Goal: Task Accomplishment & Management: Manage account settings

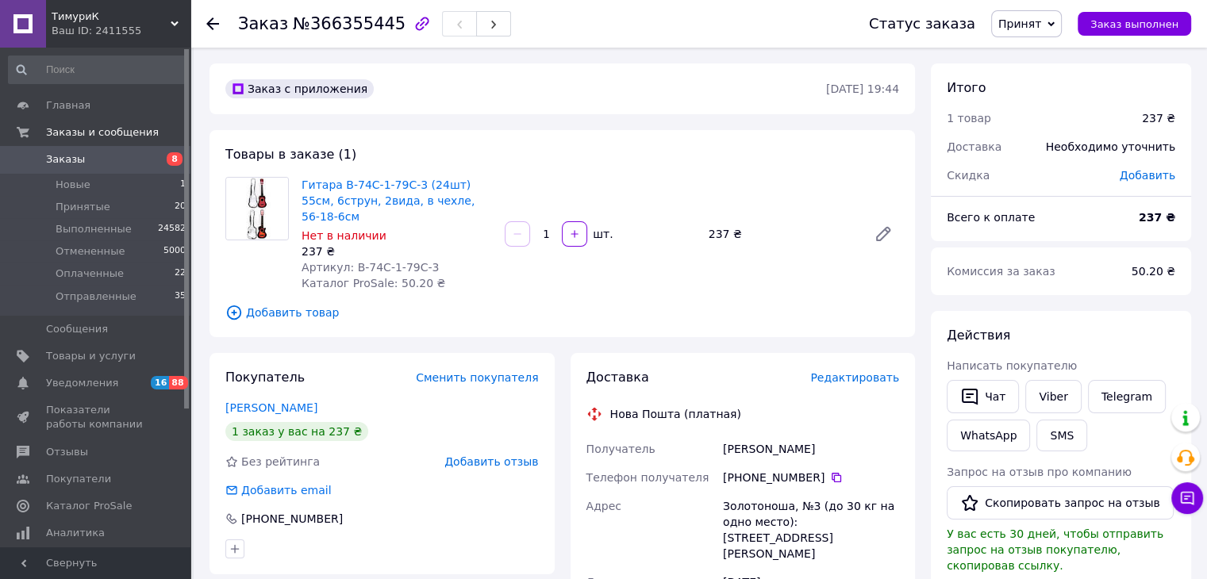
click at [1113, 299] on div "Итого 1 товар 237 ₴ Доставка Необходимо уточнить Скидка [PERSON_NAME] Всего к о…" at bounding box center [1061, 587] width 260 height 1048
click at [102, 216] on li "Принятые 20" at bounding box center [97, 207] width 195 height 22
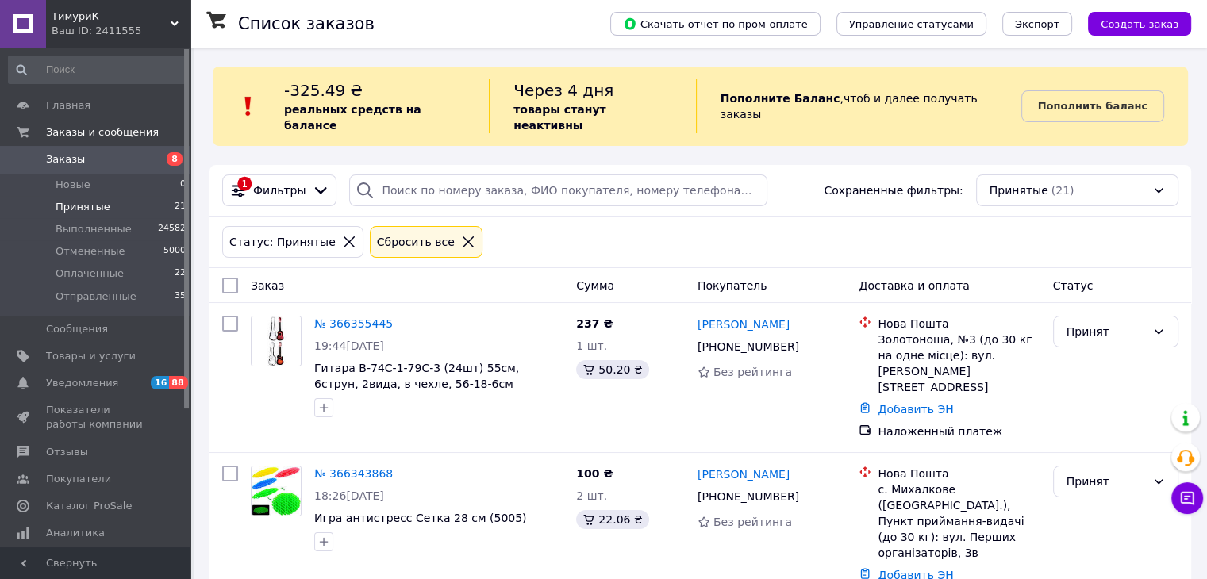
click at [1095, 239] on div "Статус: Принятые Сбросить все" at bounding box center [700, 242] width 962 height 38
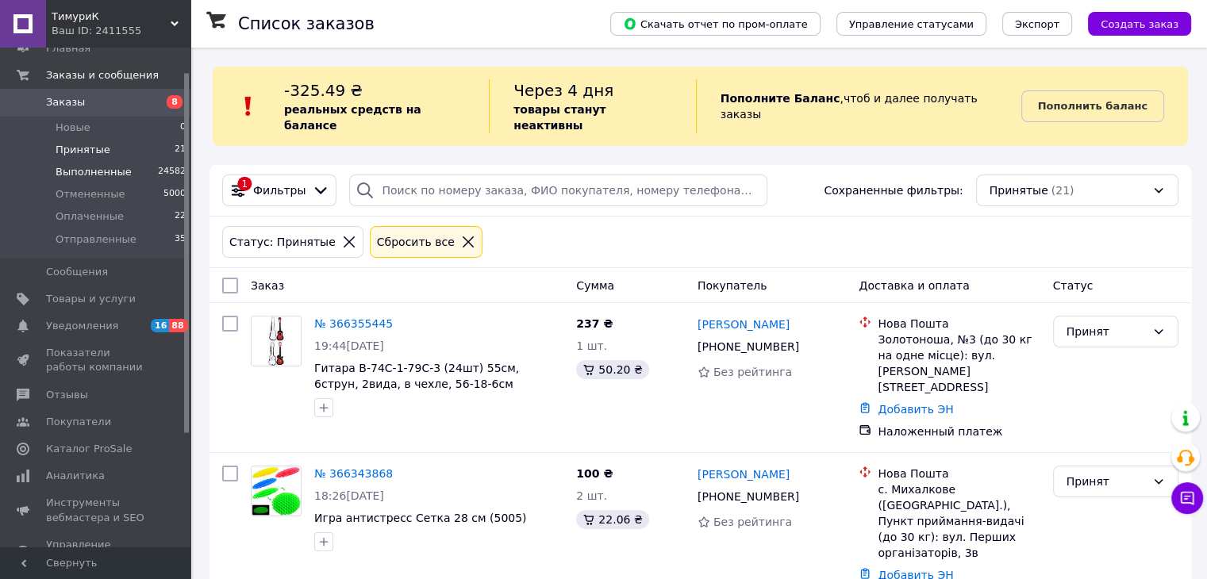
scroll to position [79, 0]
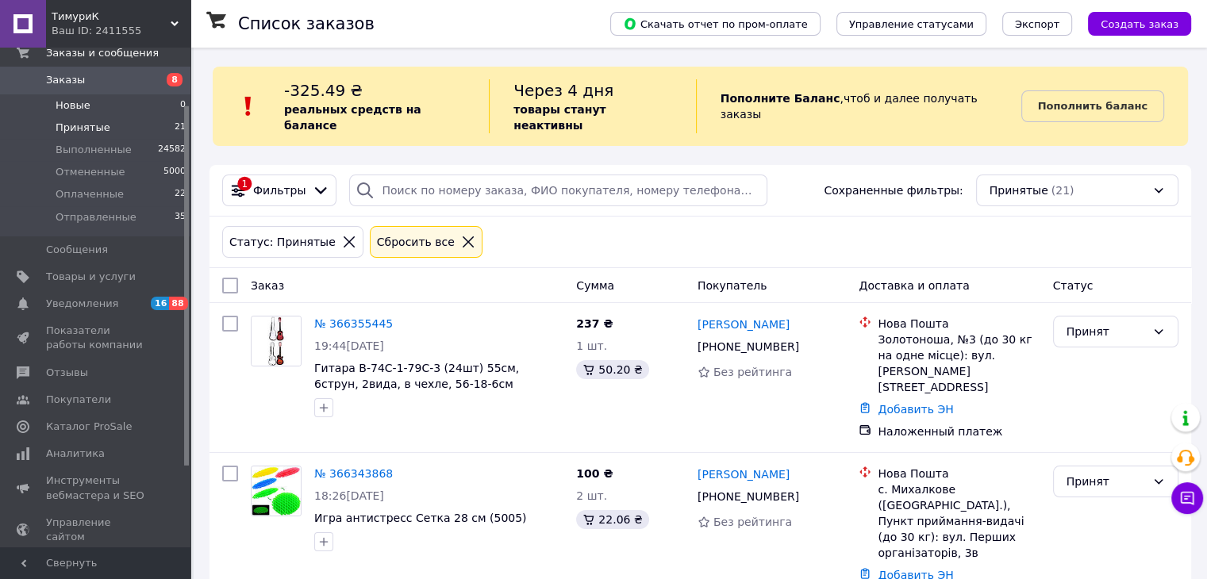
click at [100, 106] on li "Новые 0" at bounding box center [97, 105] width 195 height 22
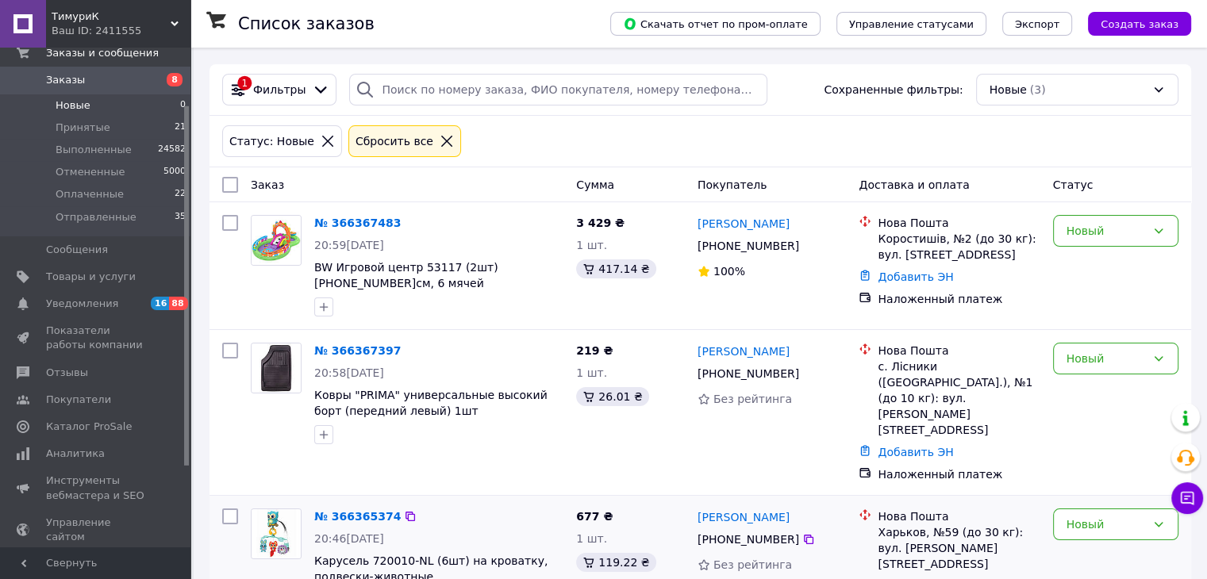
scroll to position [108, 0]
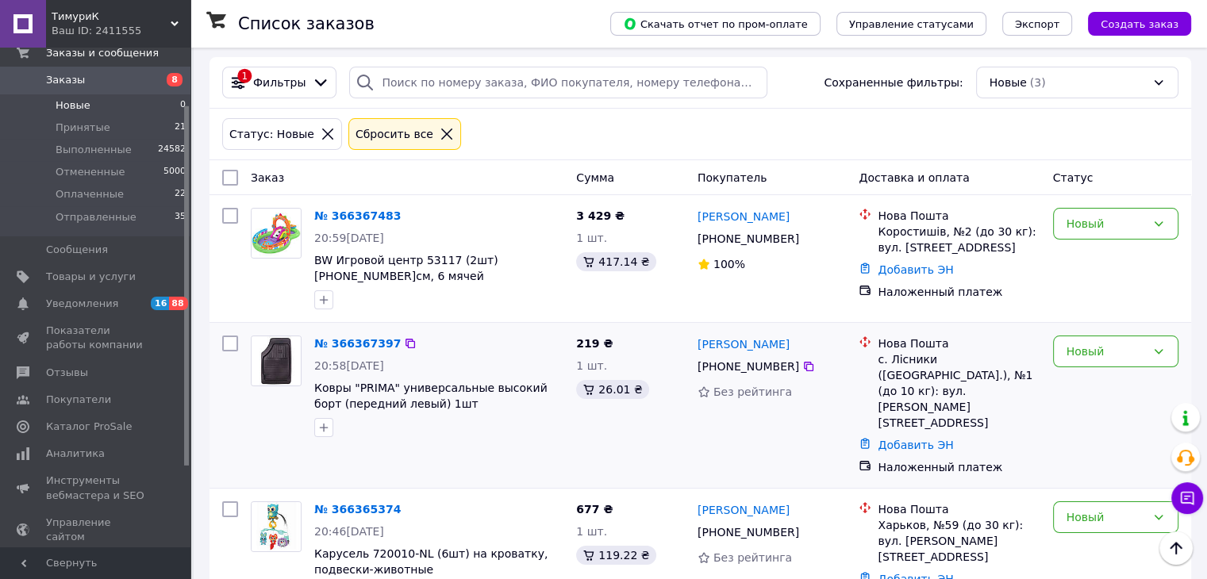
click at [1072, 393] on div "Новый" at bounding box center [1115, 405] width 138 height 152
click at [86, 127] on span "Принятые" at bounding box center [83, 128] width 55 height 14
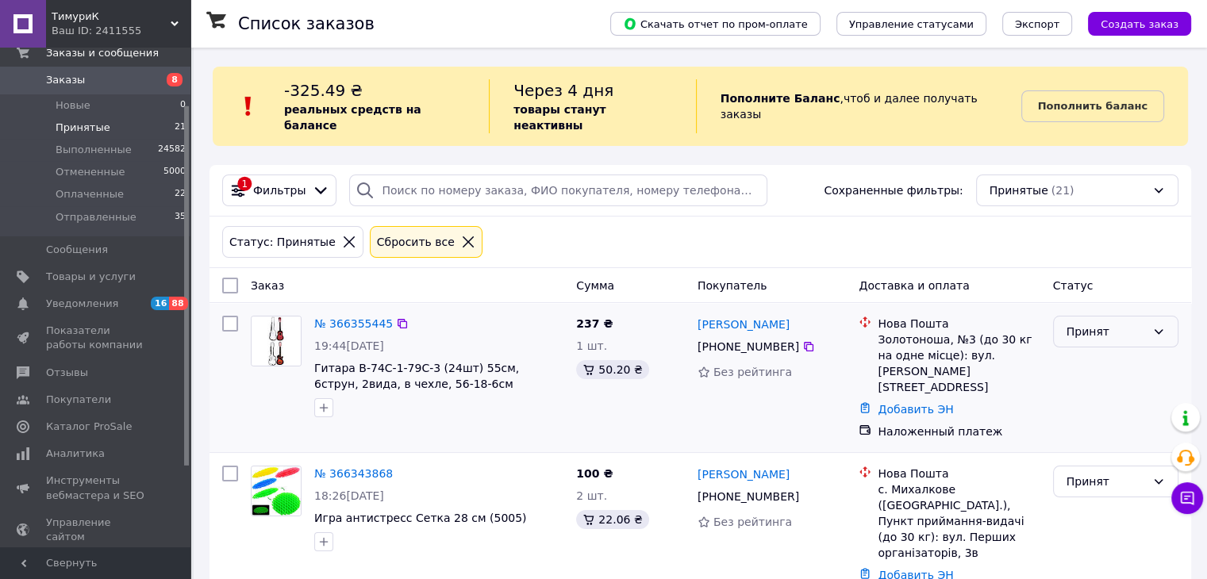
click at [1081, 325] on div "Принят" at bounding box center [1115, 332] width 125 height 32
click at [1081, 375] on li "Отменен" at bounding box center [1115, 378] width 124 height 29
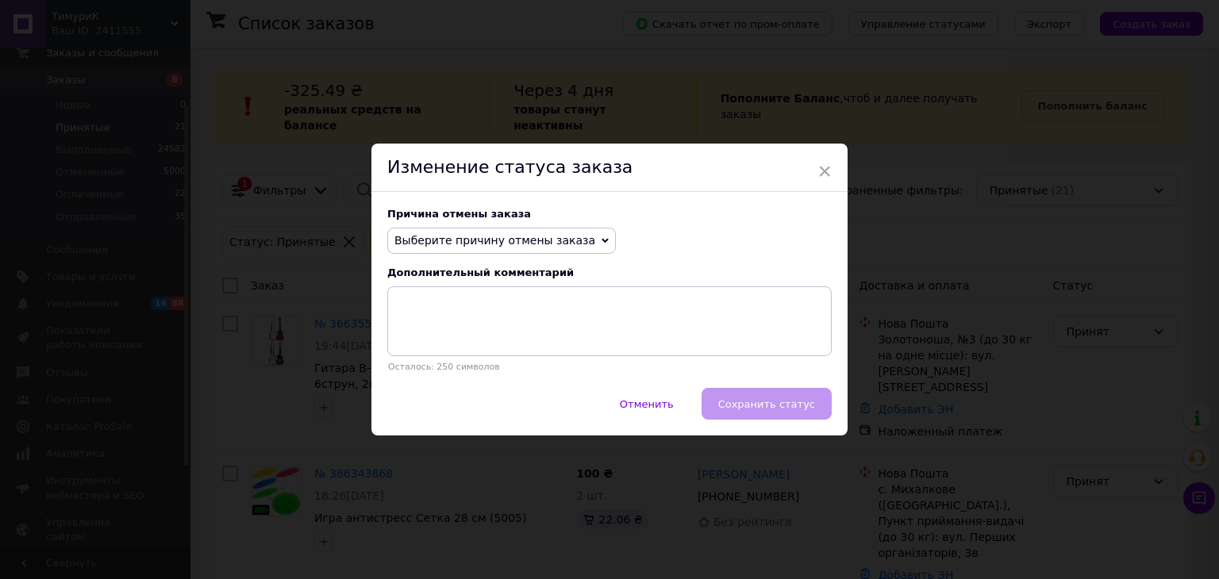
click at [459, 239] on span "Выберите причину отмены заказа" at bounding box center [494, 240] width 201 height 13
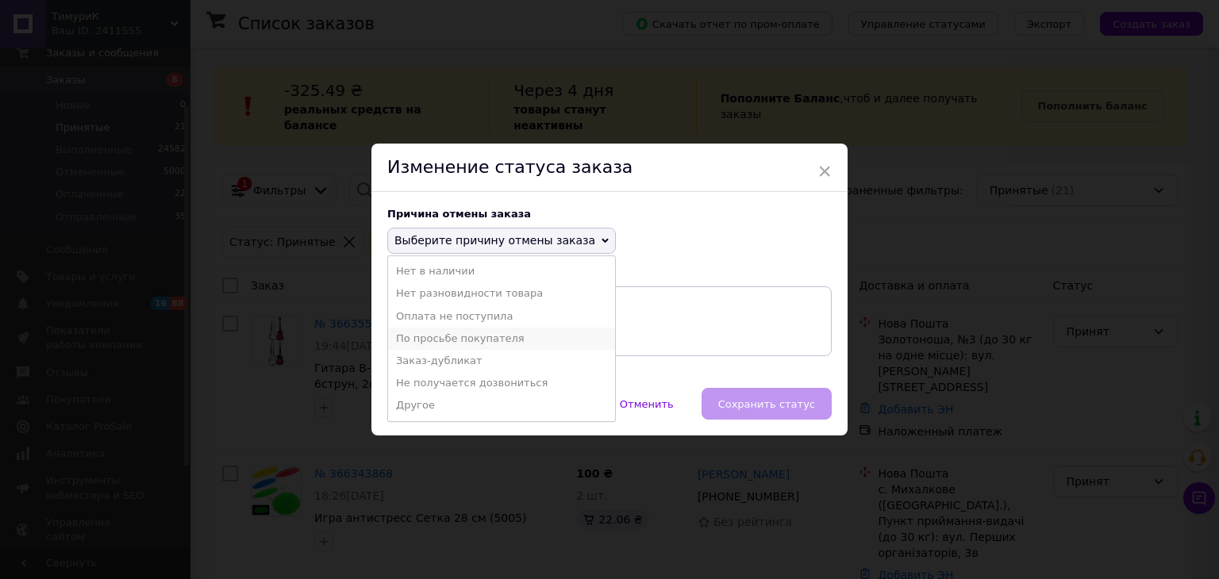
click at [459, 335] on li "По просьбе покупателя" at bounding box center [501, 339] width 227 height 22
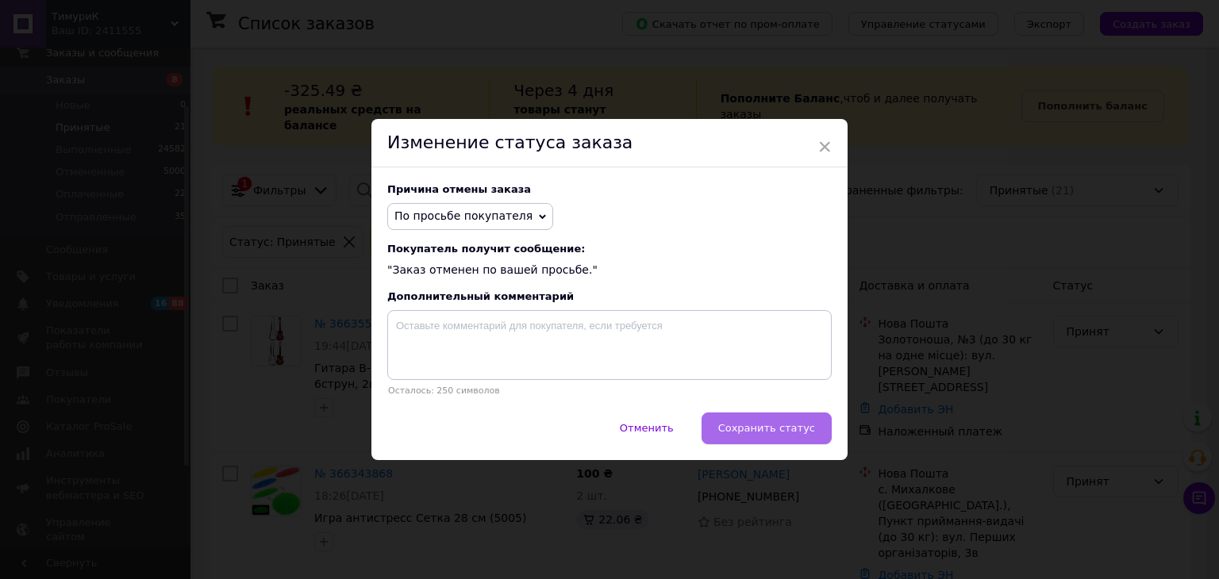
click at [743, 426] on span "Сохранить статус" at bounding box center [766, 428] width 97 height 12
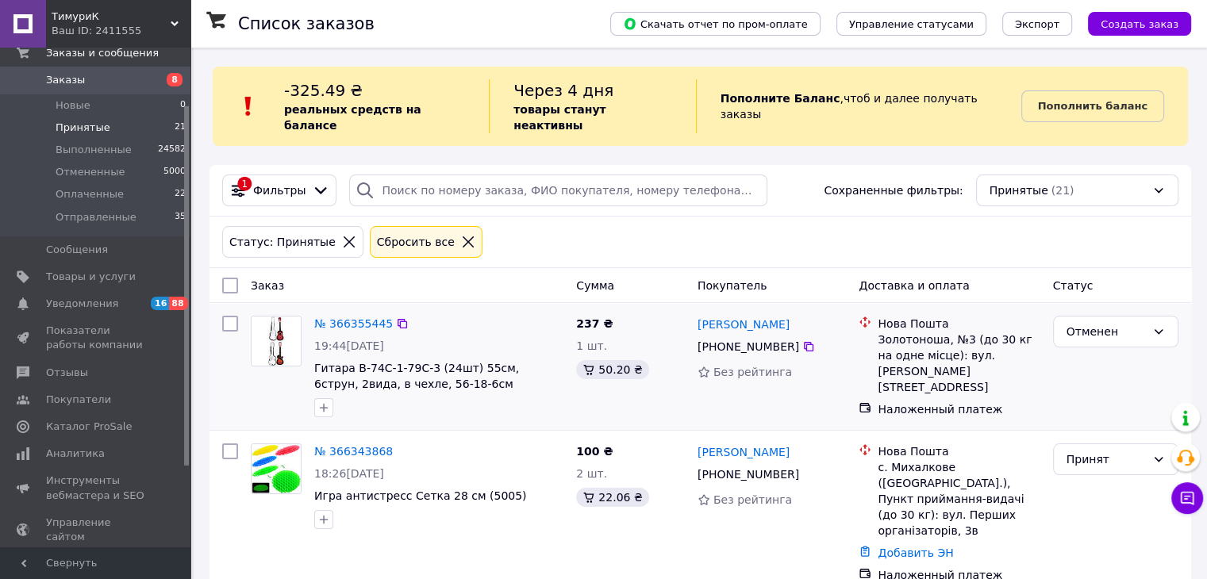
click at [1119, 396] on div "Отменен" at bounding box center [1115, 366] width 138 height 114
click at [132, 200] on li "Оплаченные 22" at bounding box center [97, 194] width 195 height 22
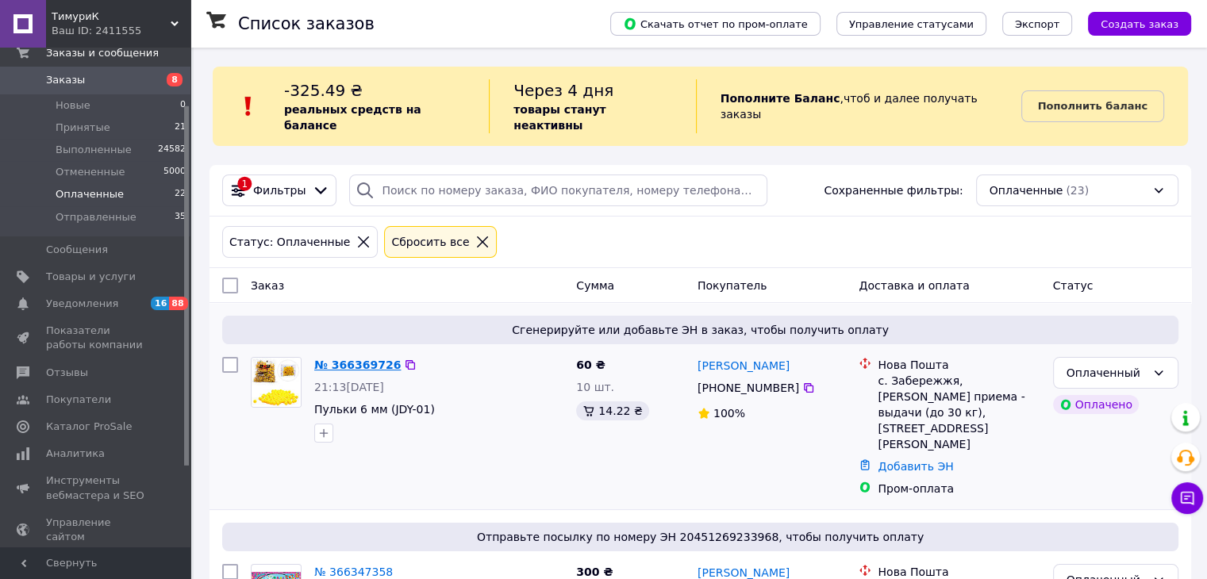
click at [319, 359] on link "№ 366369726" at bounding box center [357, 365] width 86 height 13
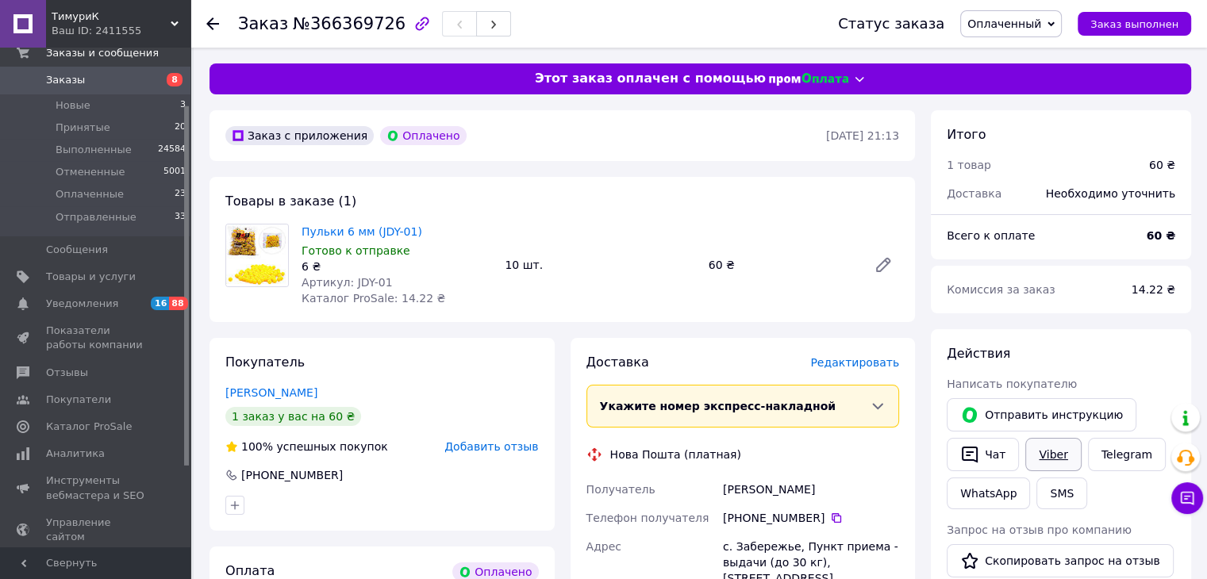
click at [1038, 457] on link "Viber" at bounding box center [1053, 454] width 56 height 33
click at [1054, 454] on link "Viber" at bounding box center [1053, 454] width 56 height 33
click at [1138, 348] on div "Действия" at bounding box center [1060, 354] width 228 height 18
click at [103, 194] on span "Оплаченные" at bounding box center [90, 194] width 68 height 14
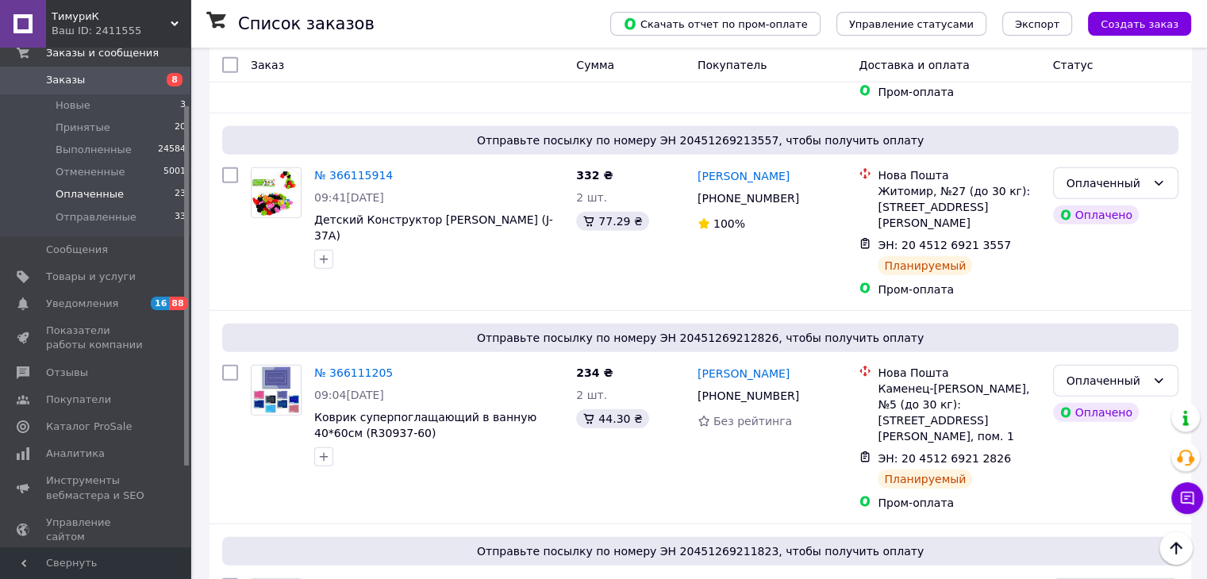
scroll to position [4363, 0]
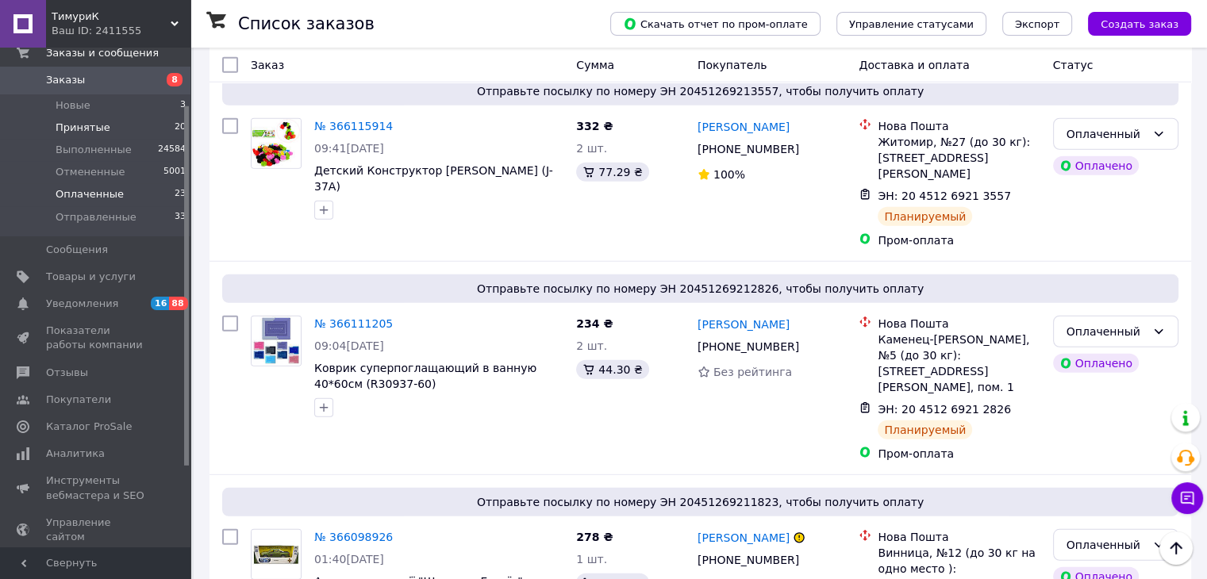
click at [60, 121] on span "Принятые" at bounding box center [83, 128] width 55 height 14
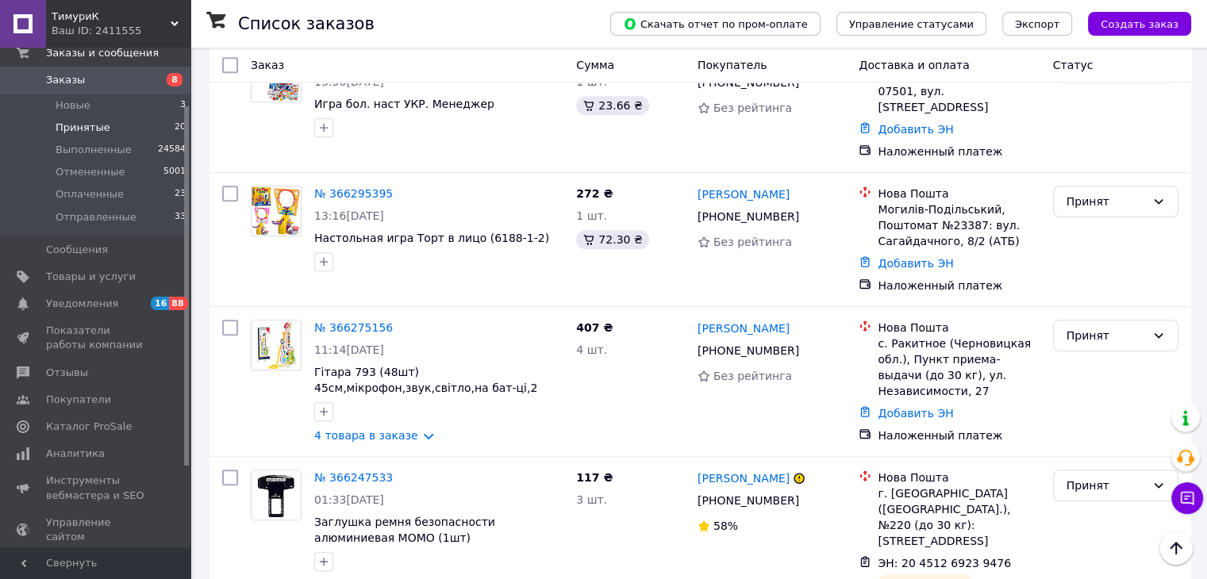
scroll to position [757, 0]
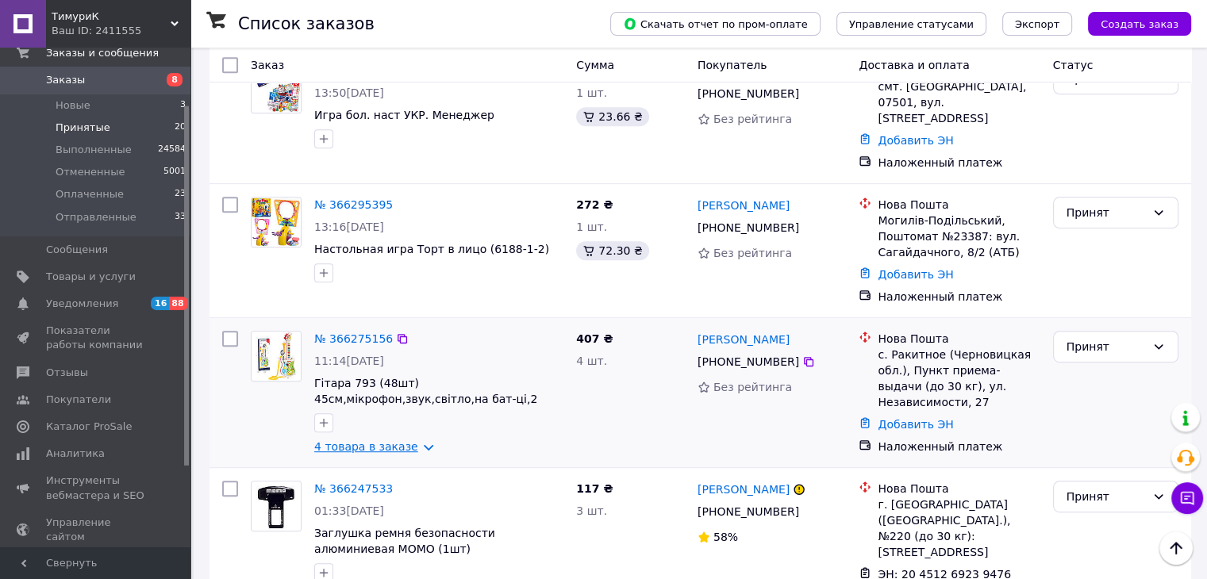
click at [350, 440] on link "4 товара в заказе" at bounding box center [366, 446] width 104 height 13
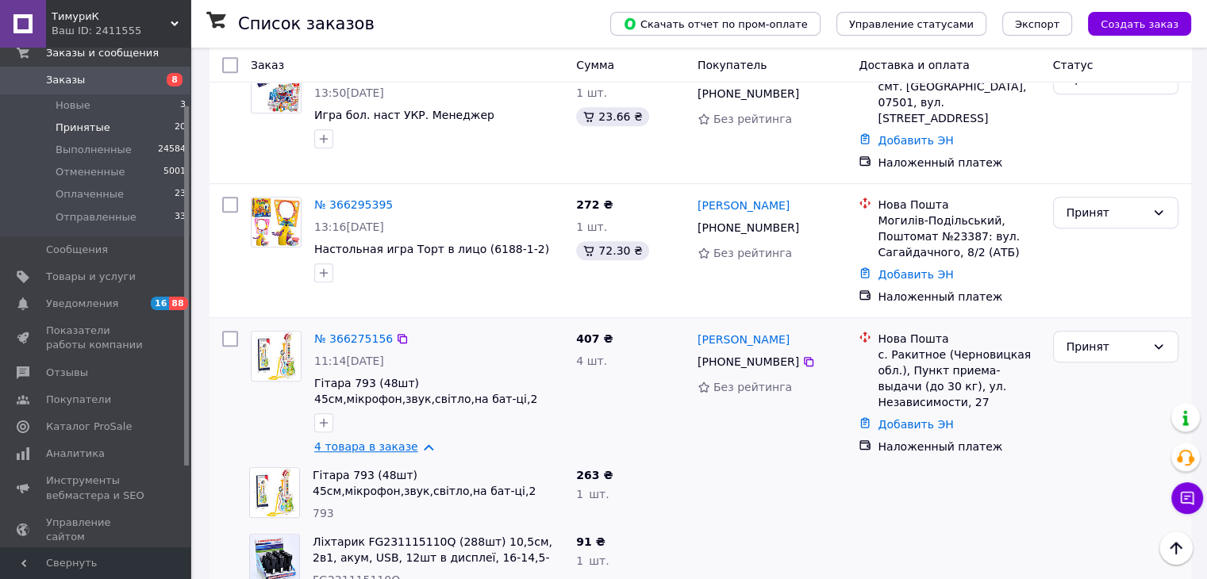
click at [350, 440] on link "4 товара в заказе" at bounding box center [366, 446] width 104 height 13
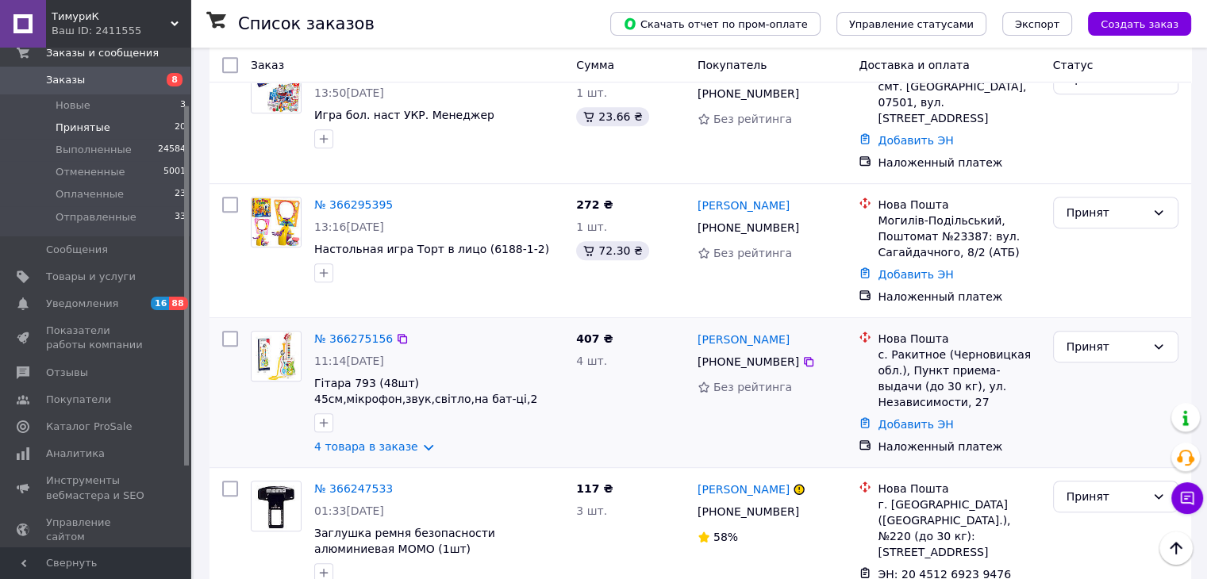
click at [1092, 336] on div "Принят" at bounding box center [1115, 392] width 138 height 136
click at [352, 332] on link "№ 366275156" at bounding box center [353, 338] width 79 height 13
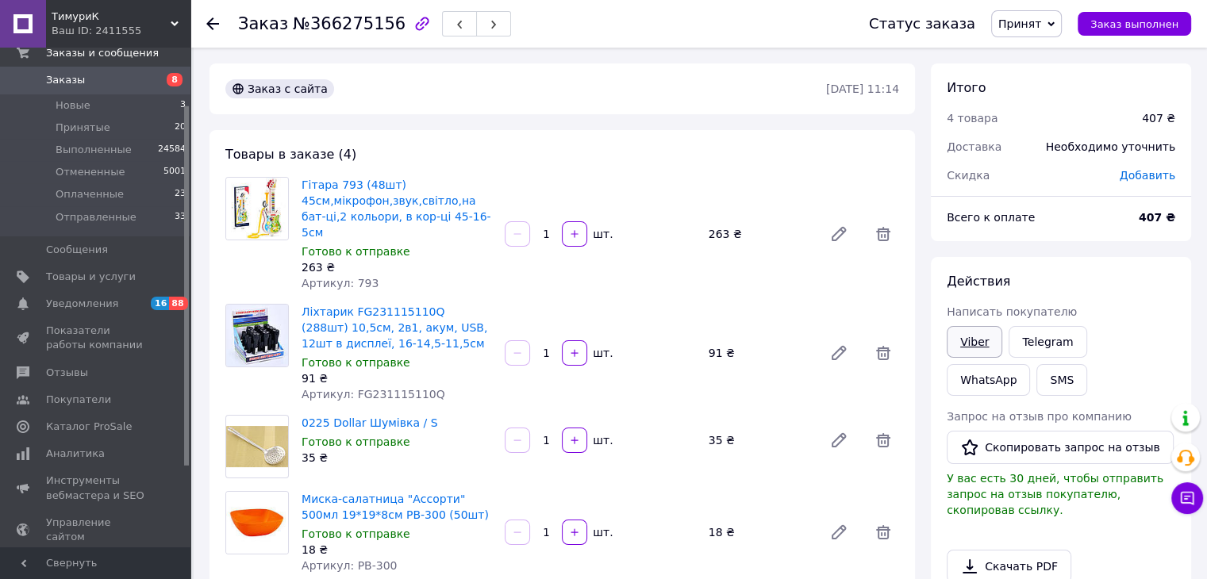
click at [977, 347] on link "Viber" at bounding box center [974, 342] width 56 height 32
click at [1092, 306] on div "Написать покупателю" at bounding box center [1060, 312] width 228 height 16
click at [973, 337] on link "Viber" at bounding box center [974, 342] width 56 height 32
click at [1148, 306] on div "Написать покупателю" at bounding box center [1060, 312] width 228 height 16
click at [206, 26] on icon at bounding box center [212, 23] width 13 height 13
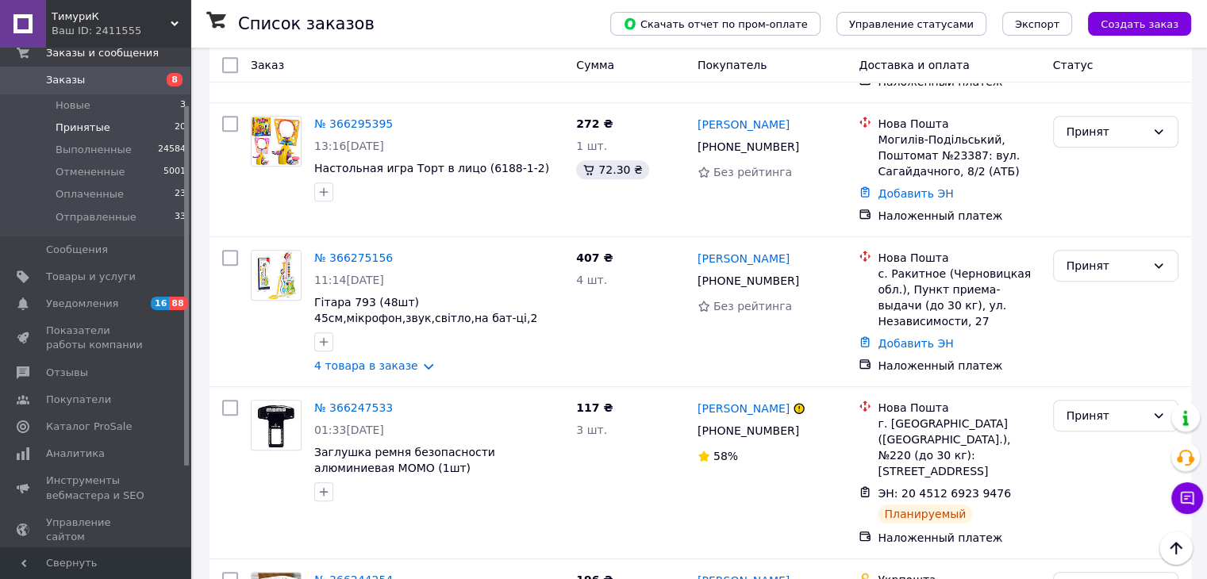
scroll to position [819, 0]
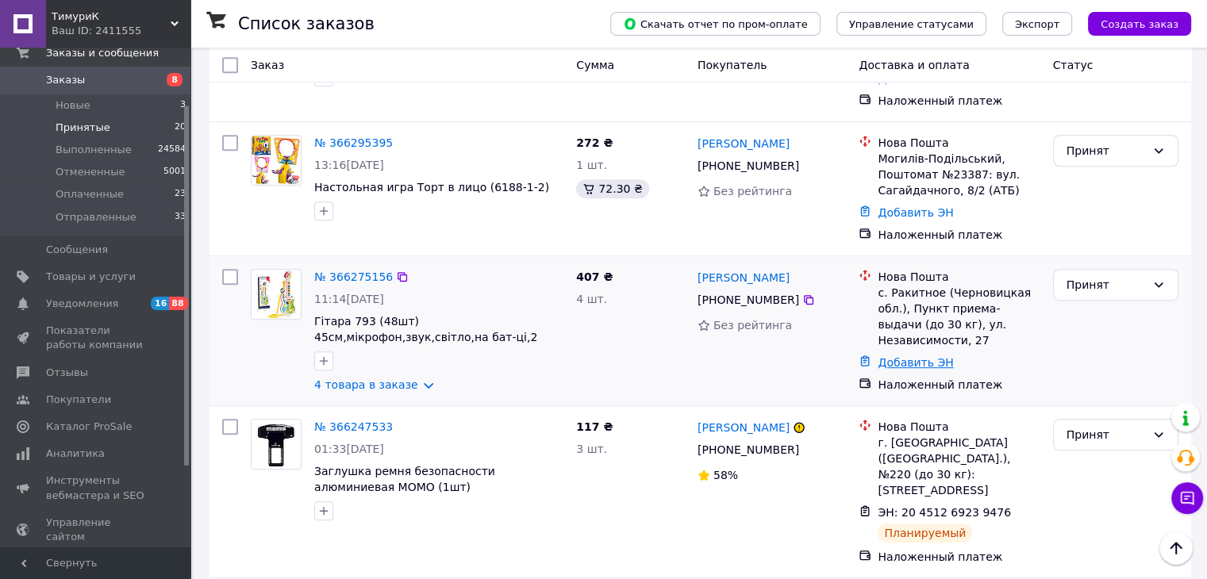
click at [909, 356] on link "Добавить ЭН" at bounding box center [914, 362] width 75 height 13
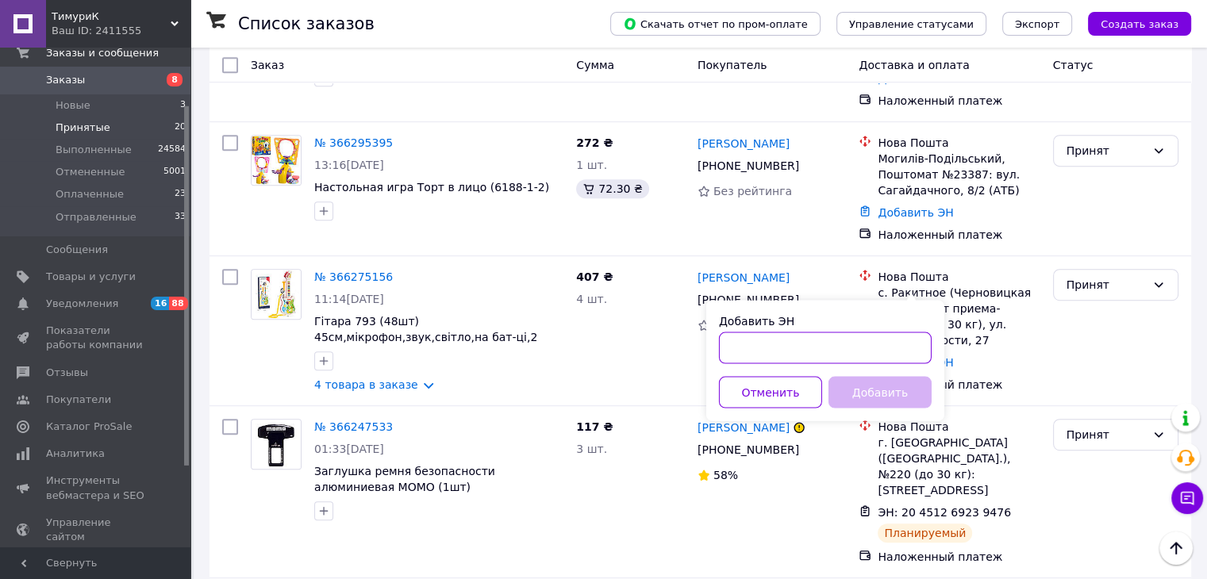
click at [800, 346] on input "Добавить ЭН" at bounding box center [825, 348] width 213 height 32
paste input "20451269276936"
type input "20451269276936"
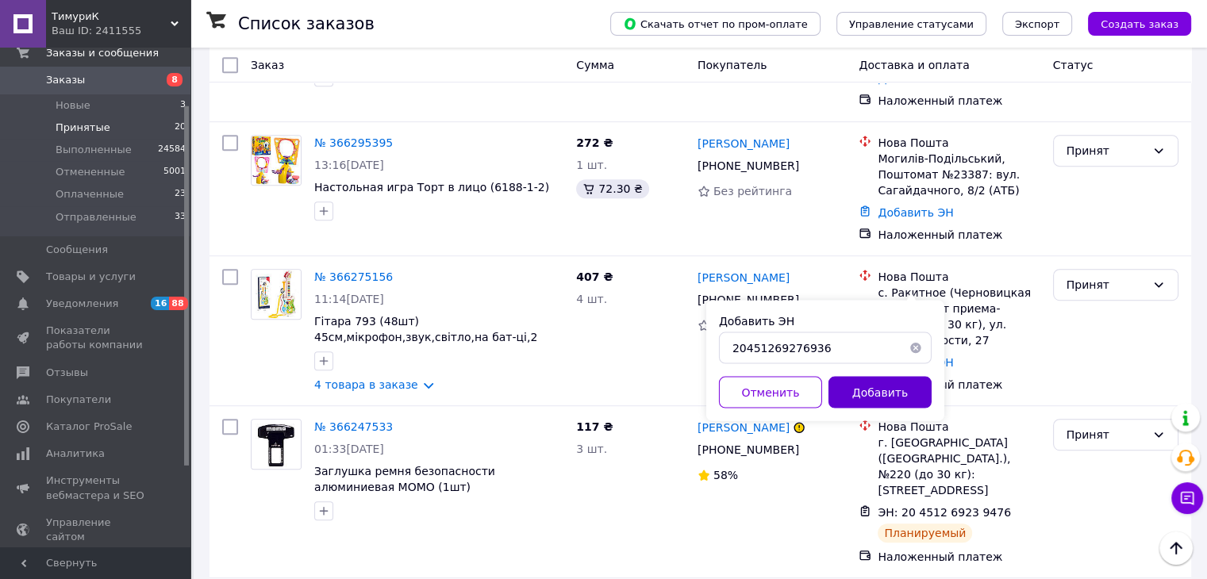
click at [909, 398] on button "Добавить" at bounding box center [879, 392] width 103 height 32
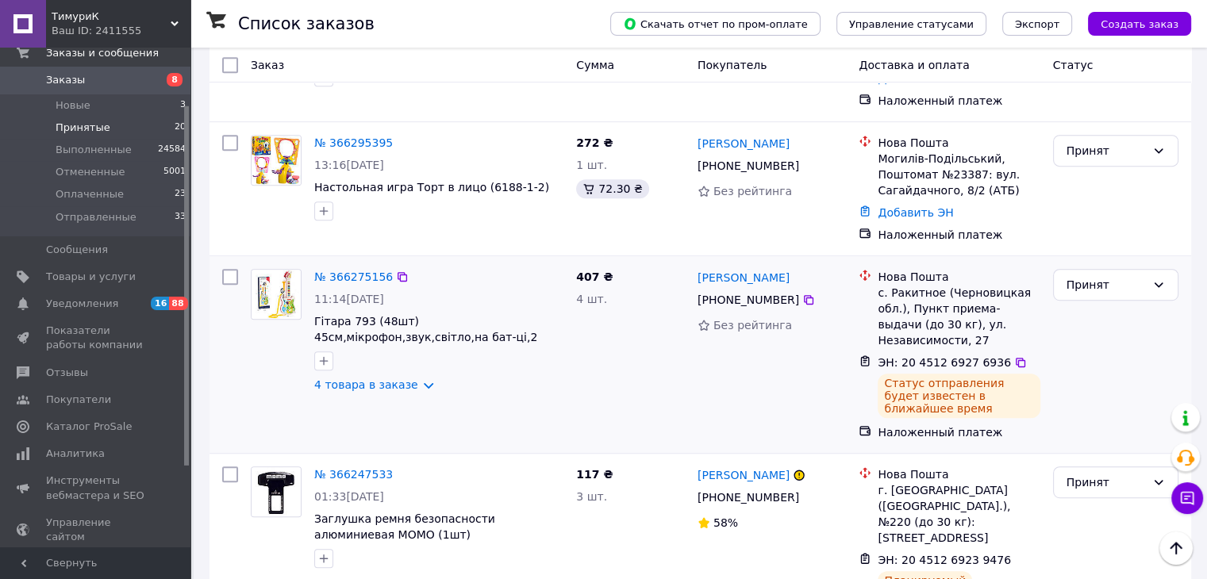
click at [1110, 286] on div "Принят" at bounding box center [1115, 355] width 138 height 184
click at [1014, 356] on icon at bounding box center [1020, 362] width 13 height 13
drag, startPoint x: 1154, startPoint y: 336, endPoint x: 1142, endPoint y: 336, distance: 11.1
click at [1154, 336] on div "Принят" at bounding box center [1115, 355] width 138 height 184
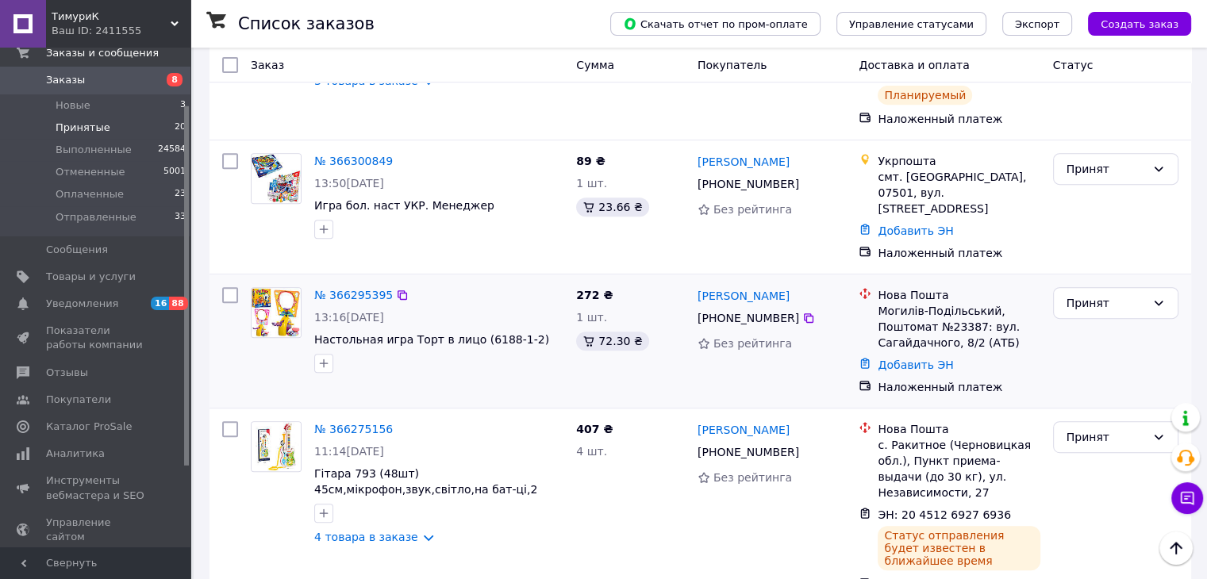
scroll to position [581, 0]
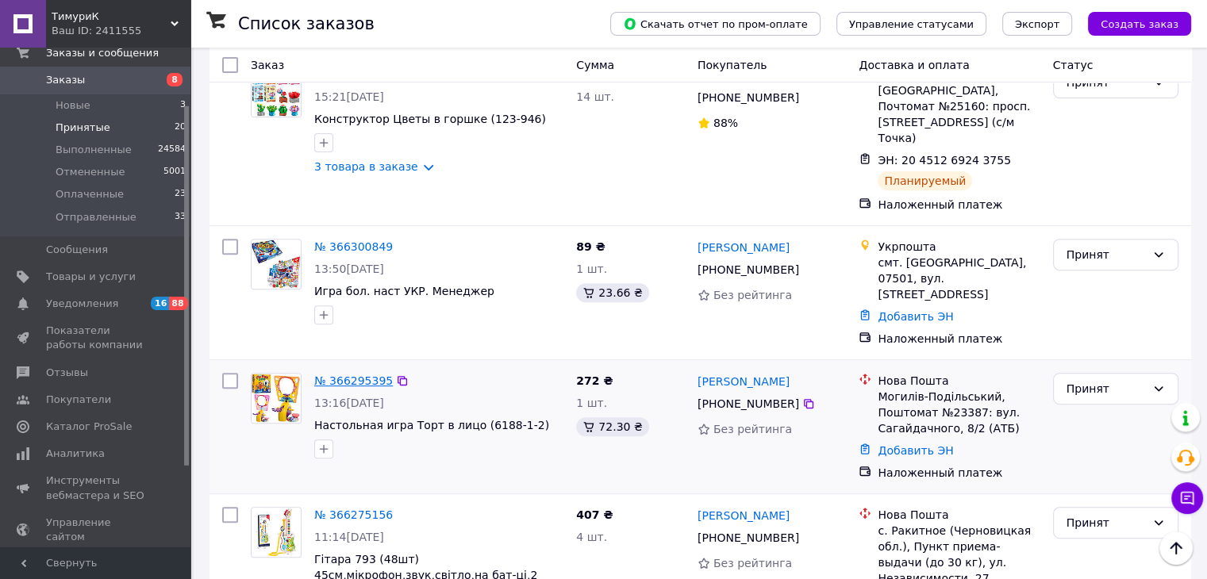
click at [352, 374] on link "№ 366295395" at bounding box center [353, 380] width 79 height 13
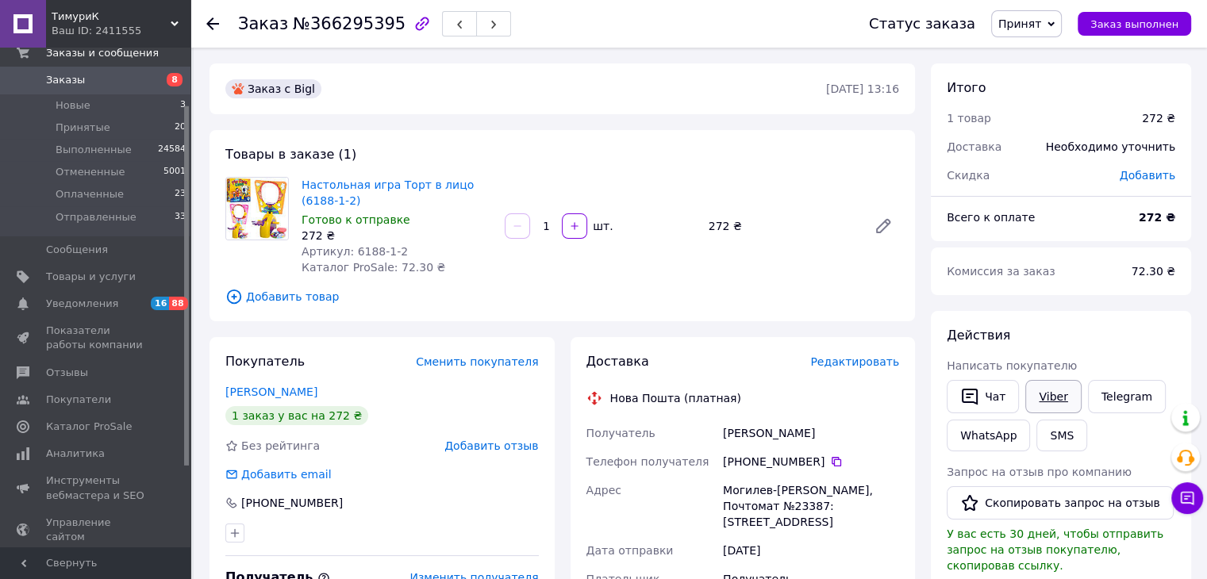
click at [1045, 401] on link "Viber" at bounding box center [1053, 396] width 56 height 33
click at [1100, 334] on div "Действия" at bounding box center [1060, 336] width 228 height 18
click at [118, 204] on li "Оплаченные 23" at bounding box center [97, 194] width 195 height 22
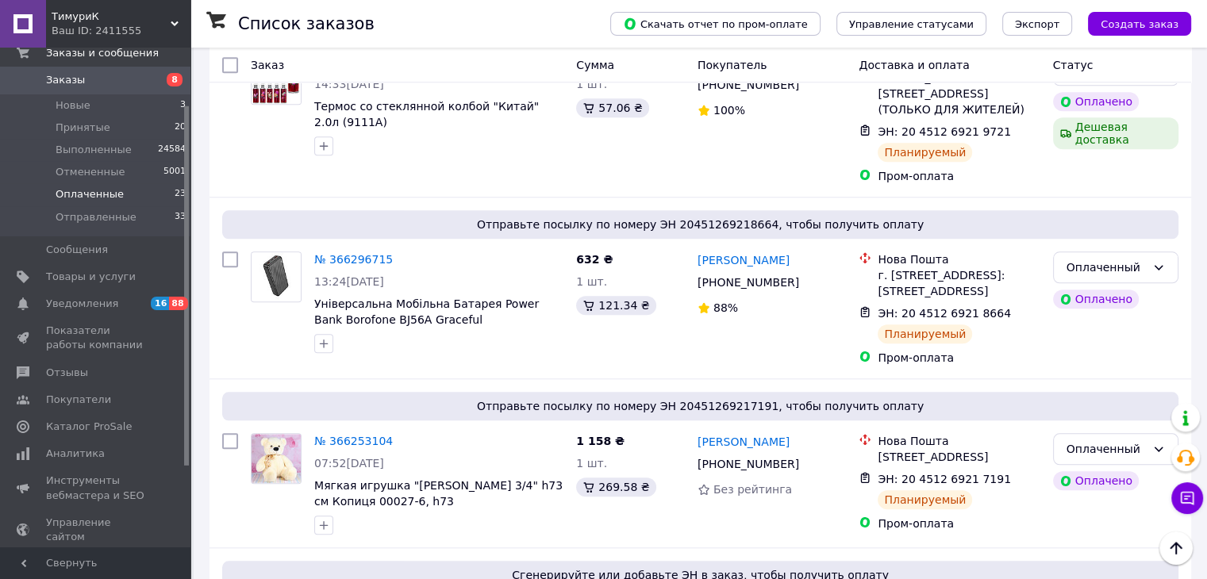
scroll to position [1653, 0]
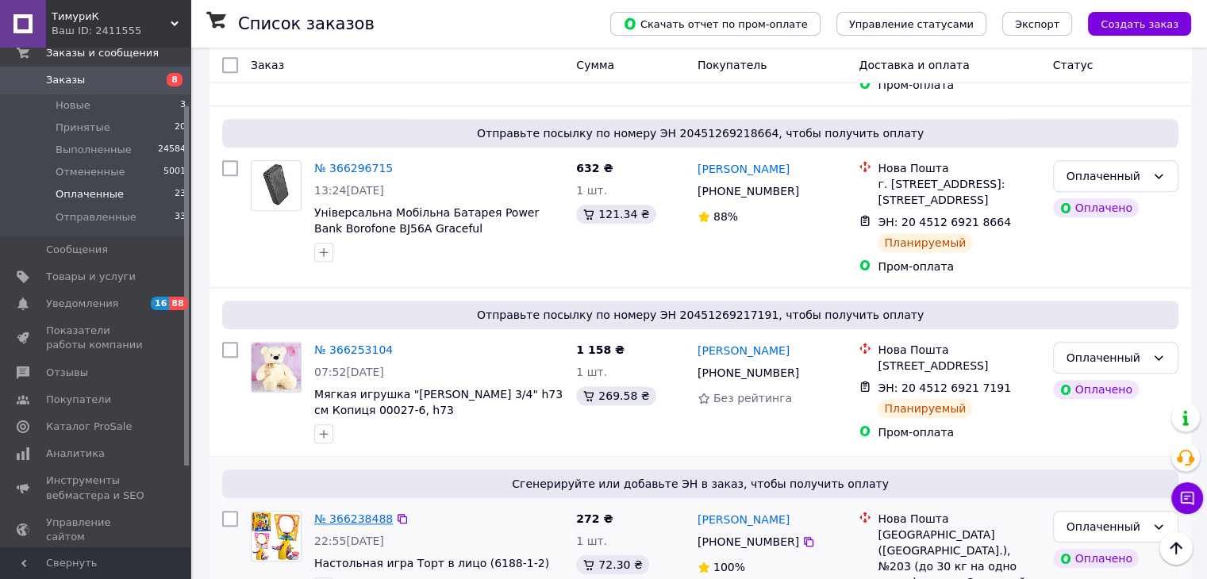
click at [351, 513] on link "№ 366238488" at bounding box center [353, 519] width 79 height 13
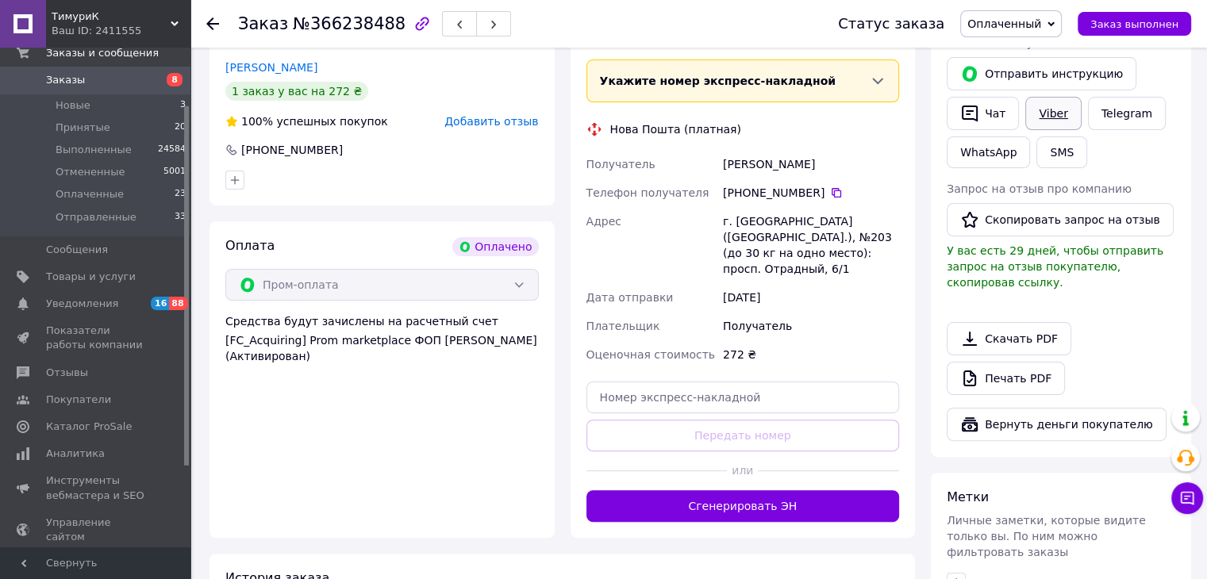
scroll to position [340, 0]
click at [1040, 113] on link "Viber" at bounding box center [1053, 114] width 56 height 33
click at [1114, 363] on div "Печать PDF" at bounding box center [1060, 379] width 228 height 33
click at [95, 130] on span "Принятые" at bounding box center [83, 128] width 55 height 14
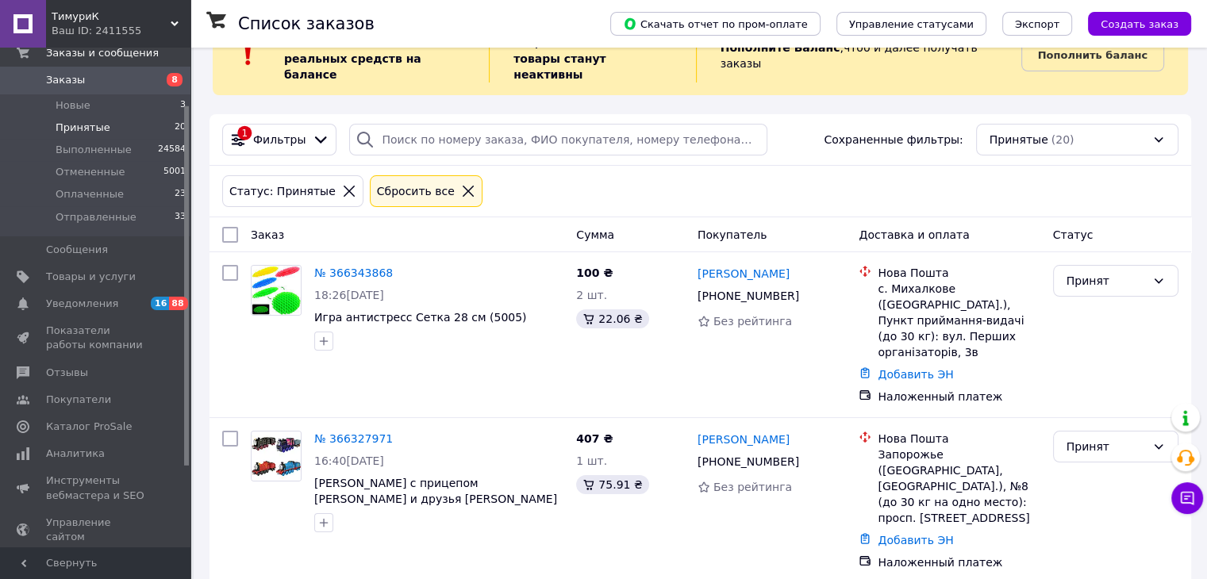
scroll to position [476, 0]
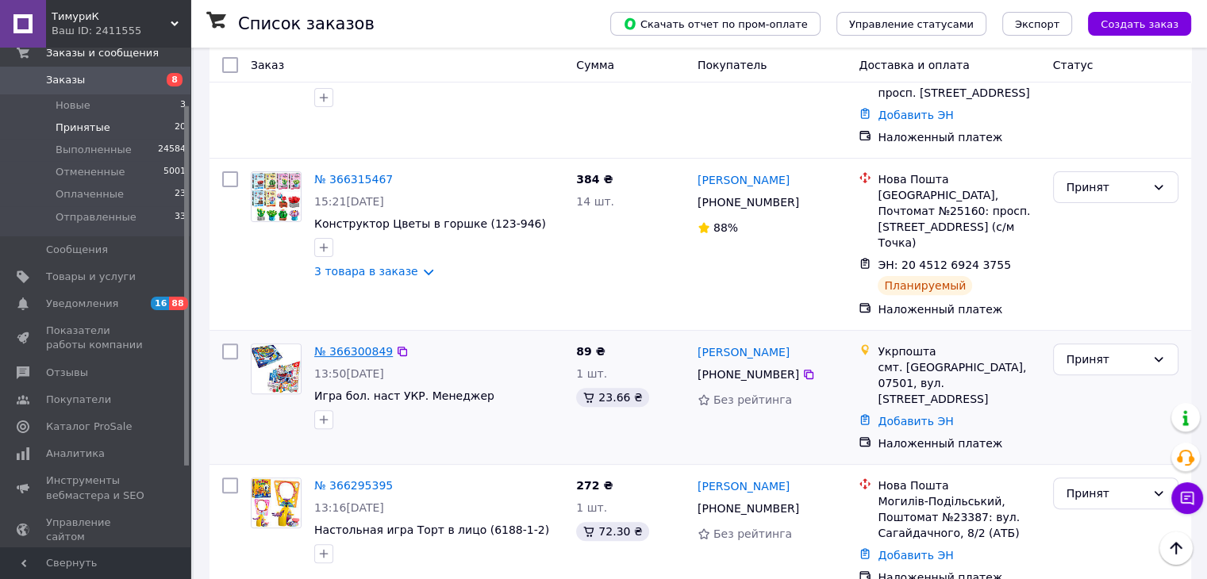
click at [341, 345] on link "№ 366300849" at bounding box center [353, 351] width 79 height 13
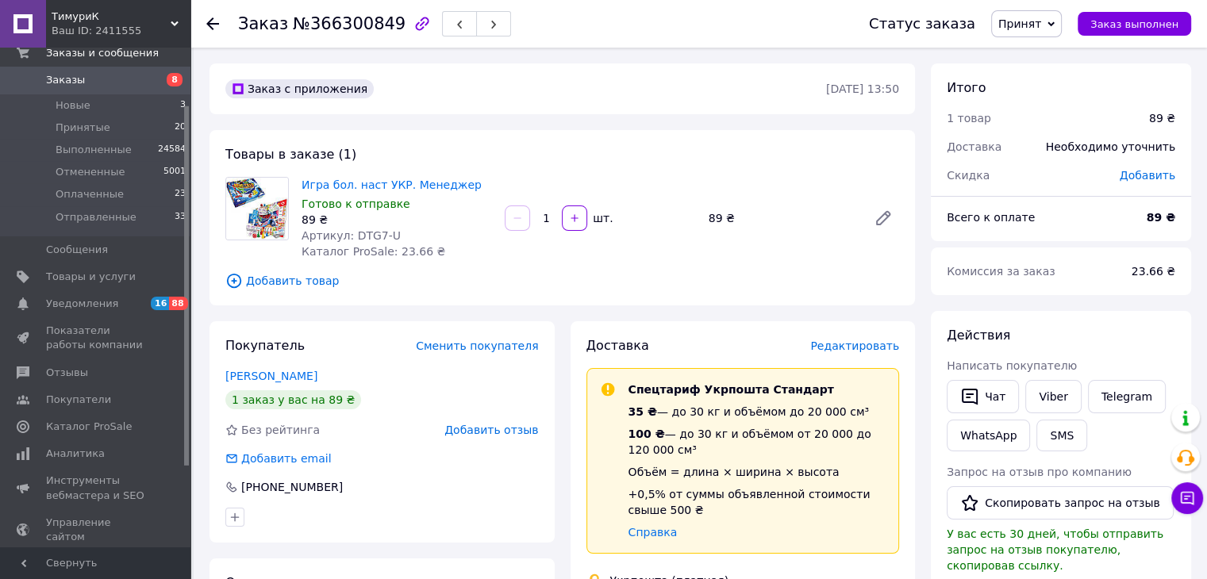
click at [847, 347] on span "Редактировать" at bounding box center [854, 346] width 89 height 13
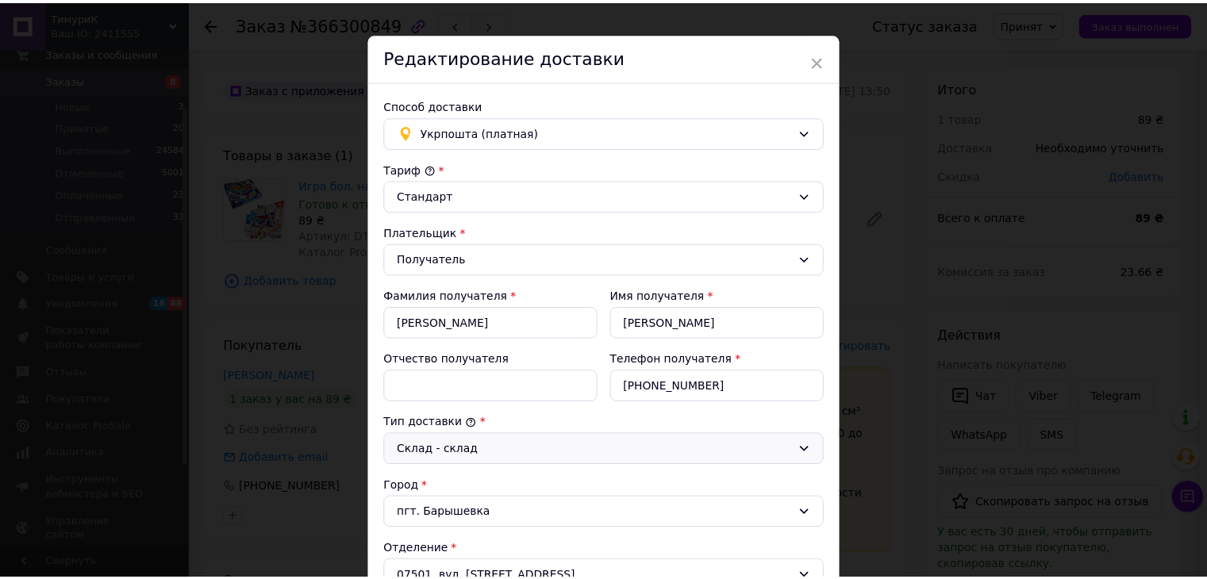
scroll to position [555, 0]
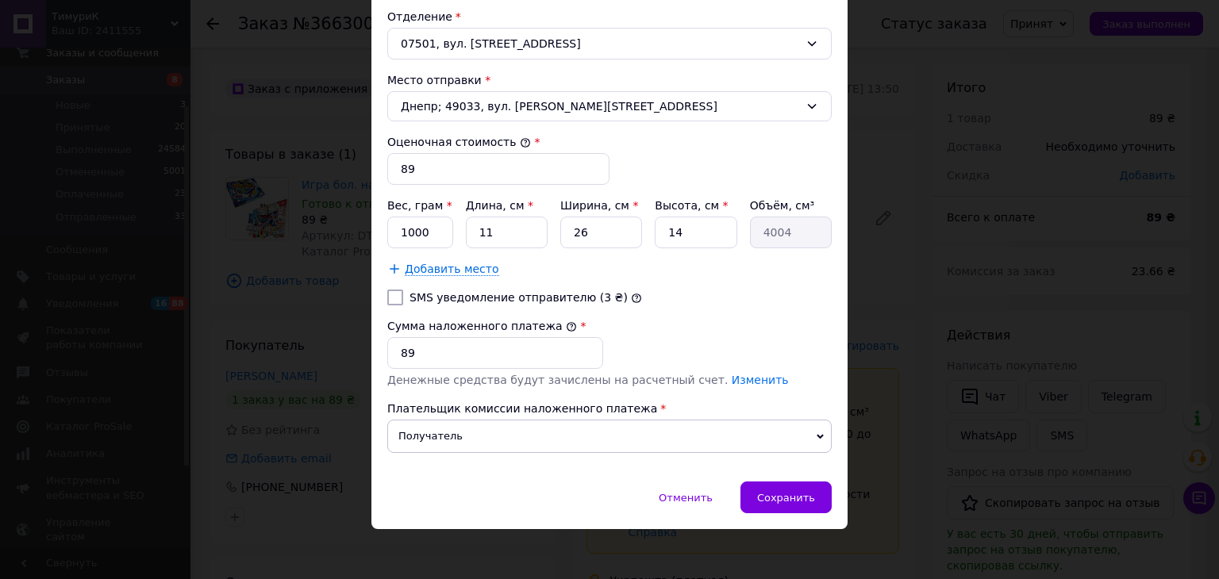
click at [387, 290] on input "SMS уведомление отправителю (3 ₴)" at bounding box center [395, 298] width 16 height 16
checkbox input "true"
click at [786, 492] on span "Сохранить" at bounding box center [786, 498] width 58 height 12
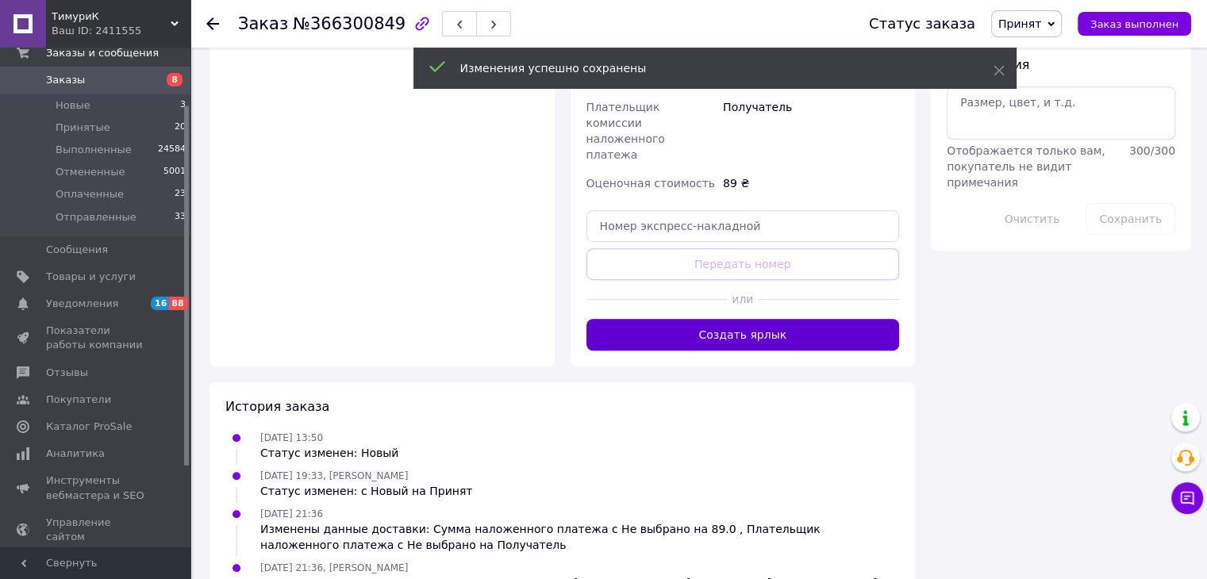
scroll to position [844, 0]
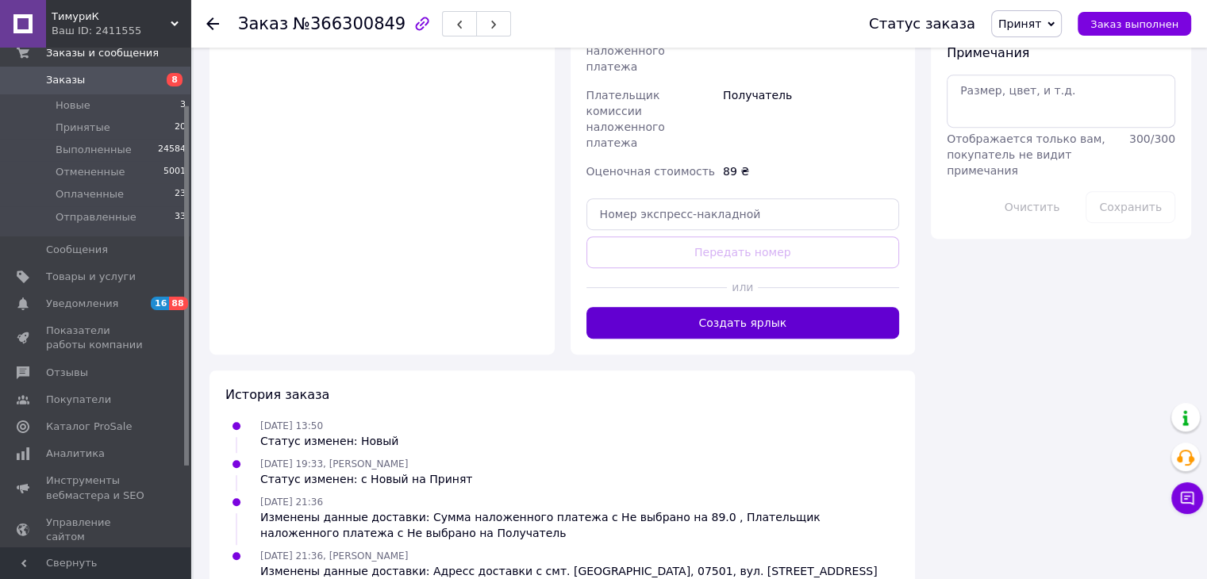
click at [730, 307] on button "Создать ярлык" at bounding box center [742, 323] width 313 height 32
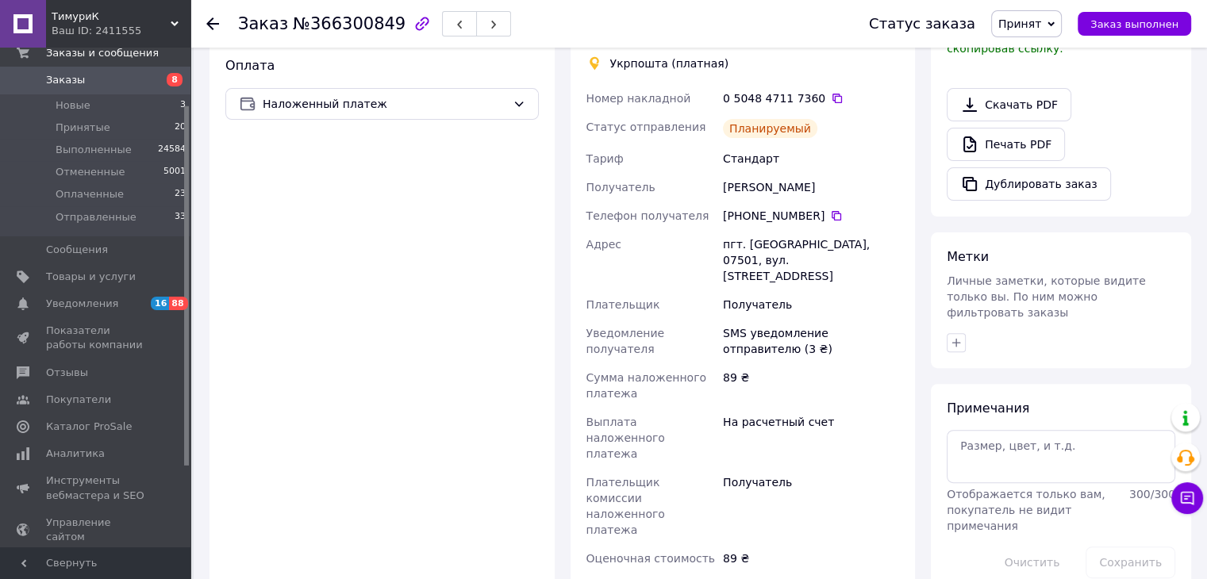
scroll to position [349, 0]
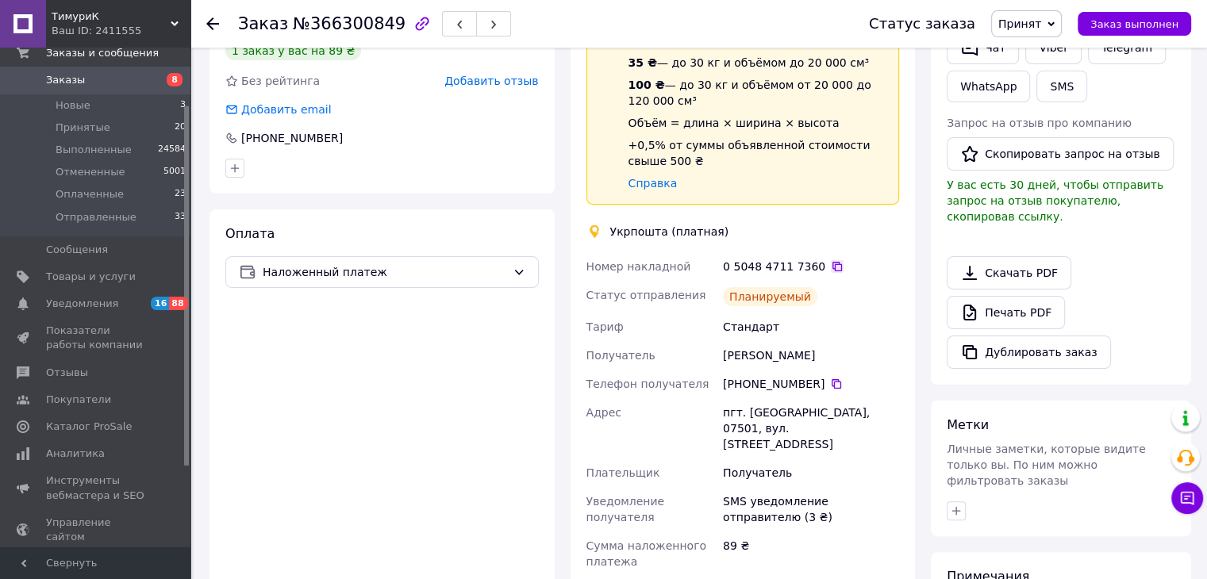
click at [832, 263] on icon at bounding box center [837, 267] width 10 height 10
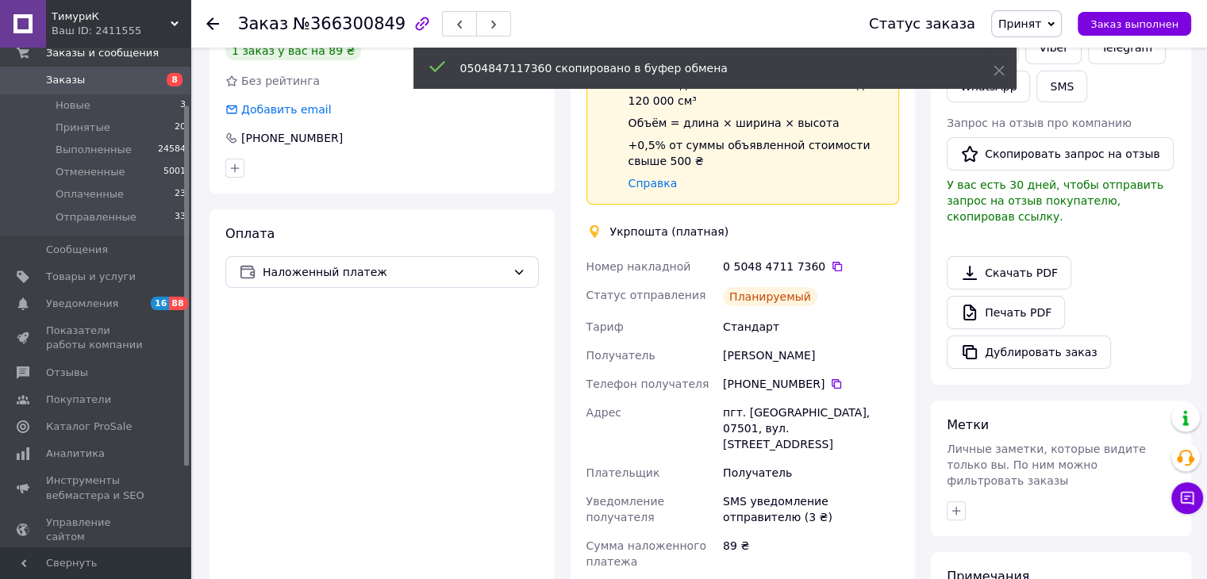
click at [1164, 344] on div "Дублировать заказ" at bounding box center [1060, 352] width 228 height 33
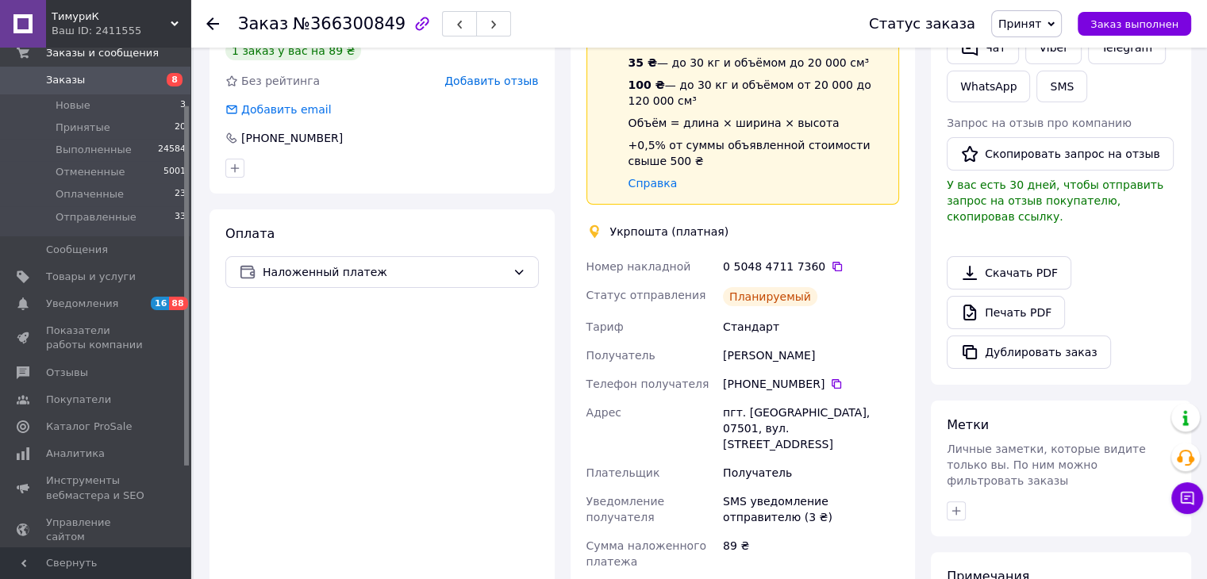
click at [1120, 296] on div "Печать PDF" at bounding box center [1060, 312] width 228 height 33
click at [1103, 303] on div "Печать PDF" at bounding box center [1060, 312] width 228 height 33
click at [215, 21] on icon at bounding box center [212, 23] width 13 height 13
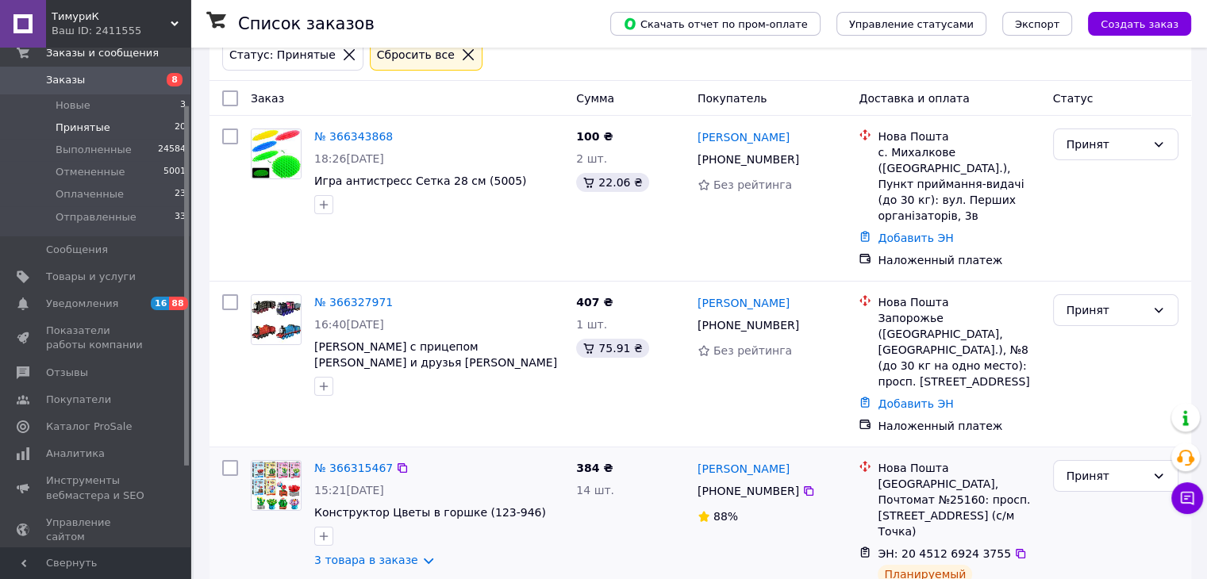
scroll to position [238, 0]
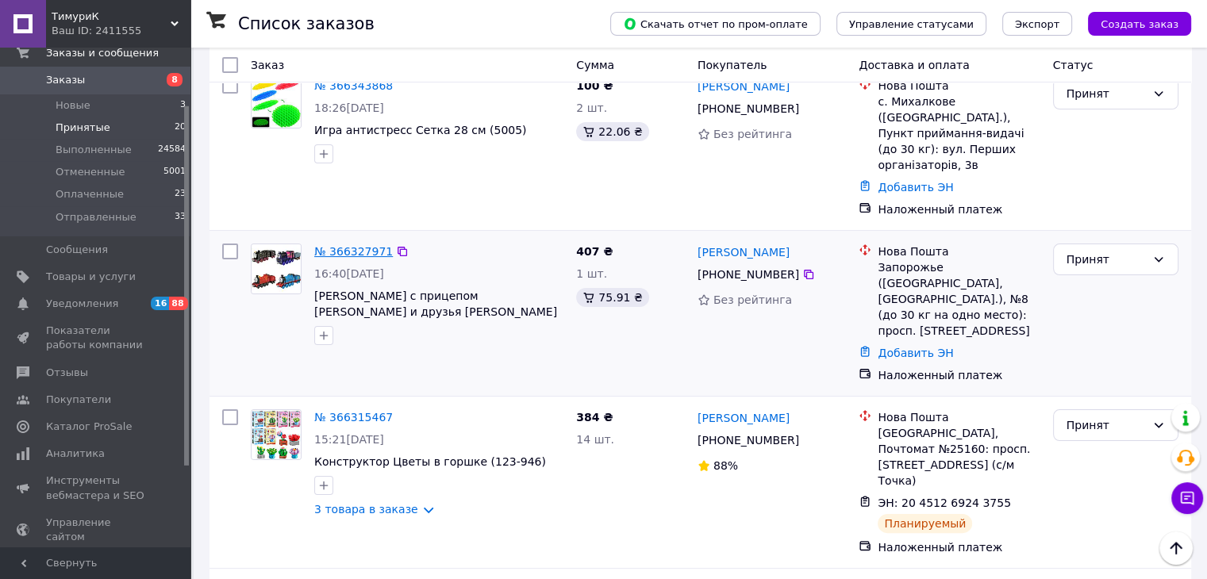
click at [342, 245] on link "№ 366327971" at bounding box center [353, 251] width 79 height 13
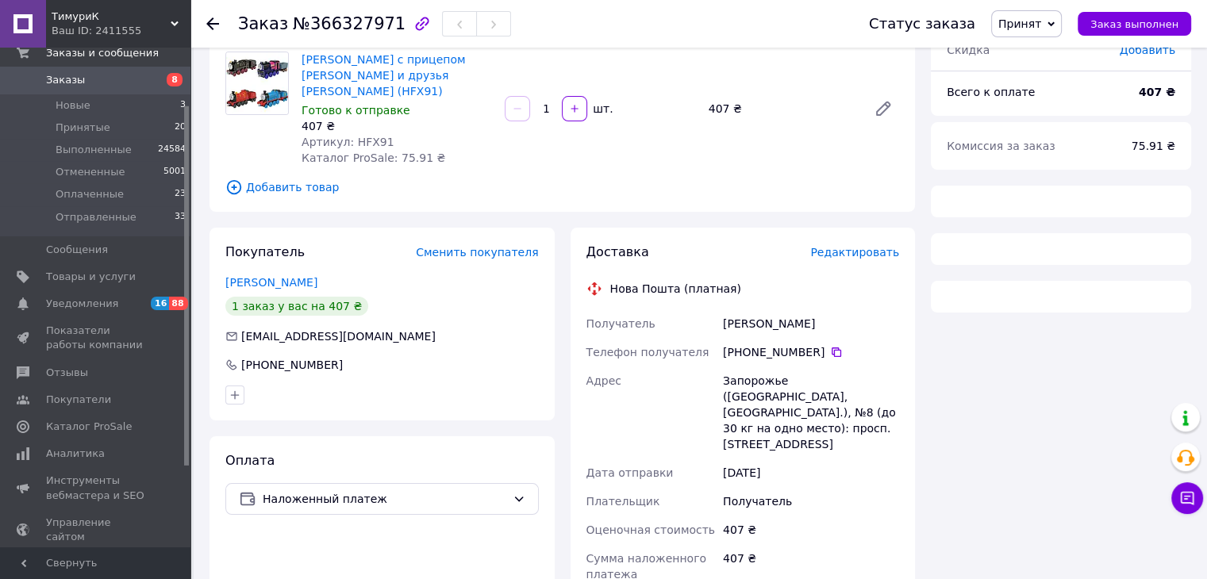
scroll to position [238, 0]
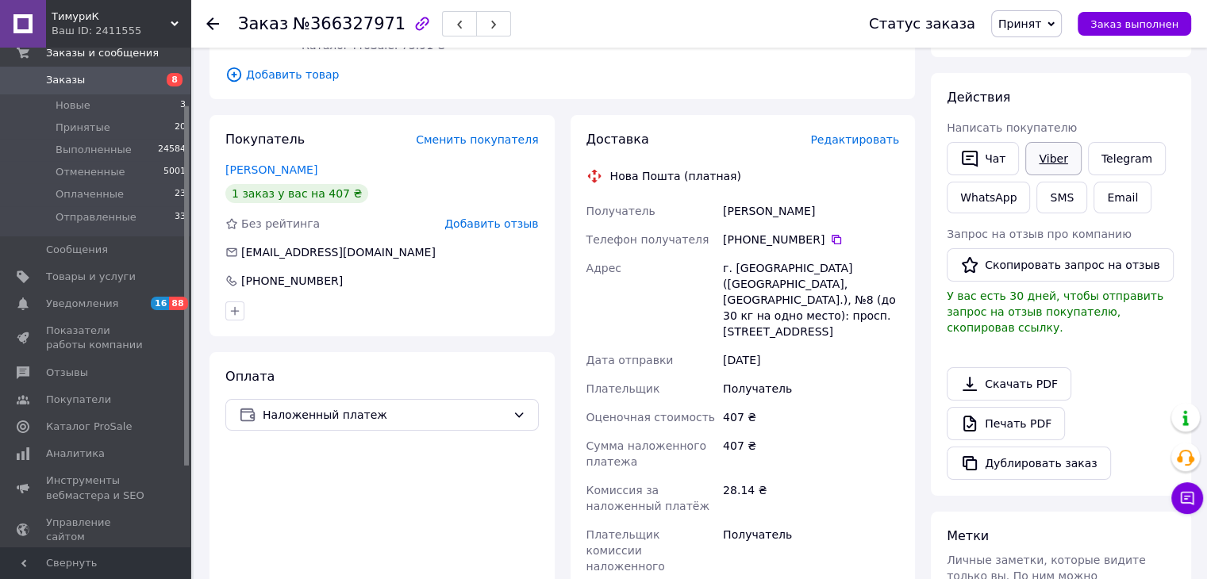
click at [1044, 159] on link "Viber" at bounding box center [1053, 158] width 56 height 33
click at [1102, 367] on div "Скачать PDF   Печать PDF   Дублировать заказ" at bounding box center [1060, 423] width 228 height 113
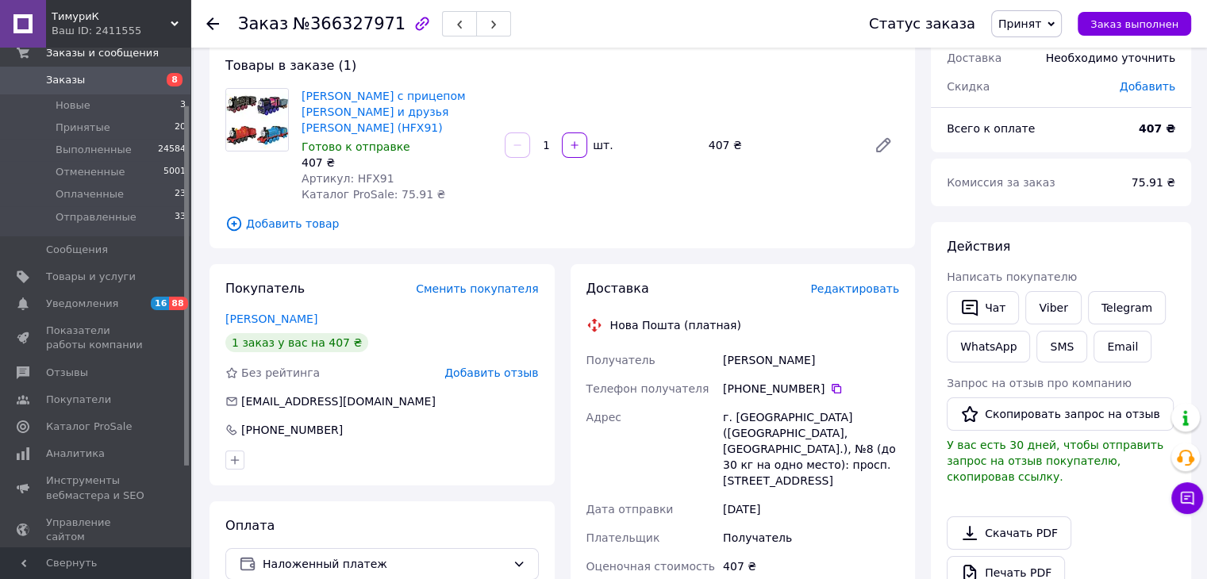
scroll to position [79, 0]
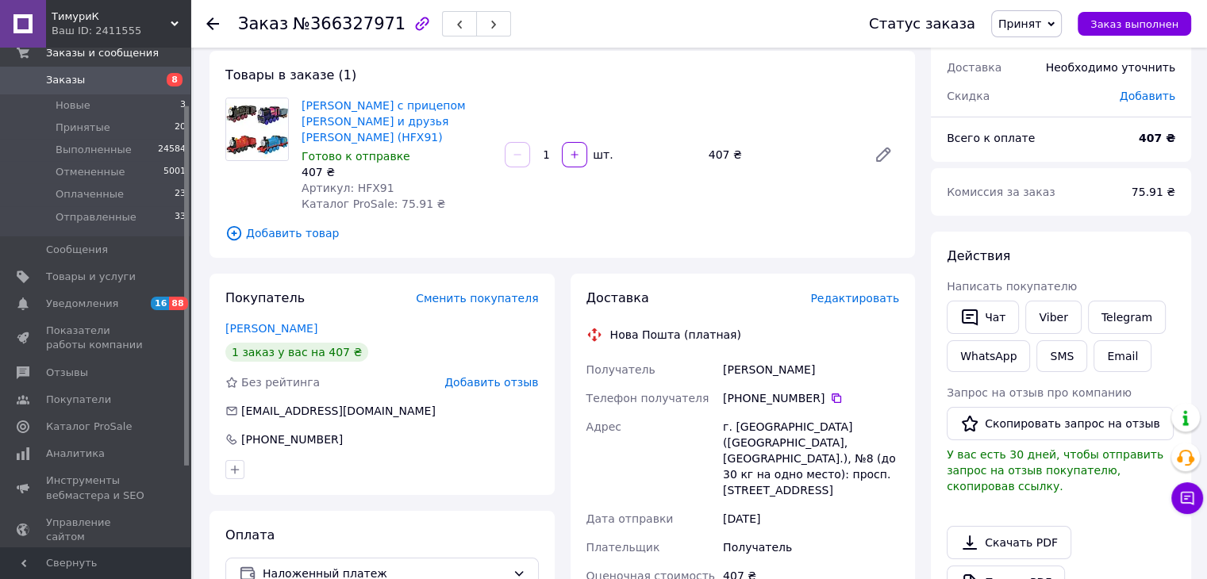
click at [217, 20] on icon at bounding box center [212, 23] width 13 height 13
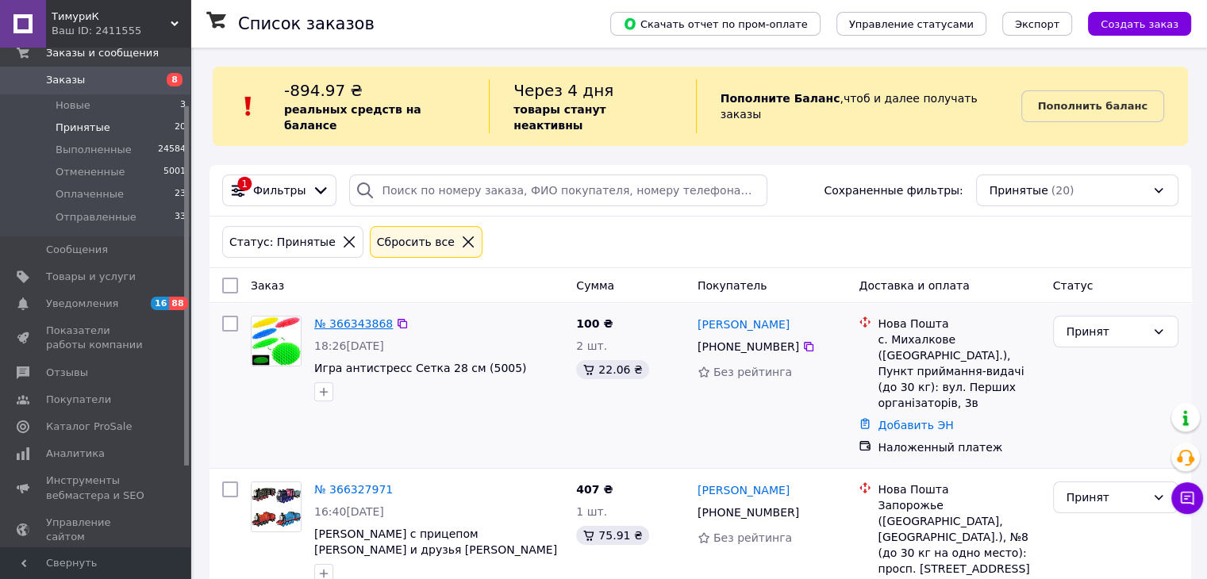
click at [351, 317] on link "№ 366343868" at bounding box center [353, 323] width 79 height 13
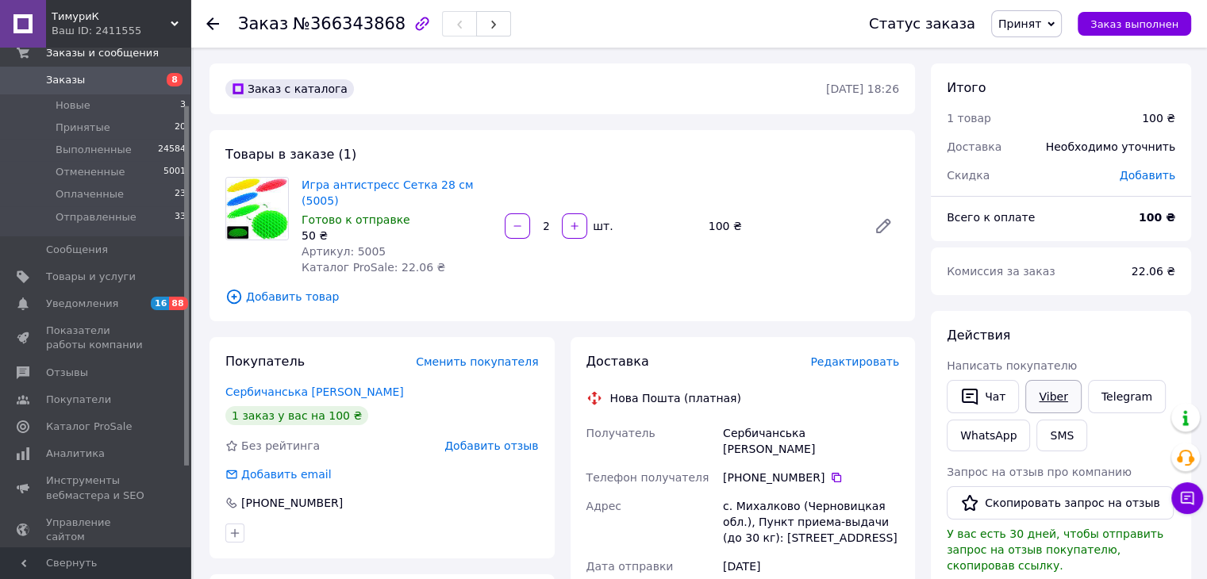
click at [1058, 401] on link "Viber" at bounding box center [1053, 396] width 56 height 33
click at [1150, 335] on div "Действия" at bounding box center [1060, 336] width 228 height 18
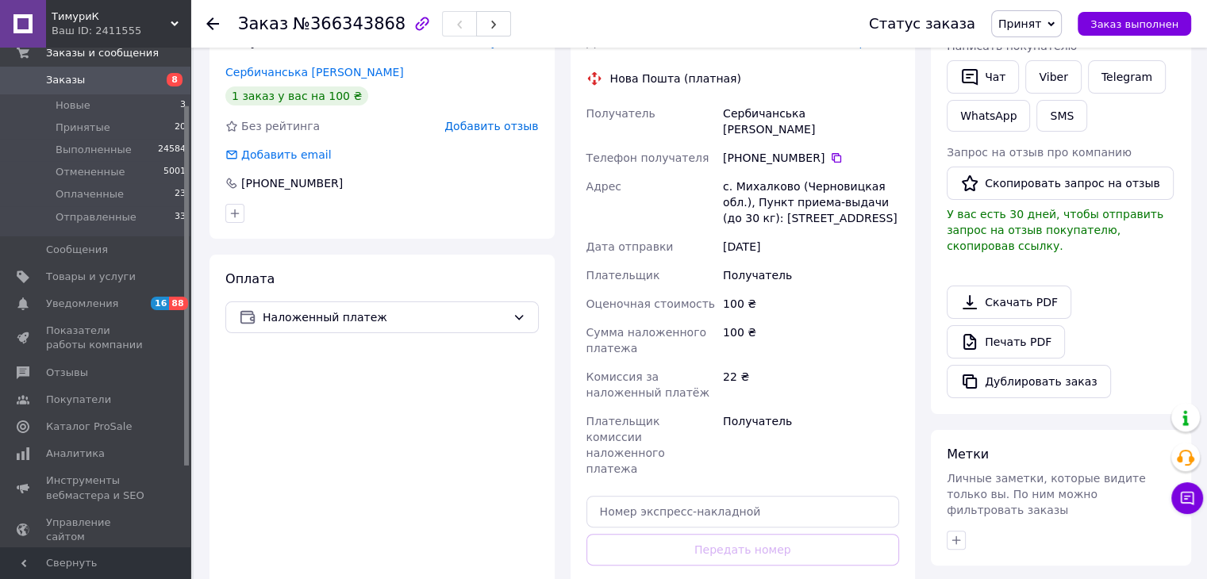
scroll to position [514, 0]
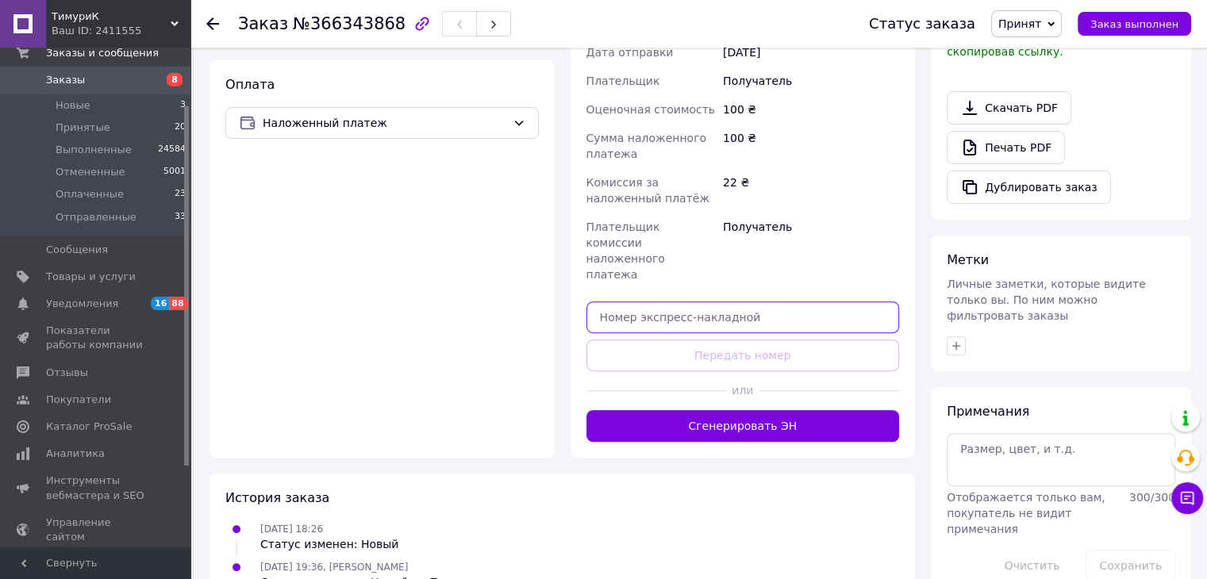
click at [662, 301] on input "text" at bounding box center [742, 317] width 313 height 32
paste input "20451269278929"
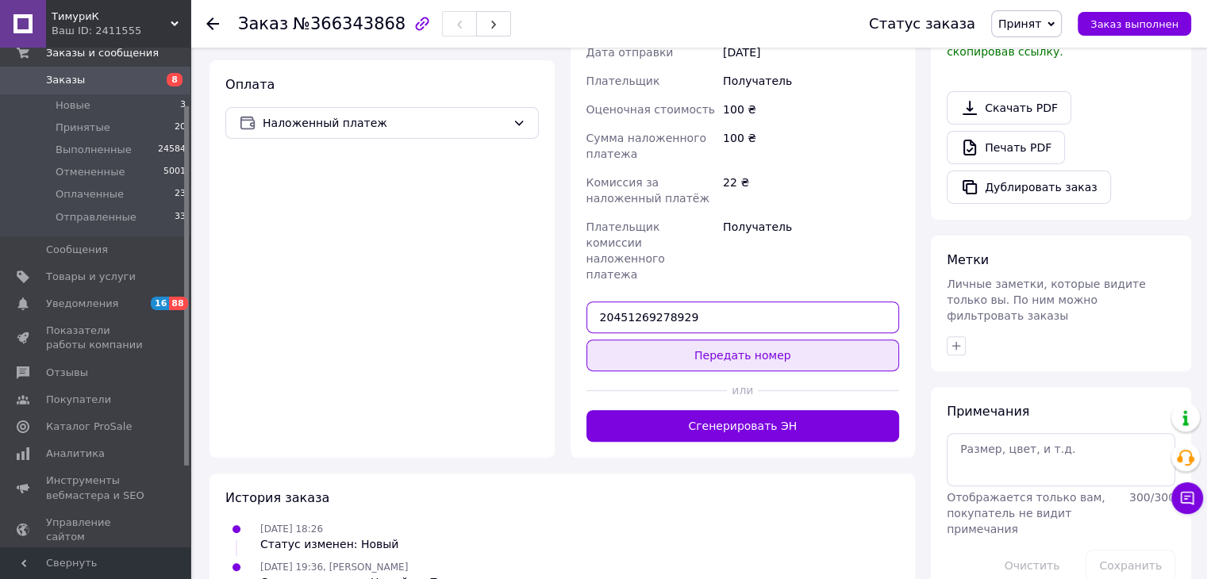
type input "20451269278929"
click at [684, 340] on button "Передать номер" at bounding box center [742, 356] width 313 height 32
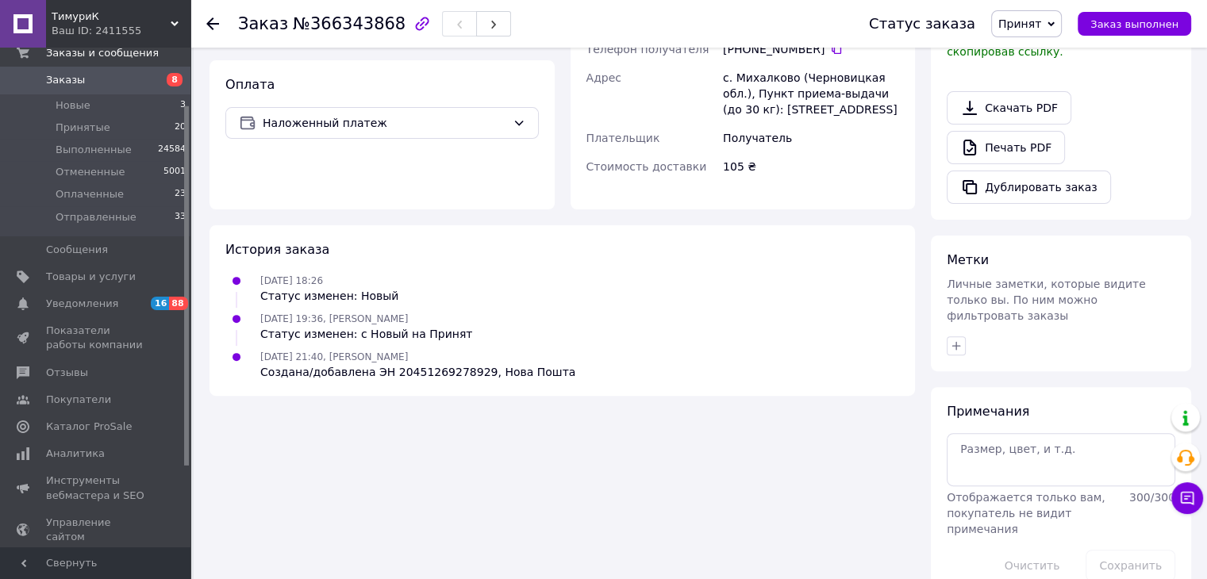
click at [1046, 236] on div "Метки Личные заметки, которые видите только вы. По ним можно фильтровать заказы" at bounding box center [1061, 304] width 260 height 136
click at [111, 194] on span "Оплаченные" at bounding box center [90, 194] width 68 height 14
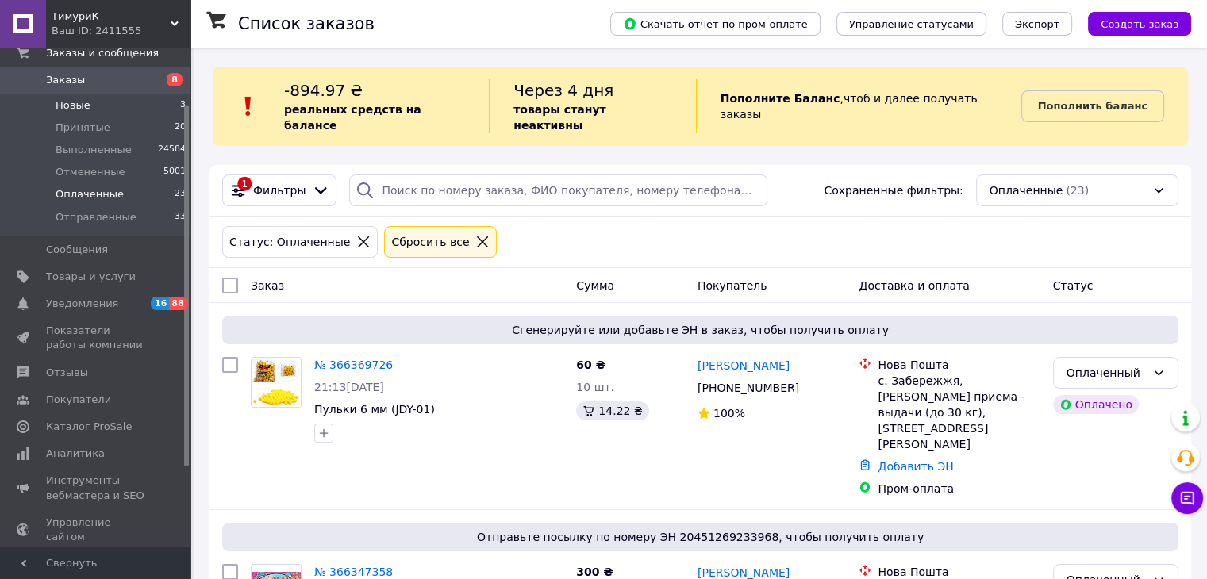
click at [71, 106] on span "Новые" at bounding box center [73, 105] width 35 height 14
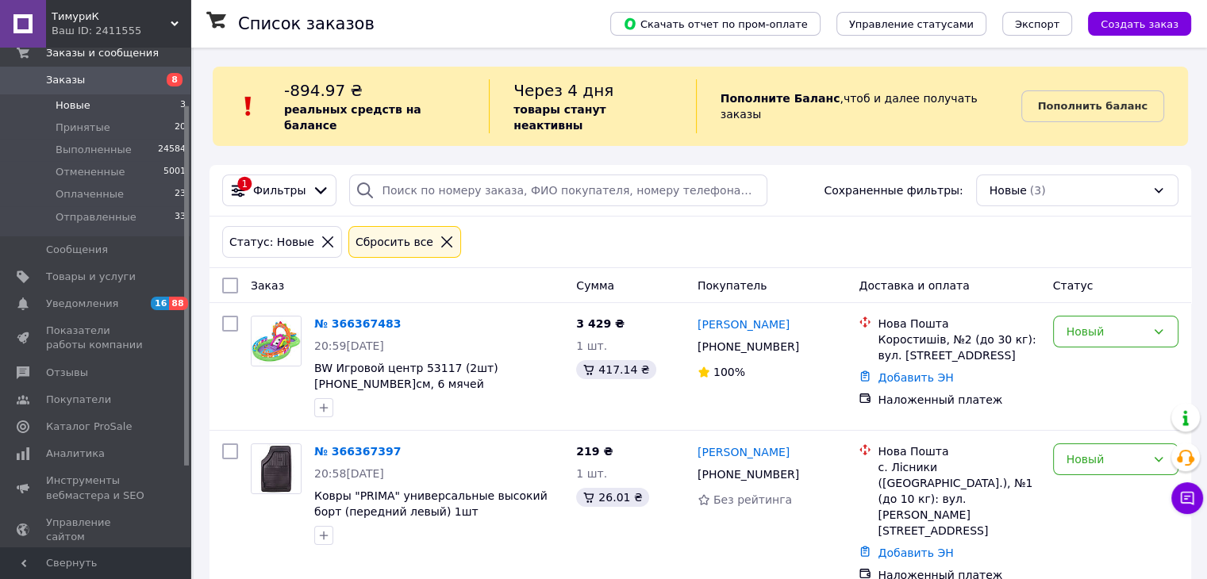
click at [1108, 237] on div "Статус: Новые Сбросить все" at bounding box center [700, 242] width 962 height 38
click at [105, 189] on span "Оплаченные" at bounding box center [90, 194] width 68 height 14
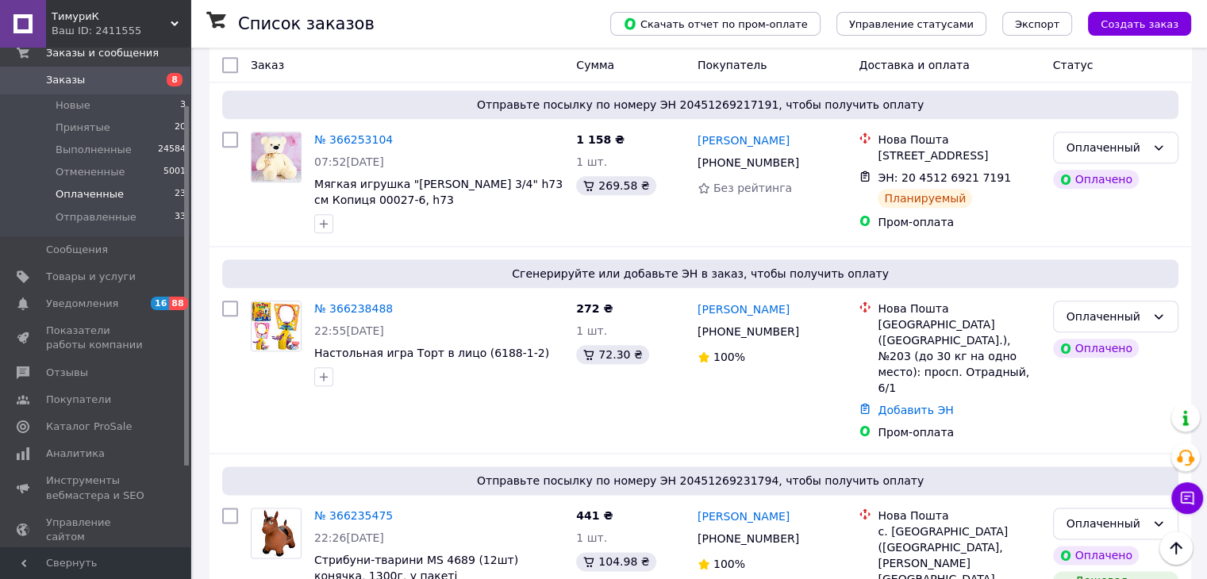
scroll to position [1857, 0]
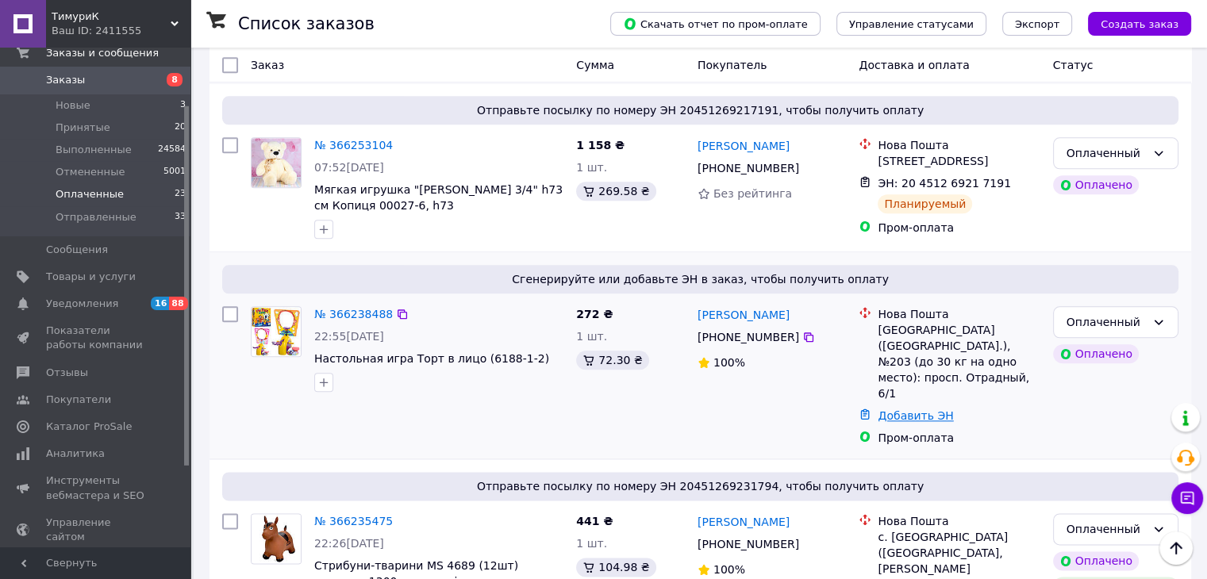
click at [904, 409] on link "Добавить ЭН" at bounding box center [914, 415] width 75 height 13
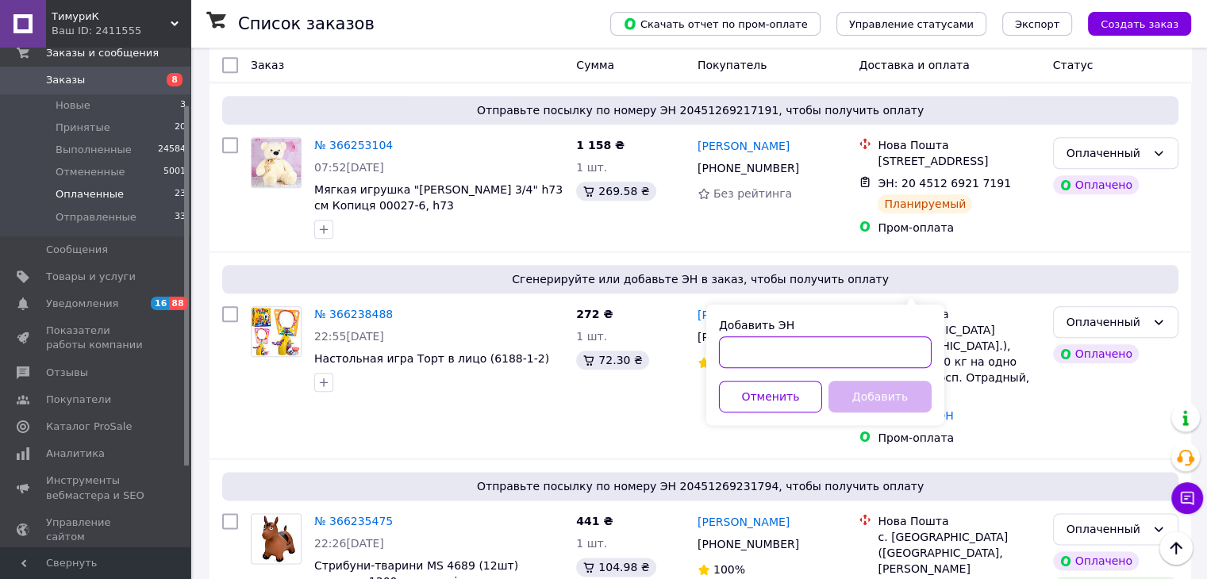
drag, startPoint x: 904, startPoint y: 284, endPoint x: 777, endPoint y: 353, distance: 144.5
paste input "20451269284119"
type input "20451269284119"
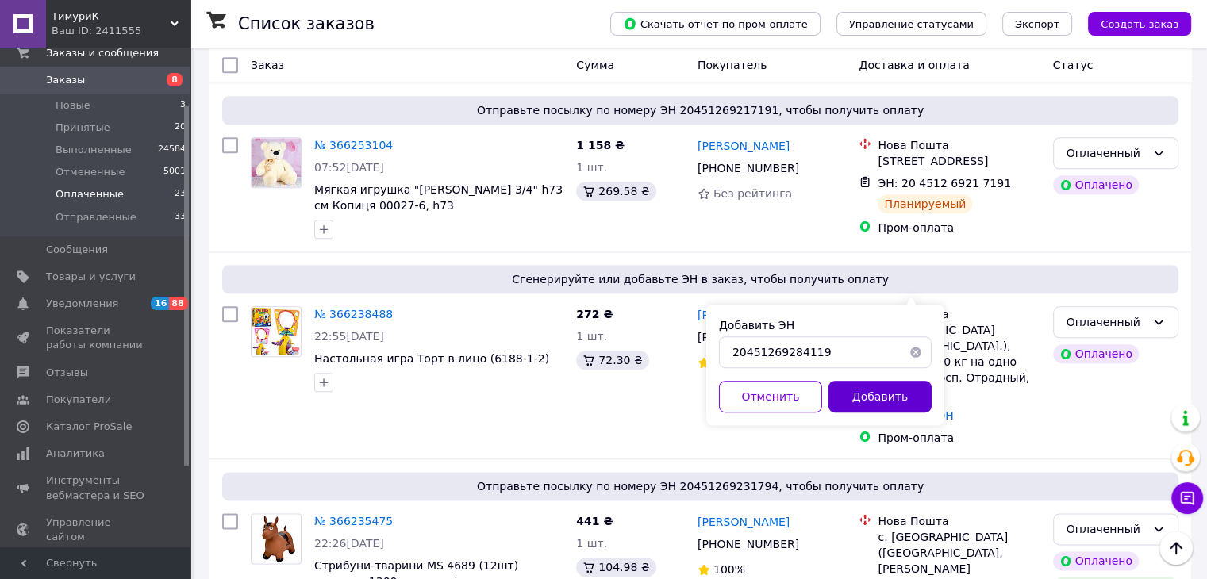
click at [876, 405] on button "Добавить" at bounding box center [879, 397] width 103 height 32
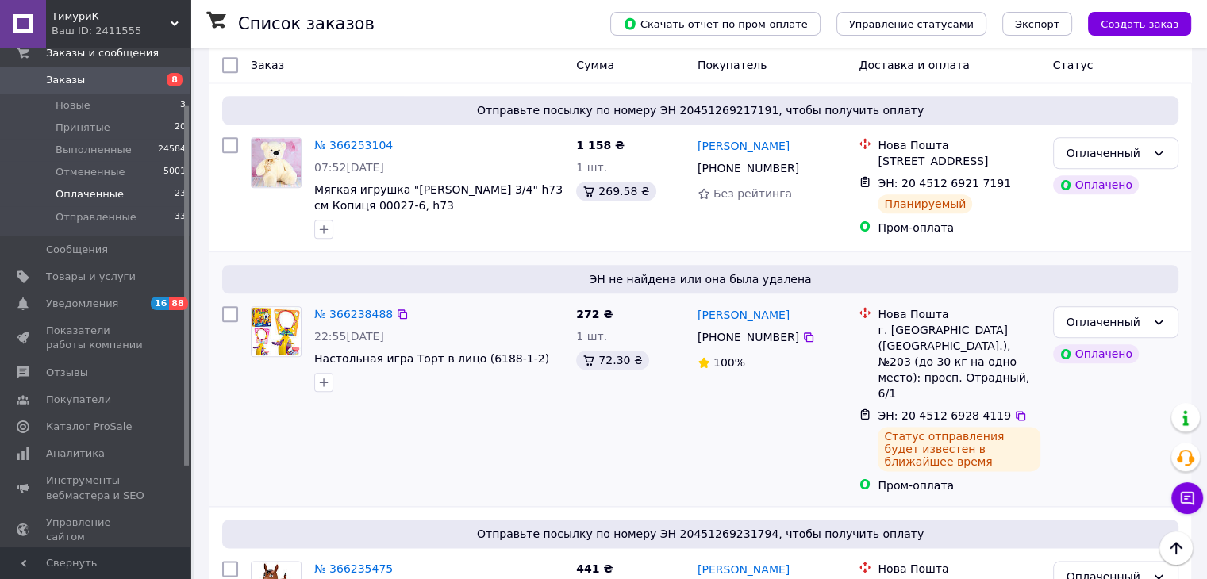
click at [1083, 350] on div "Оплаченный Оплачено" at bounding box center [1115, 400] width 138 height 200
click at [98, 127] on span "Принятые" at bounding box center [83, 128] width 55 height 14
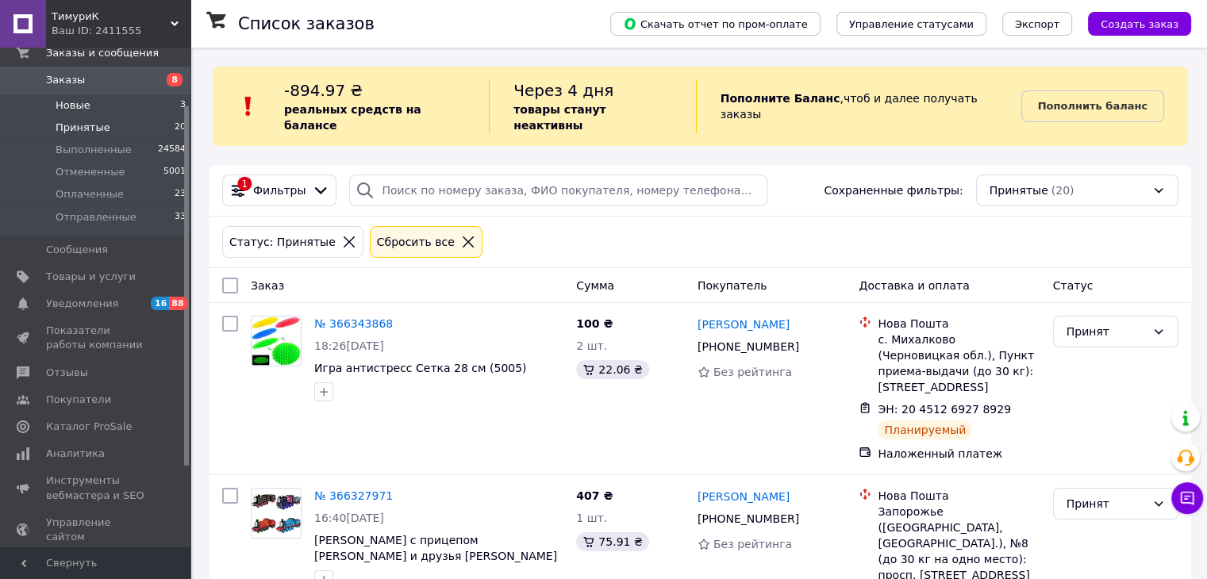
click at [105, 108] on li "Новые 3" at bounding box center [97, 105] width 195 height 22
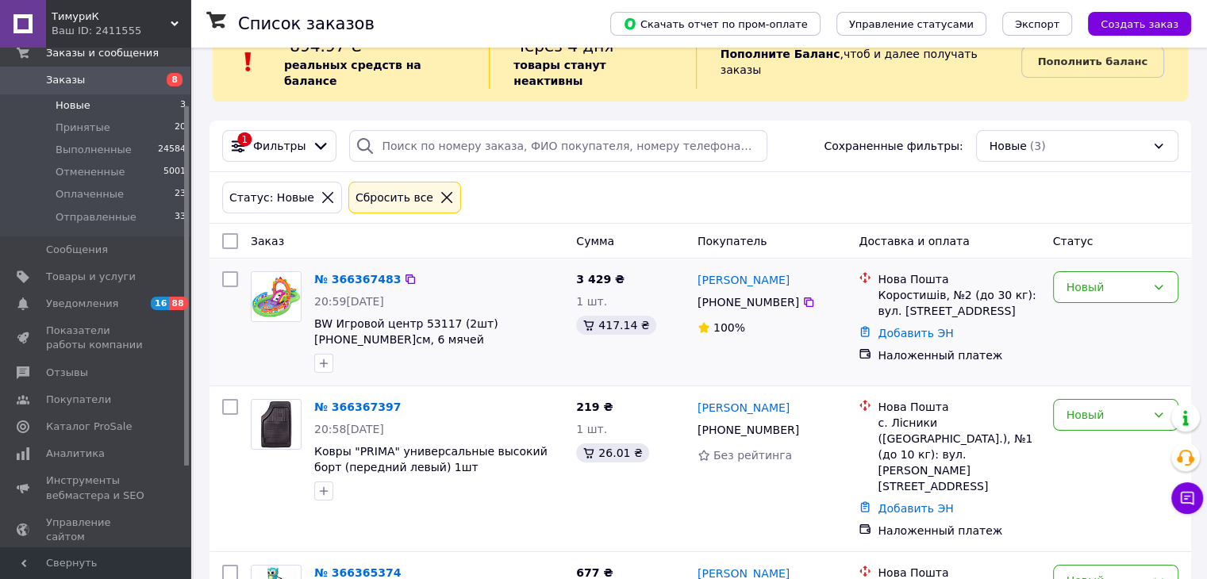
scroll to position [108, 0]
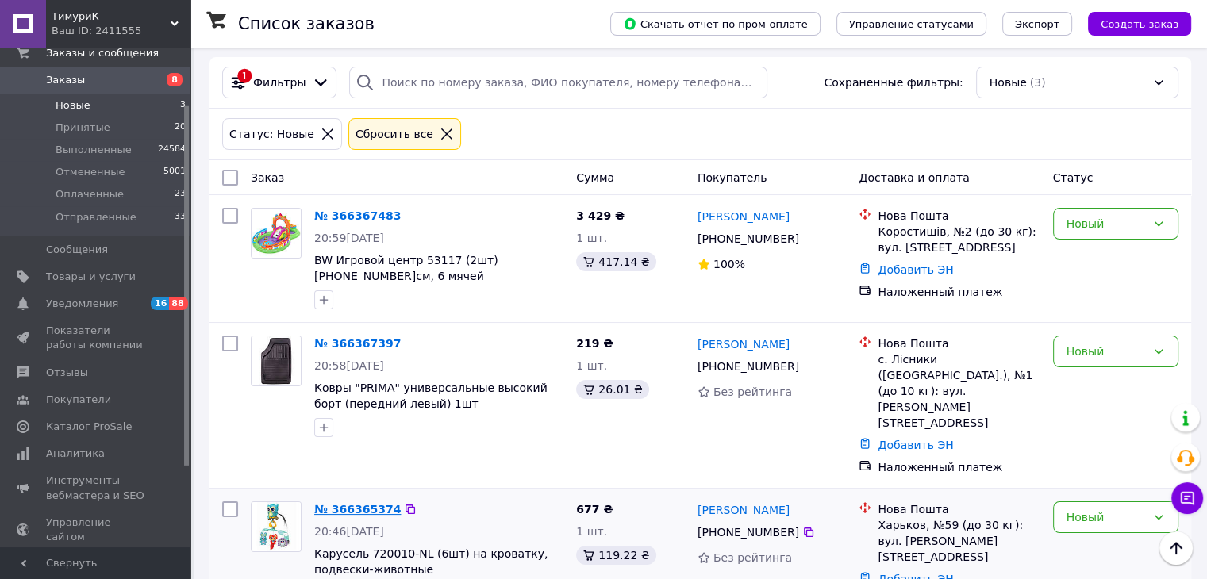
click at [347, 503] on link "№ 366365374" at bounding box center [357, 509] width 86 height 13
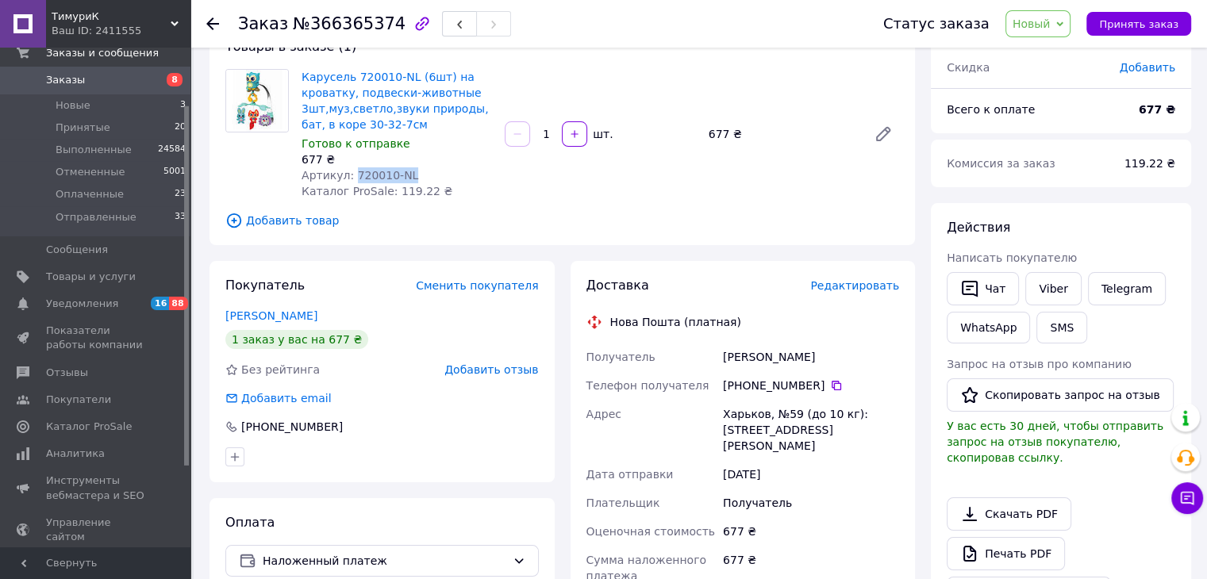
drag, startPoint x: 417, startPoint y: 177, endPoint x: 347, endPoint y: 175, distance: 69.1
click at [347, 175] on div "Артикул: 720010-NL" at bounding box center [396, 175] width 190 height 16
copy span "720010-NL"
click at [1118, 26] on span "Принять заказ" at bounding box center [1138, 24] width 79 height 12
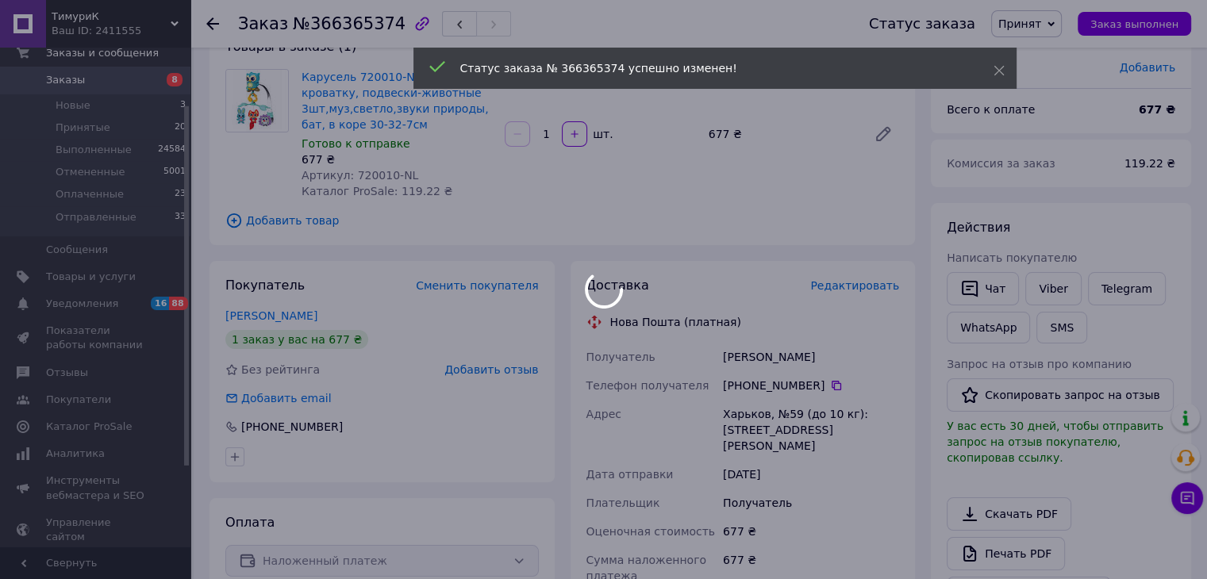
click at [1045, 280] on div at bounding box center [603, 289] width 1207 height 579
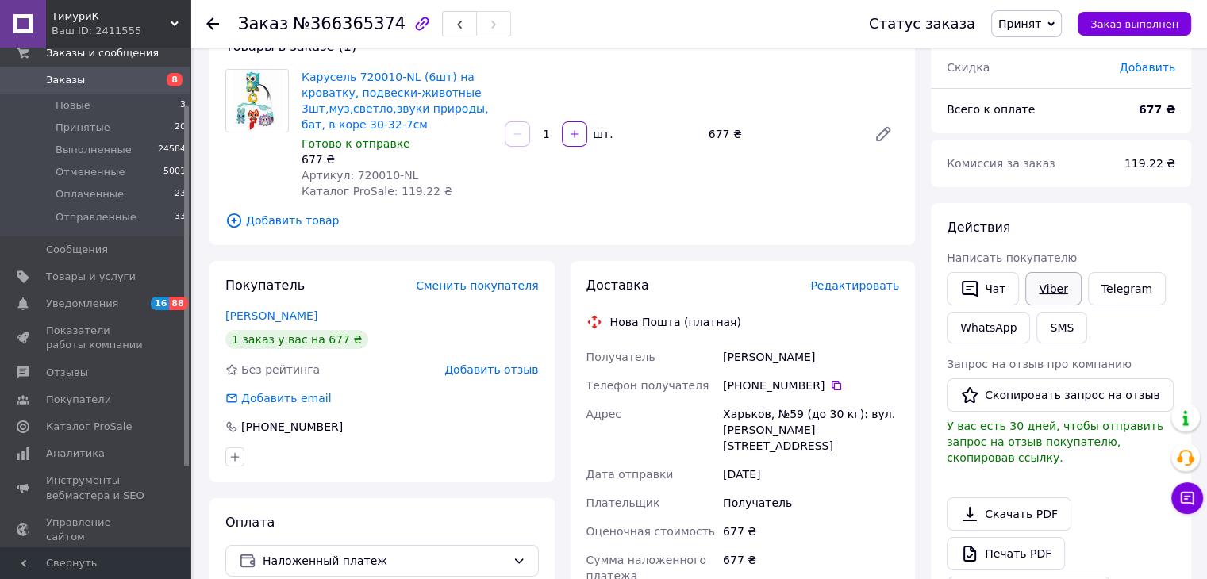
click at [1047, 280] on link "Viber" at bounding box center [1053, 288] width 56 height 33
click at [1022, 243] on div "Действия Написать покупателю   Чат Viber Telegram WhatsApp SMS Запрос на отзыв …" at bounding box center [1060, 414] width 228 height 391
click at [108, 126] on li "Принятые 20" at bounding box center [97, 128] width 195 height 22
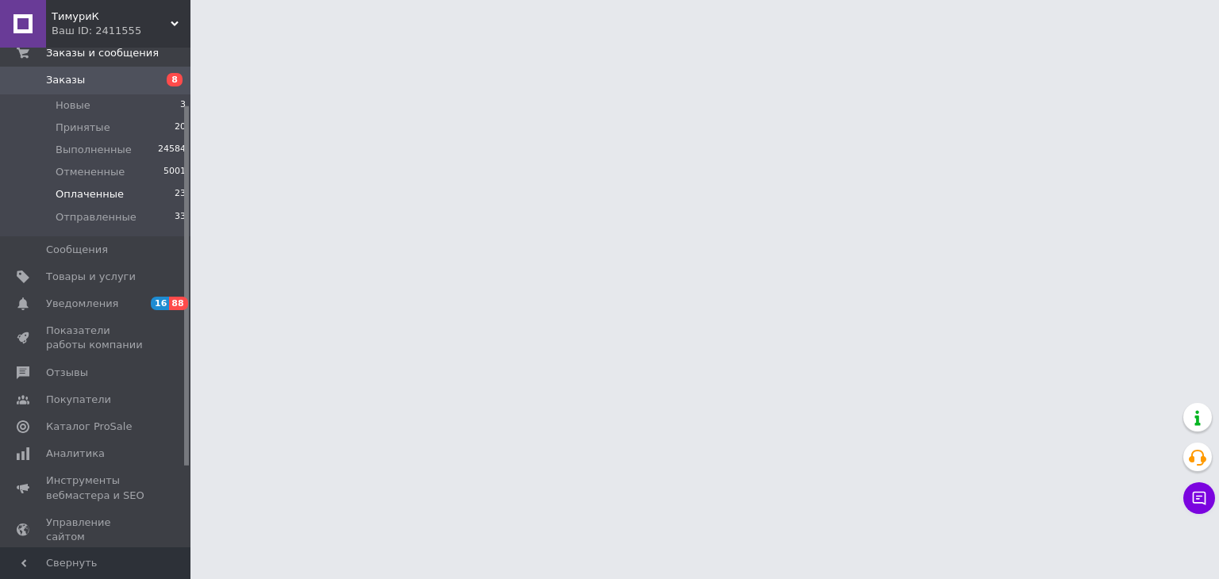
click at [131, 201] on li "Оплаченные 23" at bounding box center [97, 194] width 195 height 22
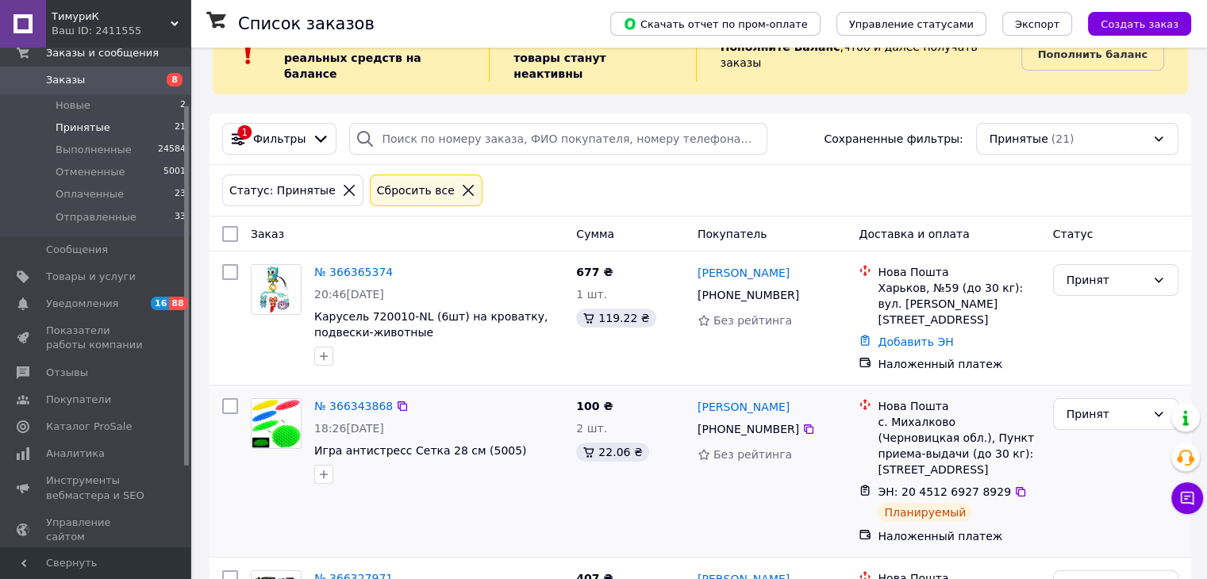
scroll to position [79, 0]
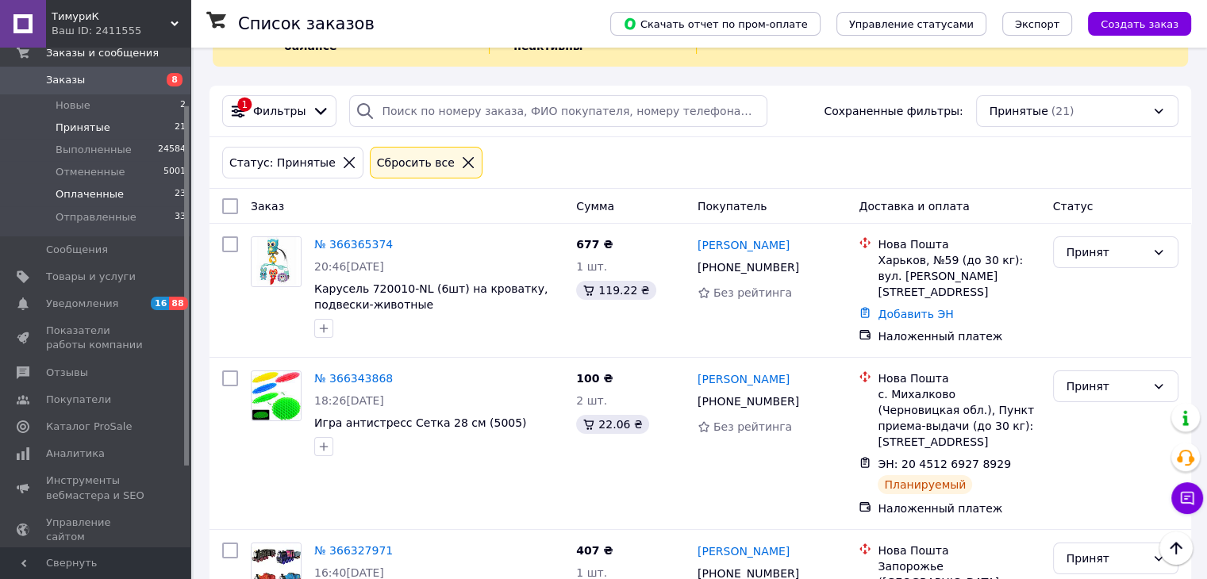
click at [96, 196] on span "Оплаченные" at bounding box center [90, 194] width 68 height 14
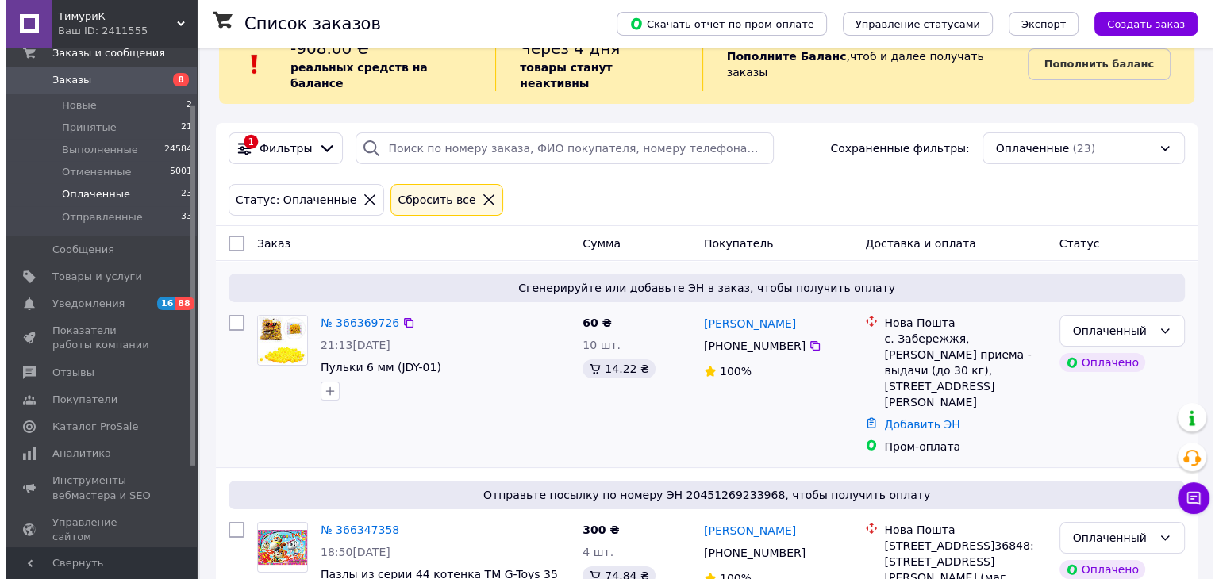
scroll to position [79, 0]
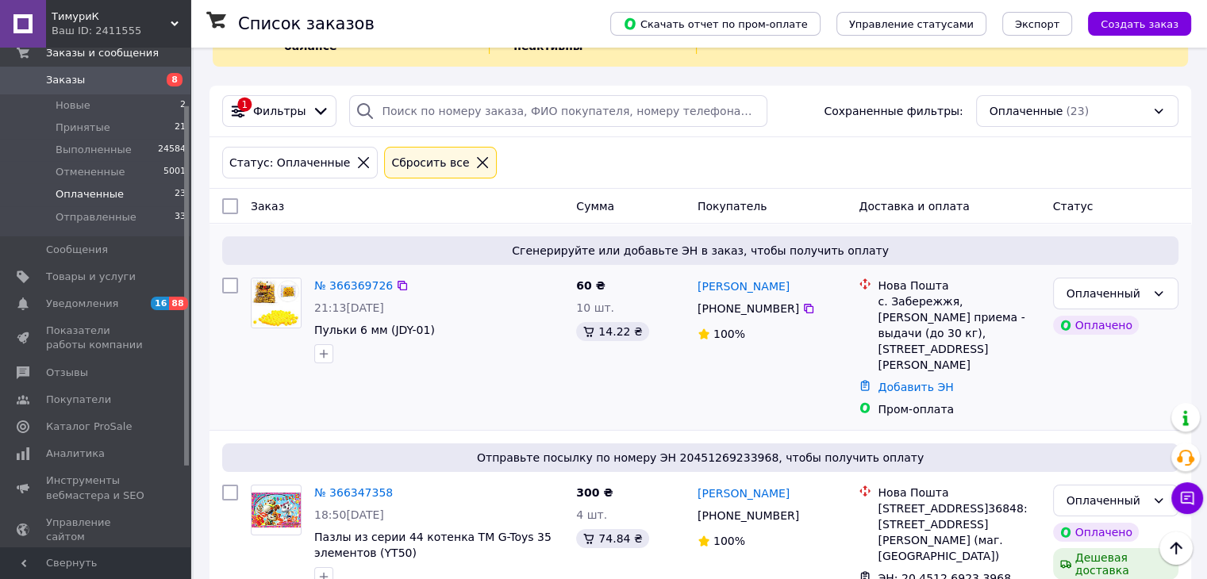
click at [309, 271] on div "№ 366369726 21:13[DATE] Пульки 6 мм (JDY-01)" at bounding box center [439, 320] width 262 height 98
click at [318, 279] on link "№ 366369726" at bounding box center [353, 285] width 79 height 13
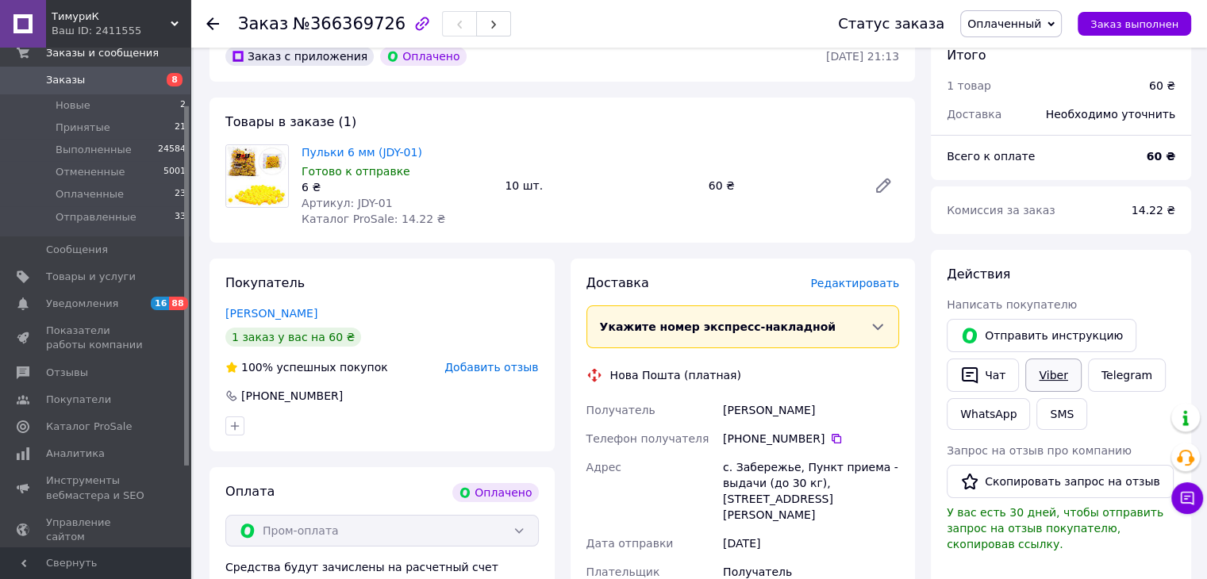
click at [1048, 382] on link "Viber" at bounding box center [1053, 375] width 56 height 33
click at [1095, 275] on div "Действия" at bounding box center [1060, 275] width 228 height 18
click at [850, 284] on span "Редактировать" at bounding box center [854, 283] width 89 height 13
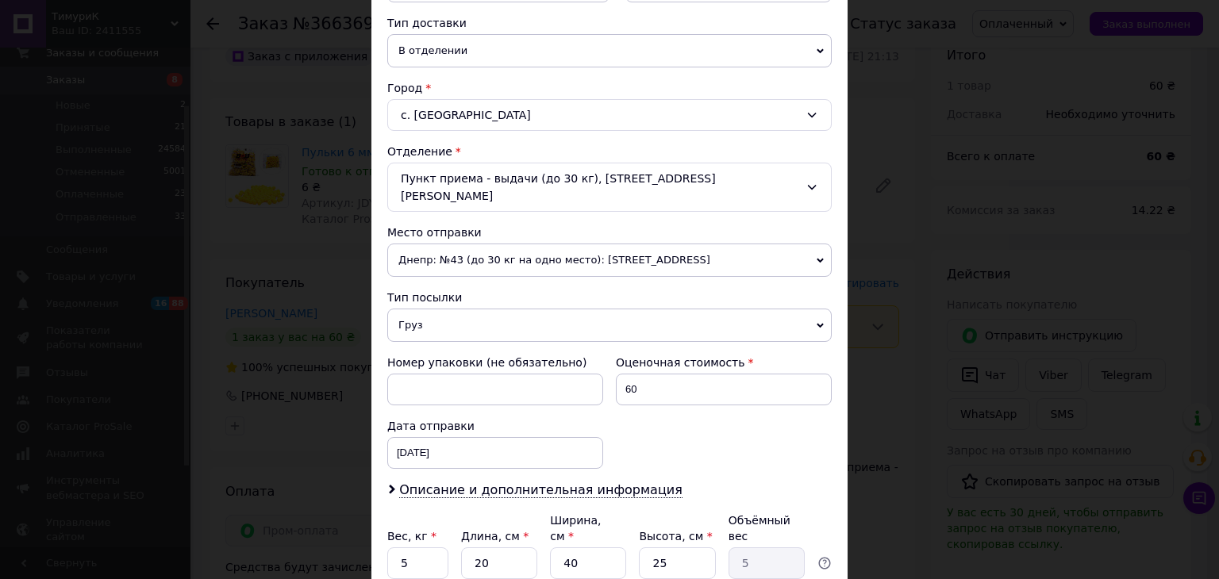
scroll to position [397, 0]
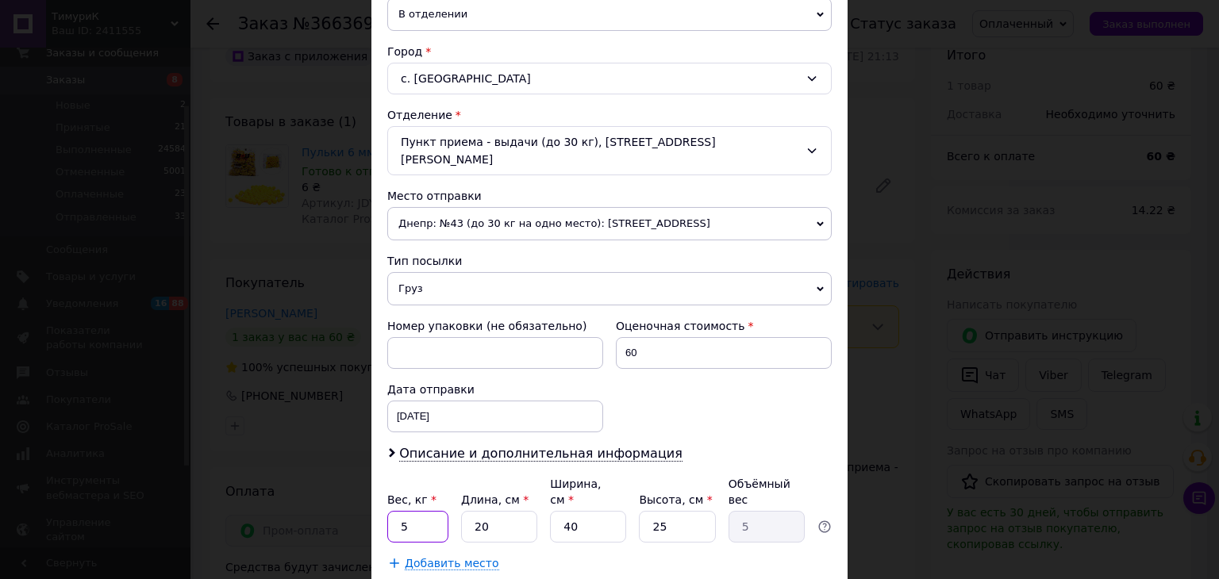
click at [421, 511] on input "5" at bounding box center [417, 527] width 61 height 32
type input "0.5"
click at [676, 511] on input "25" at bounding box center [677, 527] width 76 height 32
type input "2"
type input "0.4"
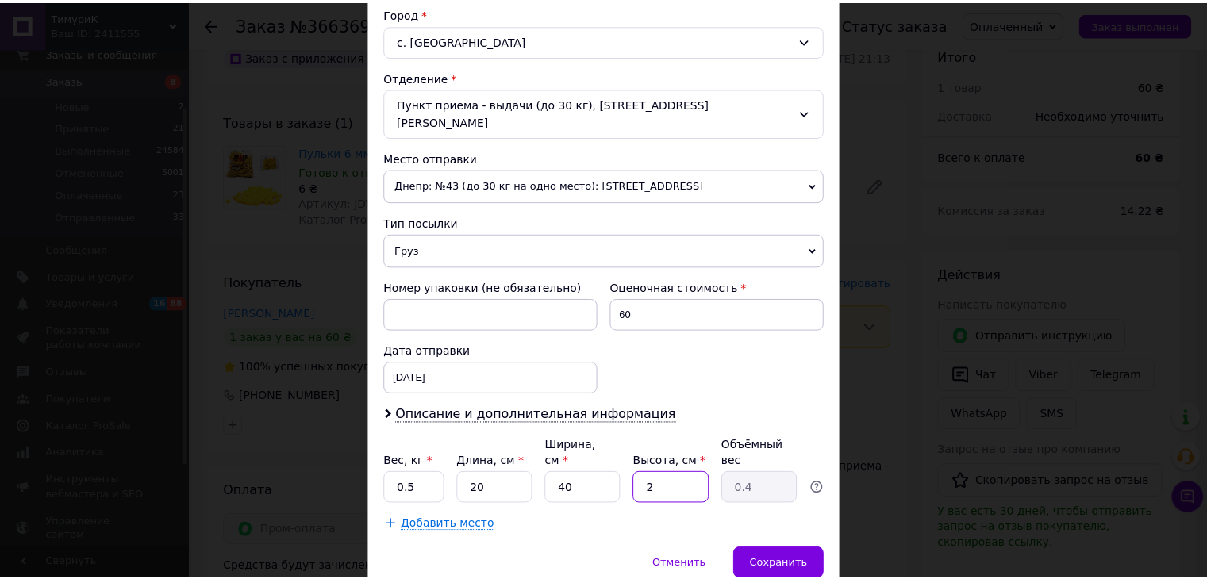
scroll to position [470, 0]
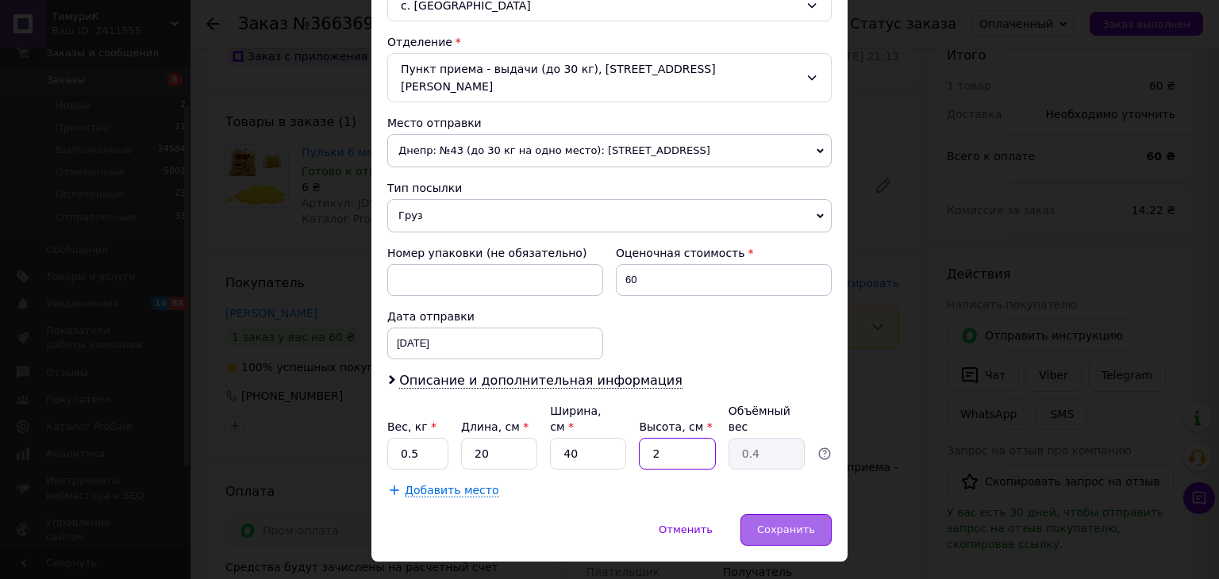
type input "2"
click at [803, 524] on span "Сохранить" at bounding box center [786, 530] width 58 height 12
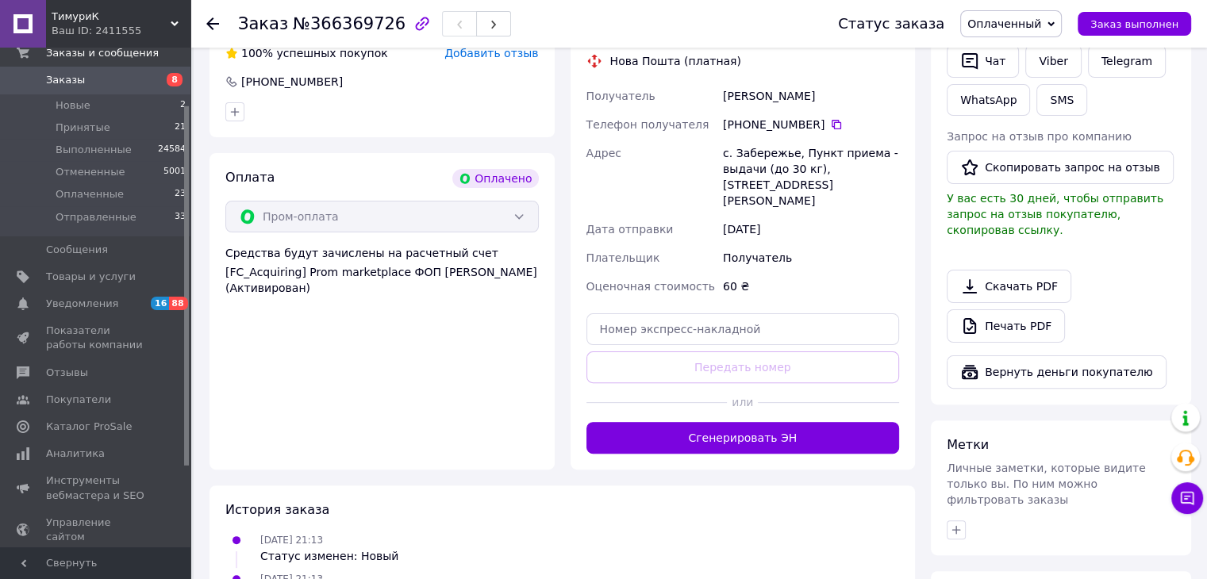
scroll to position [555, 0]
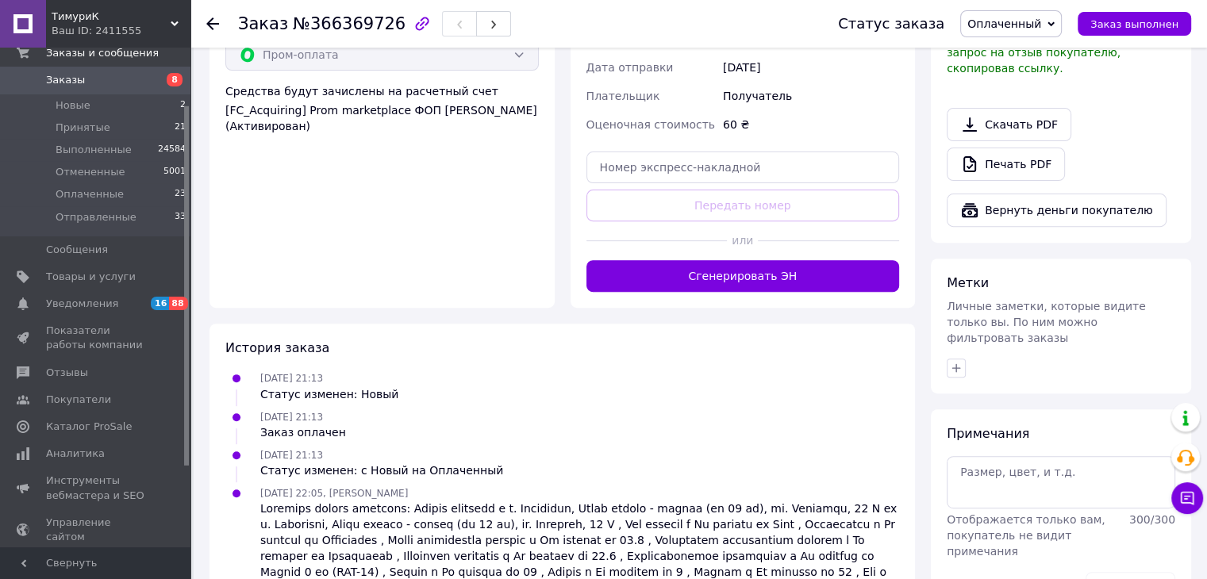
click at [707, 263] on button "Сгенерировать ЭН" at bounding box center [742, 276] width 313 height 32
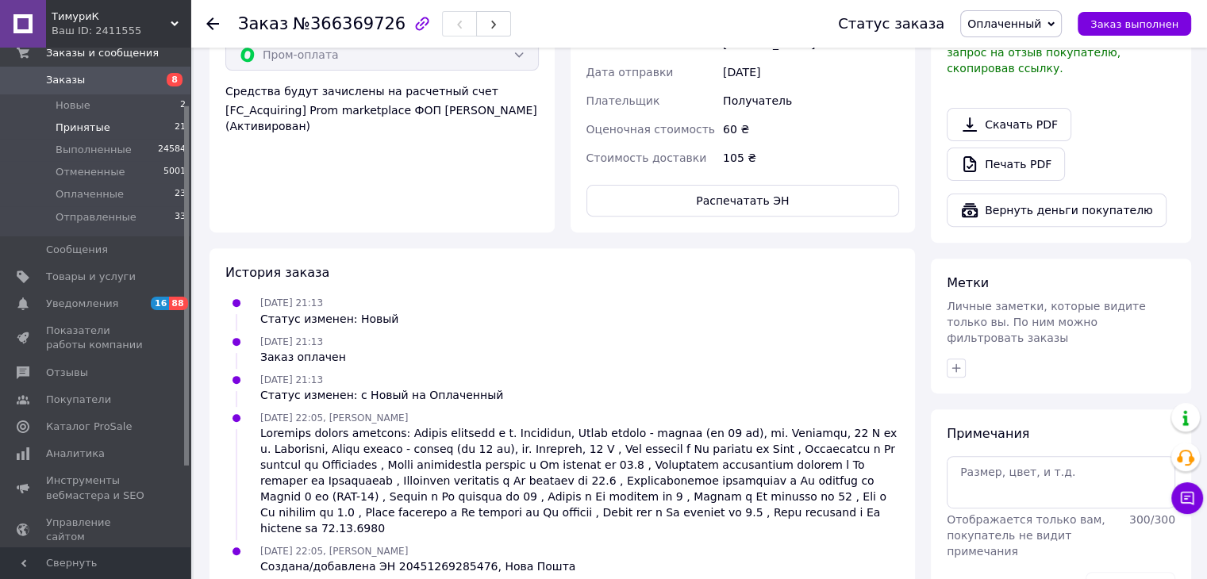
click at [68, 124] on span "Принятые" at bounding box center [83, 128] width 55 height 14
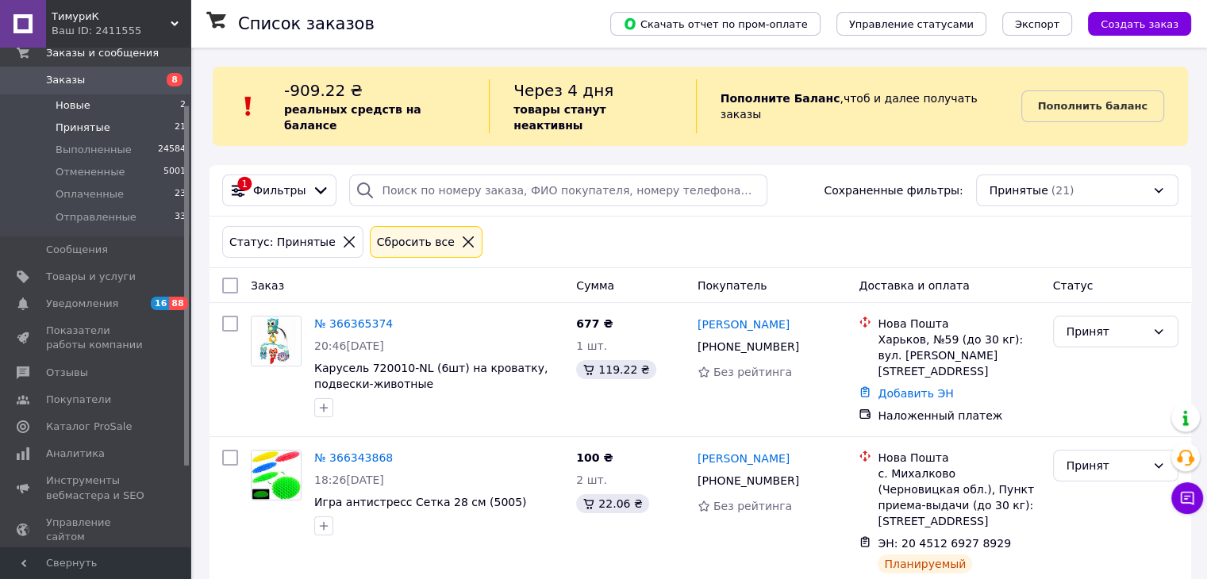
click at [105, 102] on li "Новые 2" at bounding box center [97, 105] width 195 height 22
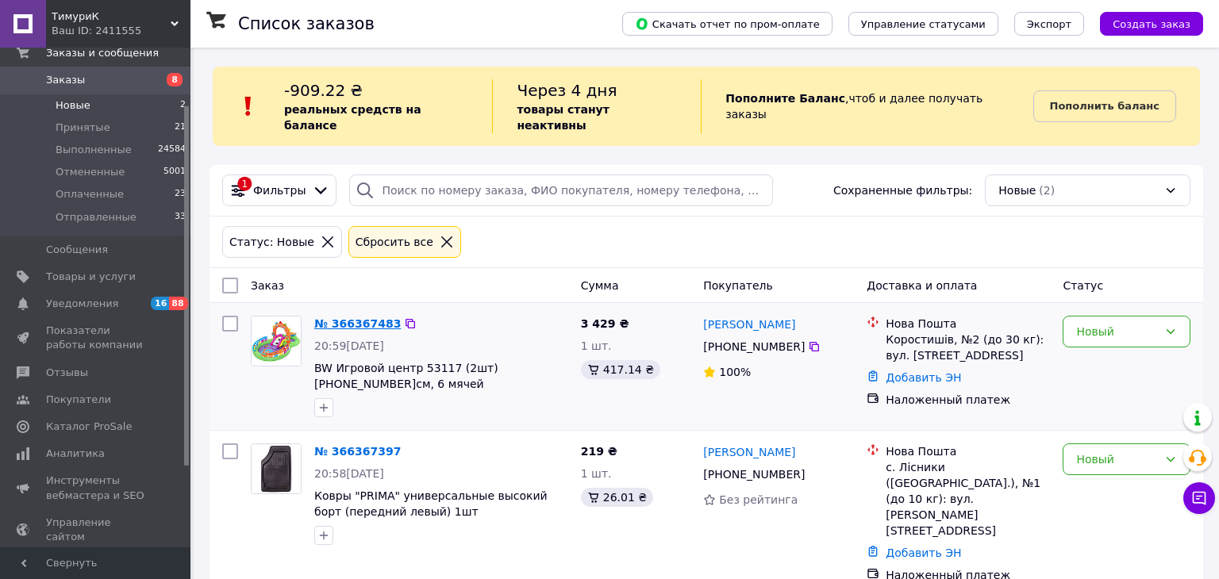
click at [333, 317] on link "№ 366367483" at bounding box center [357, 323] width 86 height 13
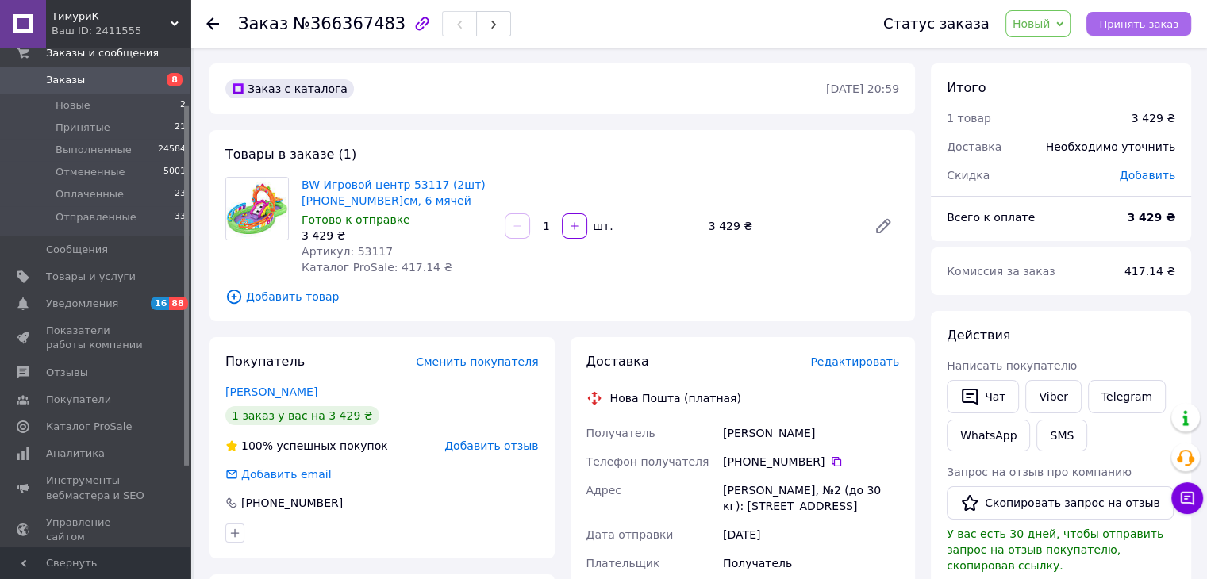
click at [1149, 23] on span "Принять заказ" at bounding box center [1138, 24] width 79 height 12
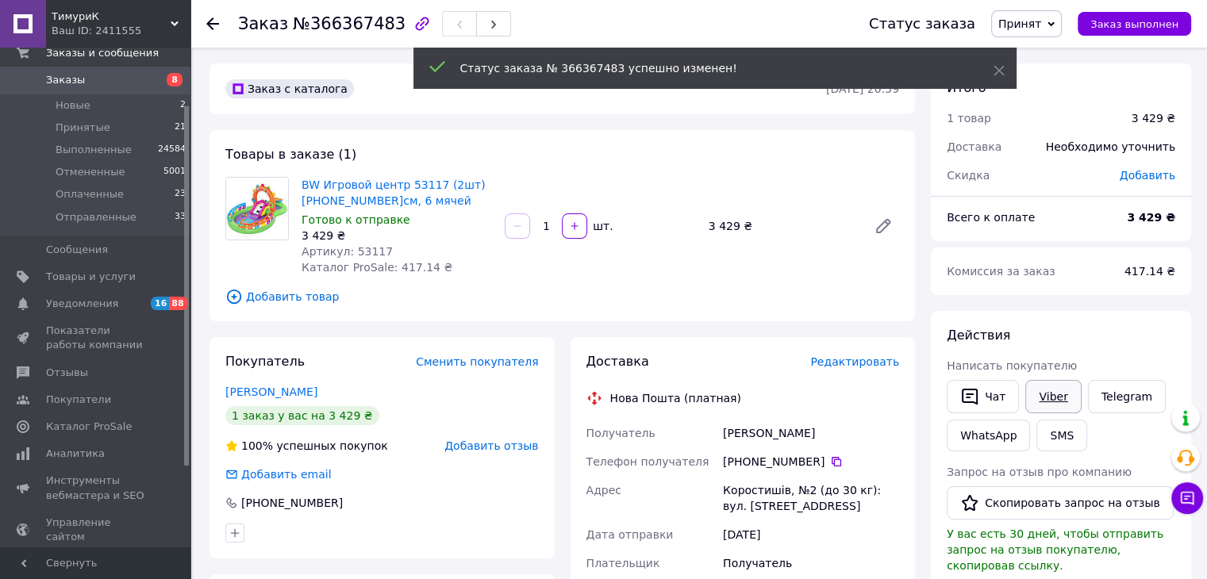
click at [1047, 388] on link "Viber" at bounding box center [1053, 396] width 56 height 33
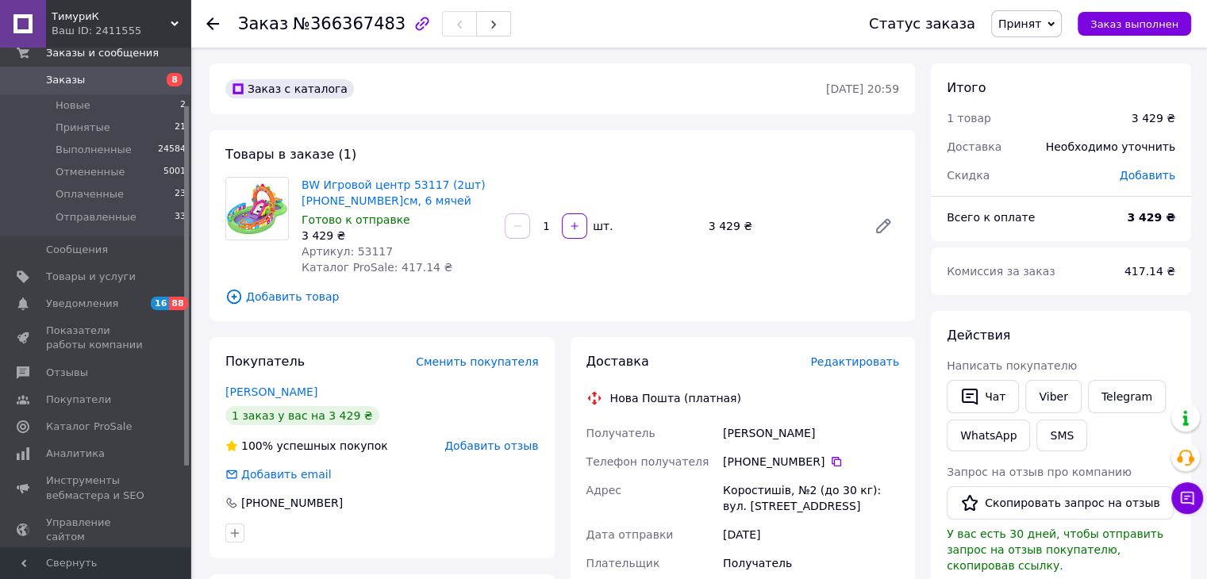
click at [1090, 264] on div "Комиссия за заказ" at bounding box center [1026, 271] width 178 height 35
drag, startPoint x: 295, startPoint y: 188, endPoint x: 321, endPoint y: 189, distance: 25.4
click at [321, 189] on div "BW Игровой центр 53117 (2шт) [PHONE_NUMBER]см, 6 мячей Готово к отправке 3 429 …" at bounding box center [396, 226] width 203 height 105
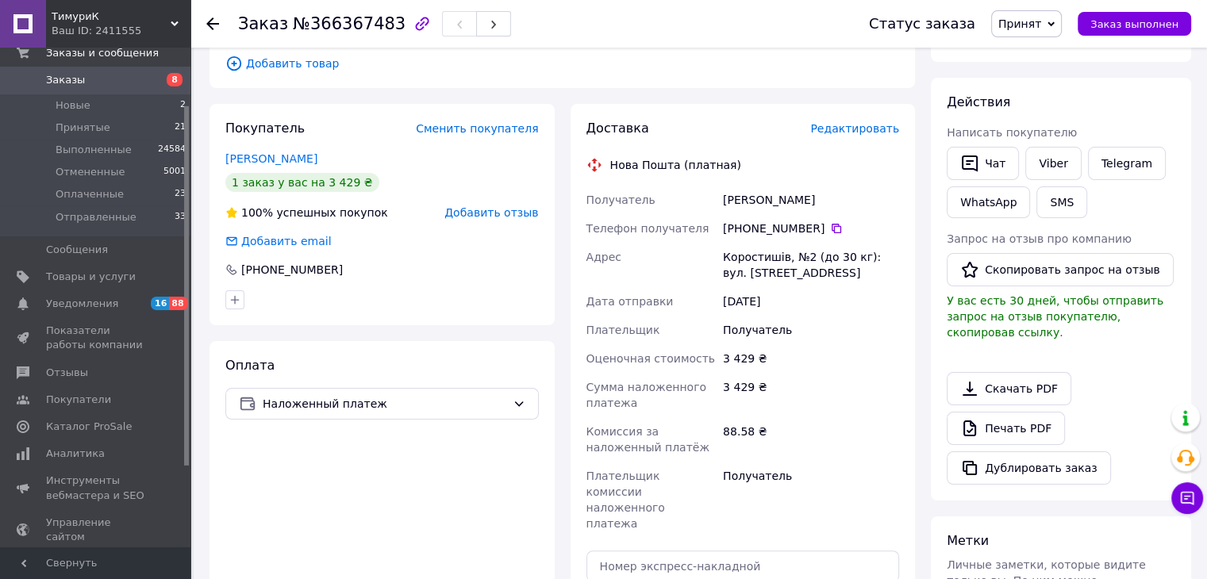
scroll to position [238, 0]
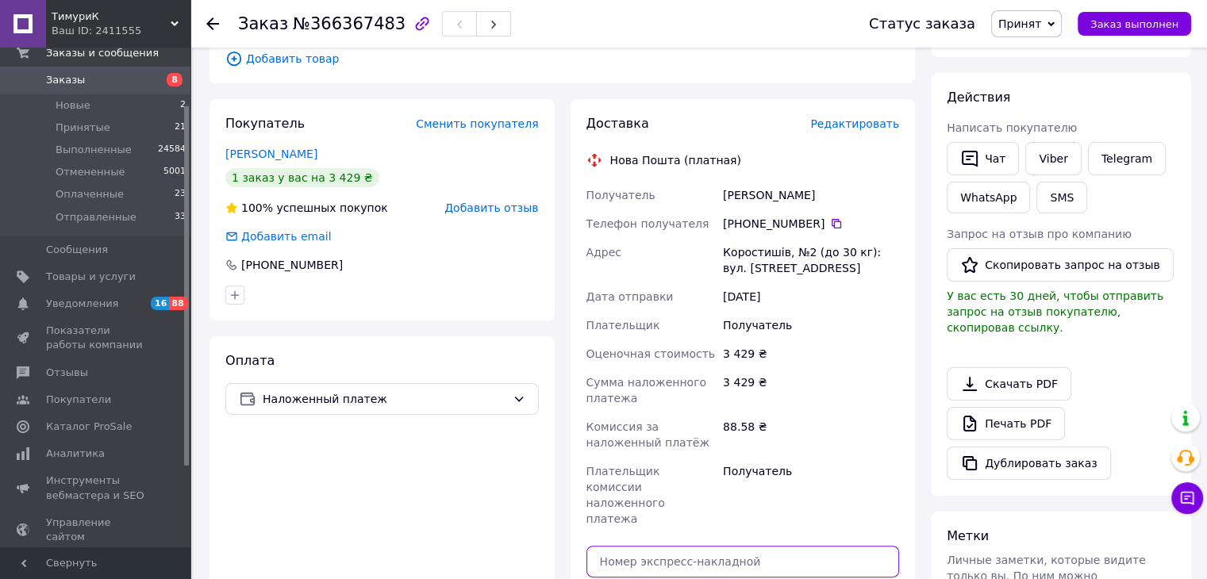
click at [727, 546] on input "text" at bounding box center [742, 562] width 313 height 32
paste input "20451269286989"
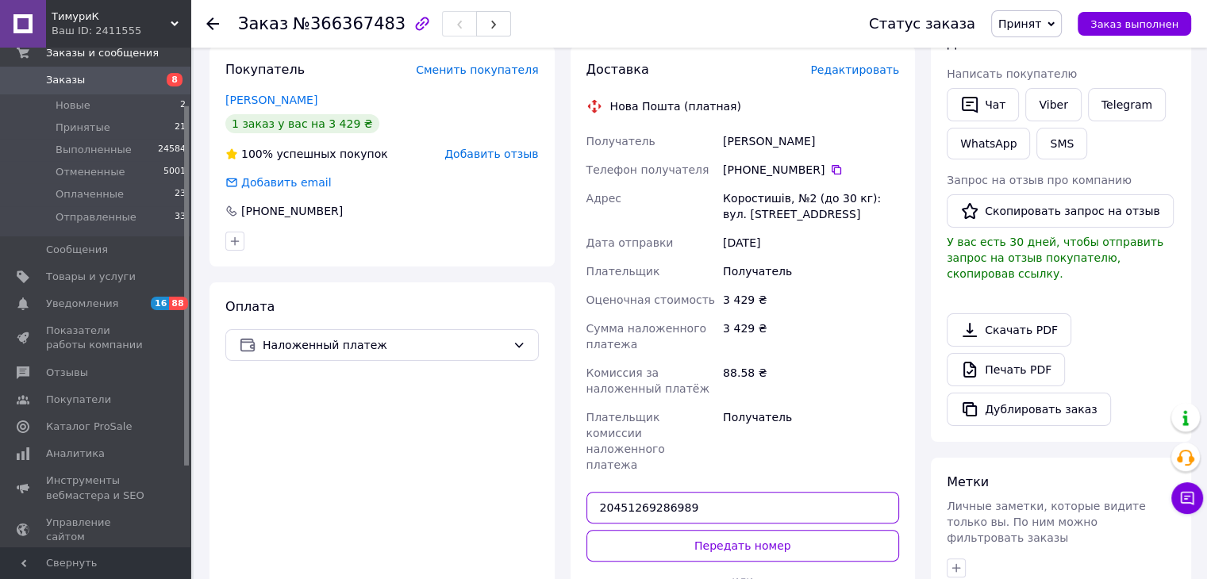
scroll to position [317, 0]
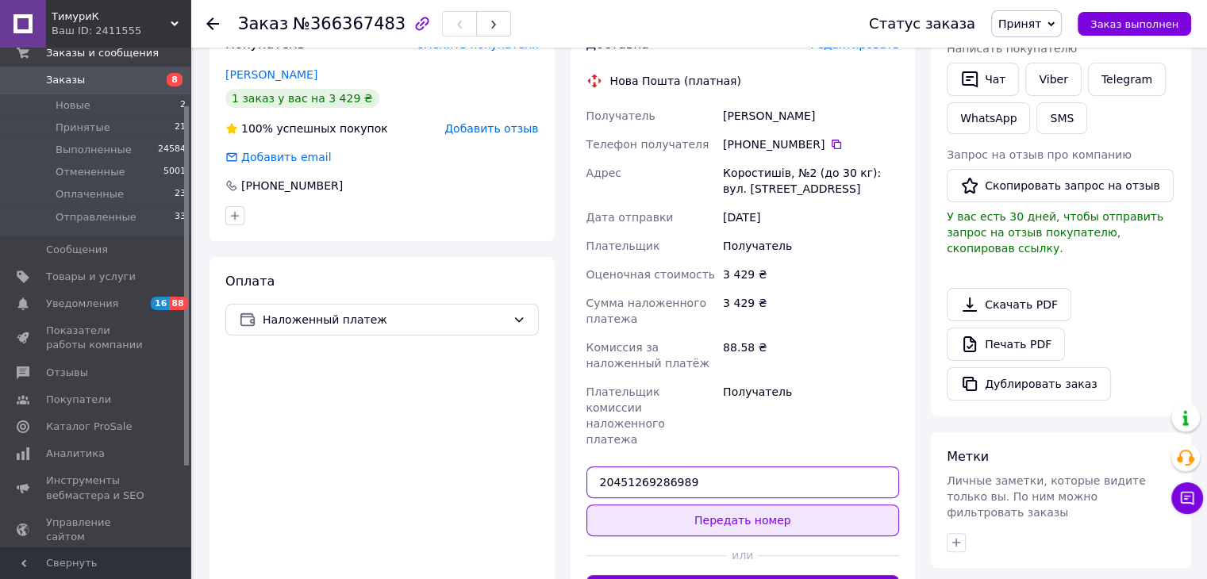
type input "20451269286989"
click at [762, 505] on button "Передать номер" at bounding box center [742, 521] width 313 height 32
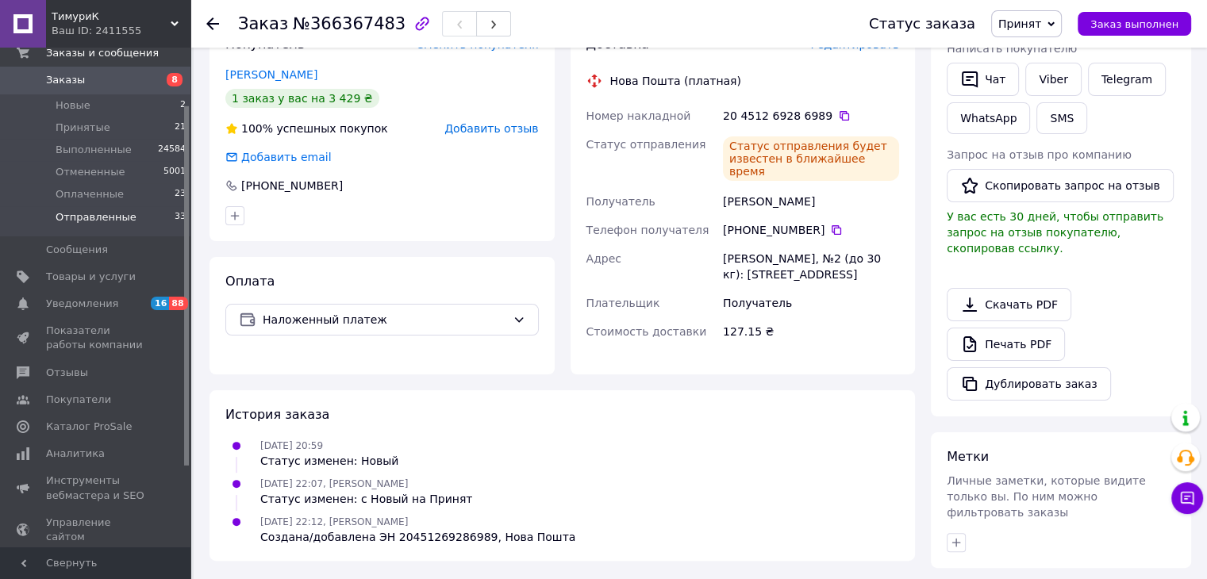
click at [162, 208] on li "Отправленные 33" at bounding box center [97, 221] width 195 height 30
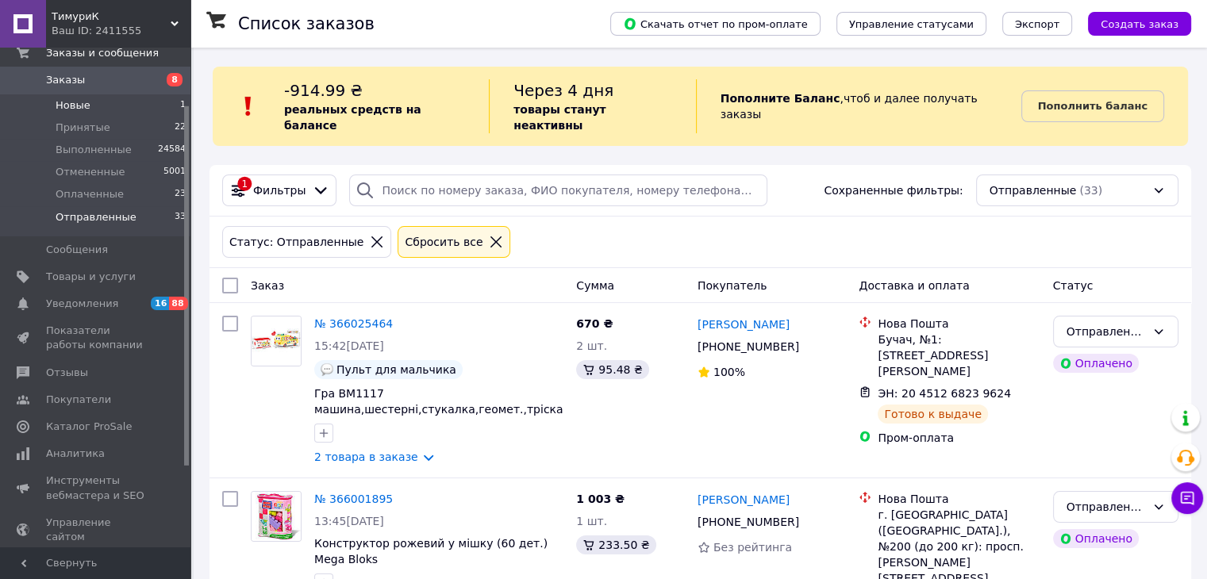
click at [124, 110] on li "Новые 1" at bounding box center [97, 105] width 195 height 22
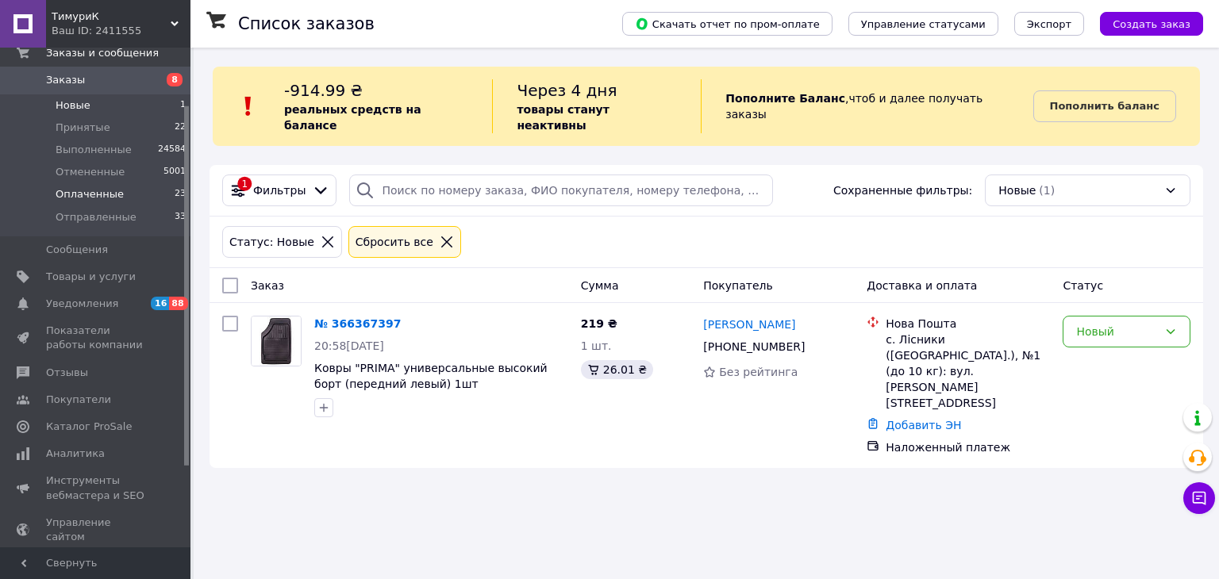
click at [105, 202] on li "Оплаченные 23" at bounding box center [97, 194] width 195 height 22
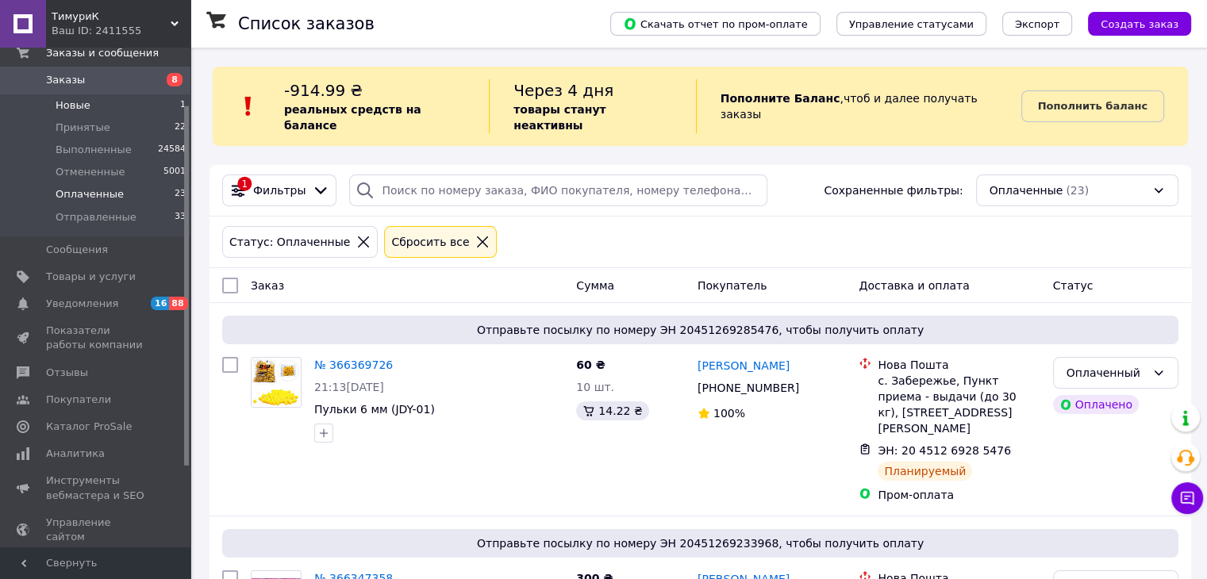
click at [88, 109] on li "Новые 1" at bounding box center [97, 105] width 195 height 22
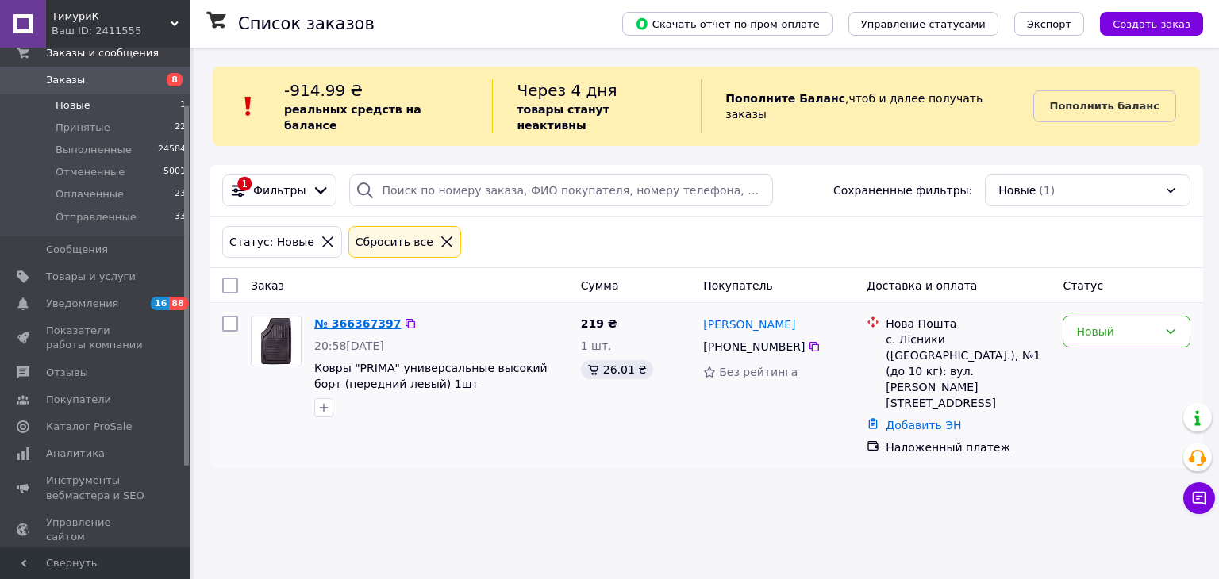
click at [330, 317] on link "№ 366367397" at bounding box center [357, 323] width 86 height 13
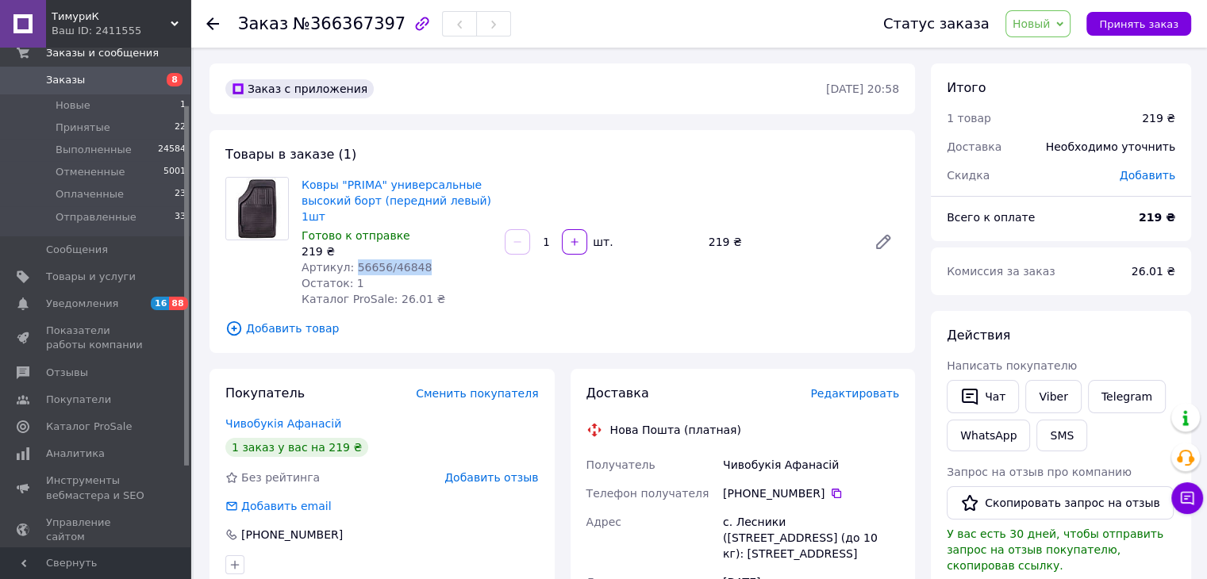
drag, startPoint x: 416, startPoint y: 254, endPoint x: 351, endPoint y: 251, distance: 65.1
click at [351, 259] on div "Артикул: 56656/46848" at bounding box center [396, 267] width 190 height 16
copy span "56656/46848"
click at [1159, 21] on span "Принять заказ" at bounding box center [1138, 24] width 79 height 12
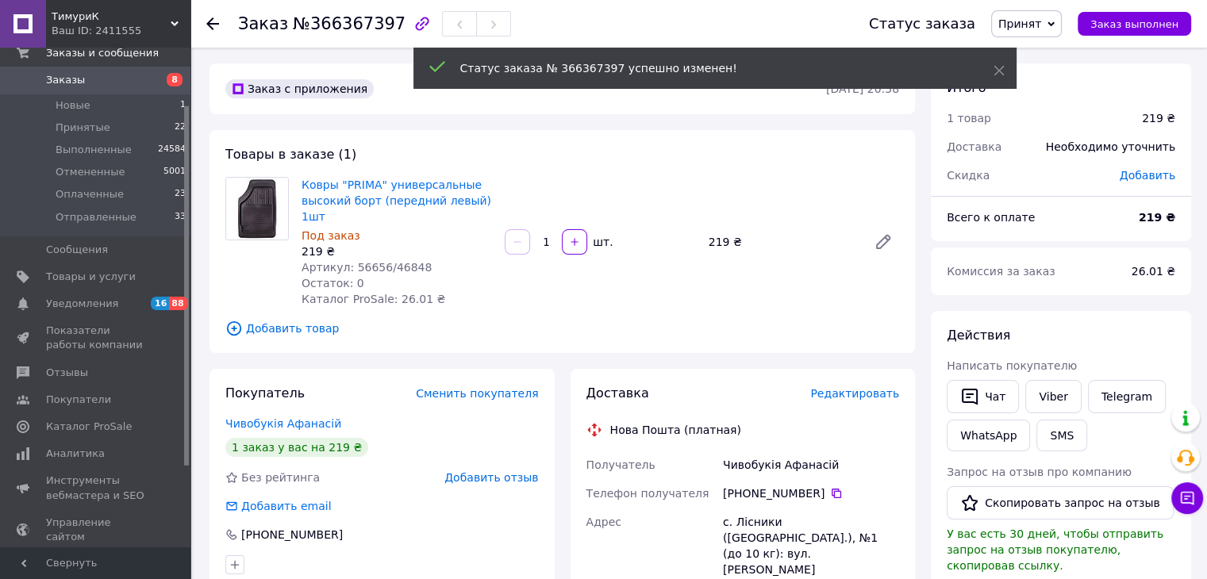
click at [1038, 372] on div "Написать покупателю" at bounding box center [1060, 366] width 228 height 16
click at [1045, 398] on link "Viber" at bounding box center [1053, 396] width 56 height 33
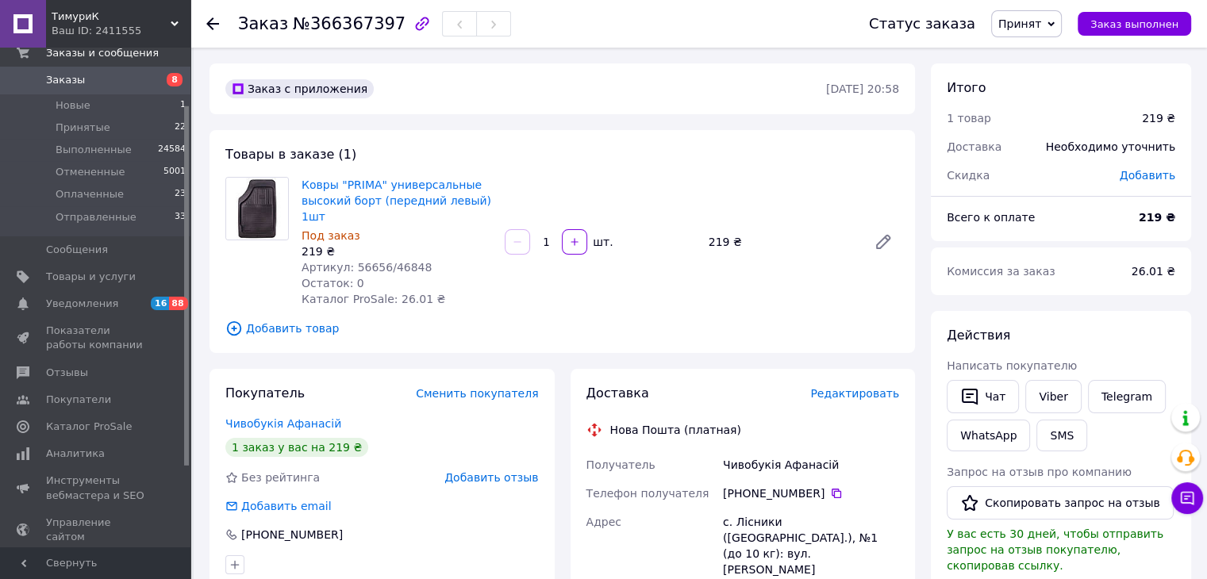
click at [1107, 296] on div "Итого 1 товар 219 ₴ Доставка Необходимо уточнить Скидка Добавить Всего к оплате…" at bounding box center [1061, 587] width 260 height 1048
click at [111, 192] on span "Оплаченные" at bounding box center [90, 194] width 68 height 14
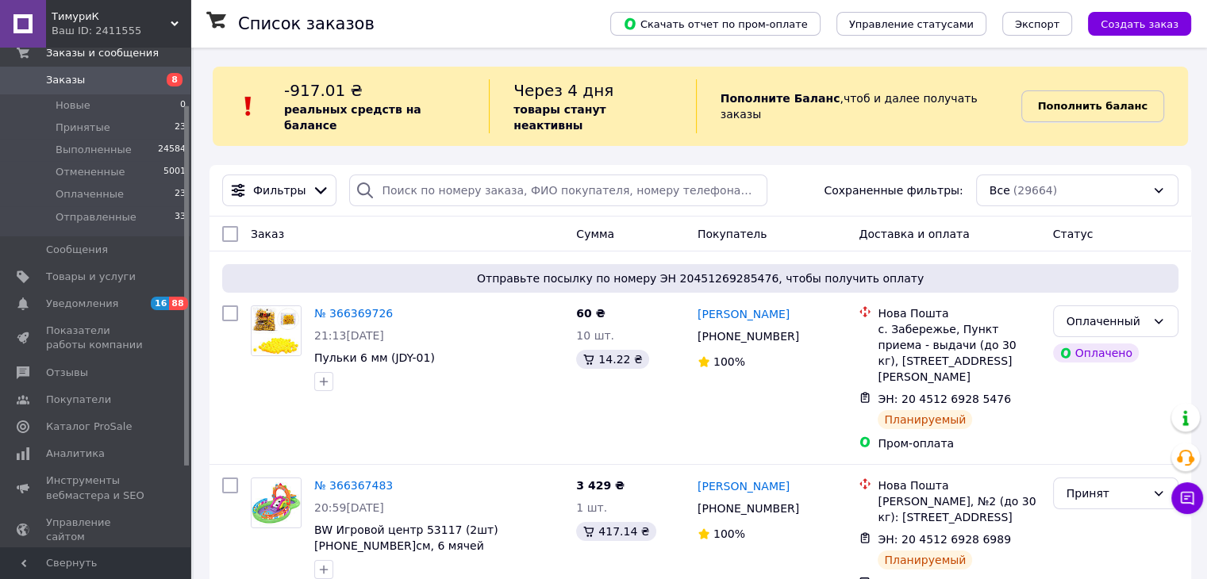
click at [1106, 100] on b "Пополнить баланс" at bounding box center [1092, 106] width 109 height 12
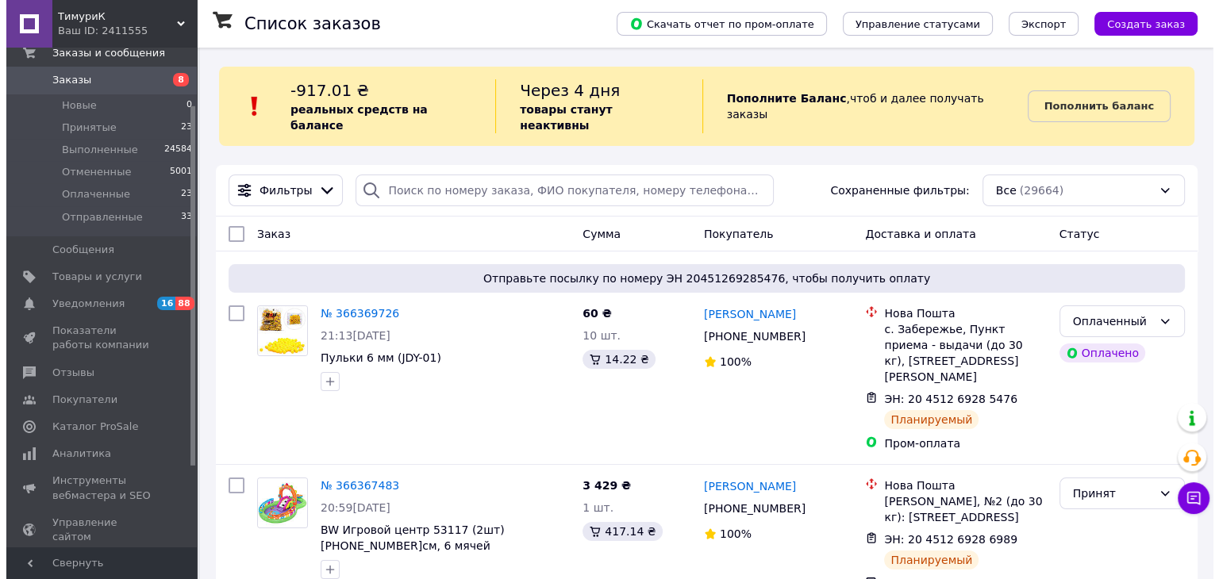
scroll to position [76, 0]
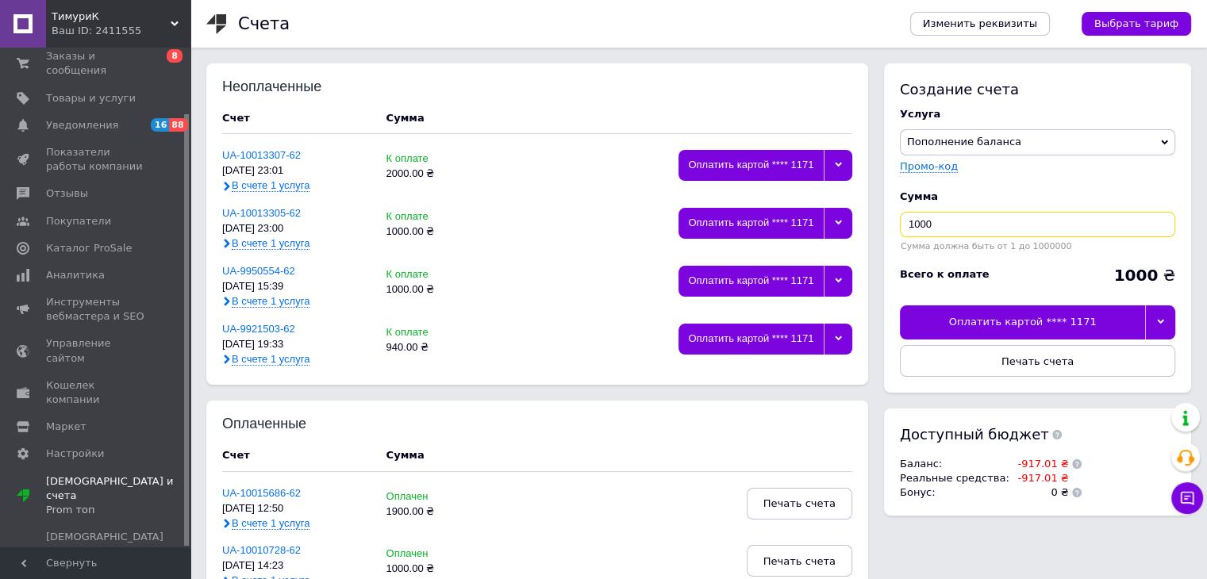
drag, startPoint x: 934, startPoint y: 215, endPoint x: 1020, endPoint y: 259, distance: 97.2
click at [944, 223] on input "1000" at bounding box center [1037, 224] width 275 height 25
drag, startPoint x: 958, startPoint y: 215, endPoint x: 904, endPoint y: 215, distance: 53.2
click at [904, 215] on input "1000" at bounding box center [1037, 224] width 275 height 25
type input "1500"
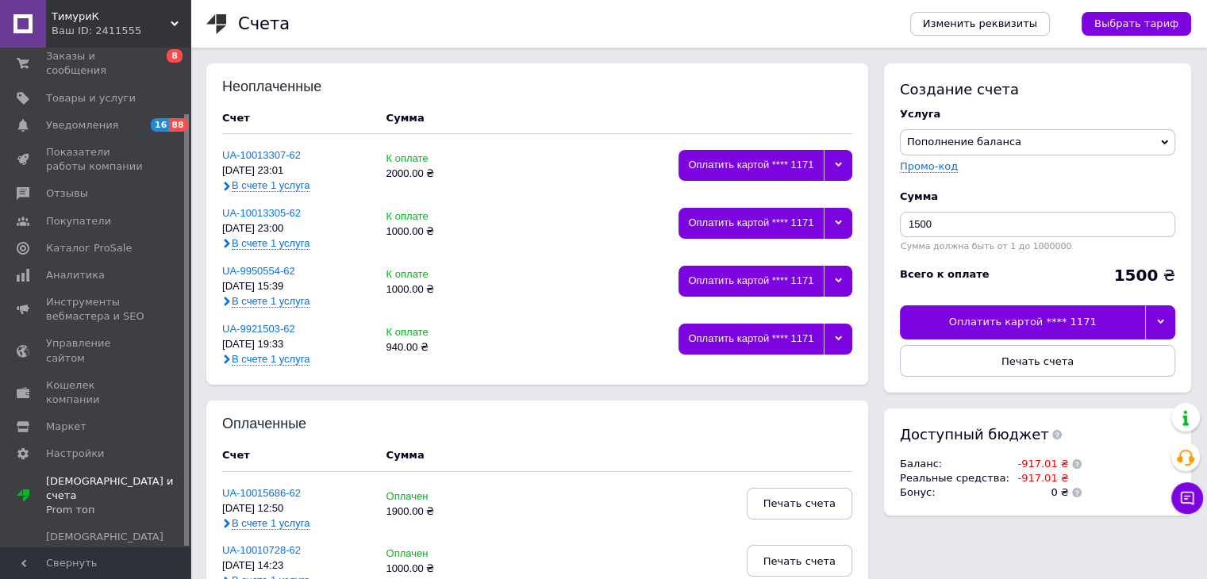
click at [1163, 329] on div at bounding box center [1160, 321] width 30 height 33
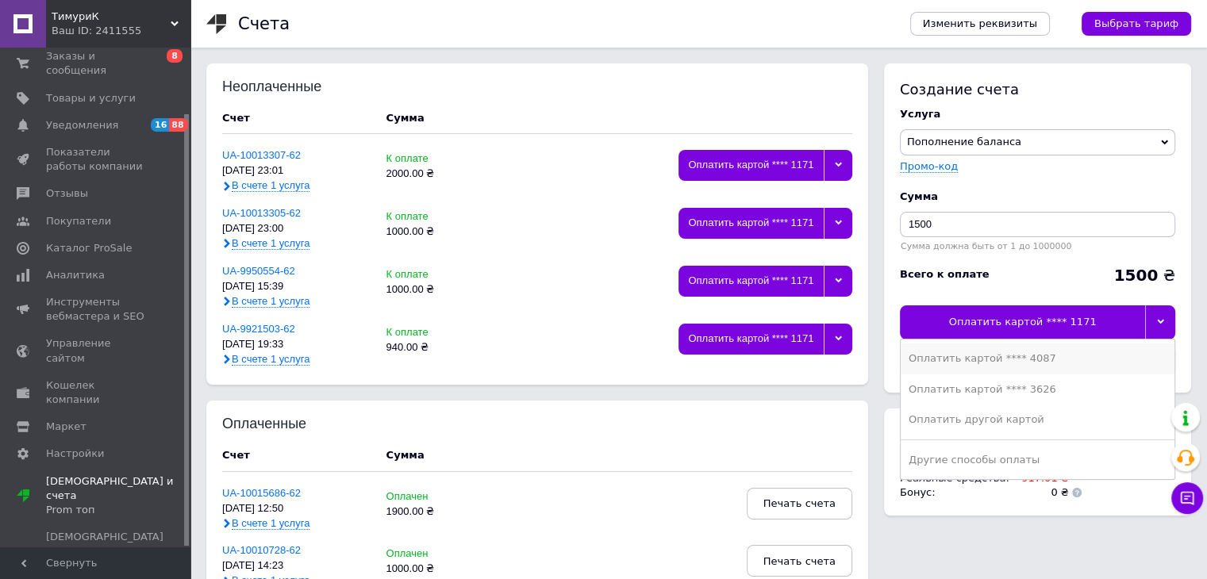
click at [1009, 367] on li "Оплатить картой **** 4087" at bounding box center [1037, 359] width 274 height 30
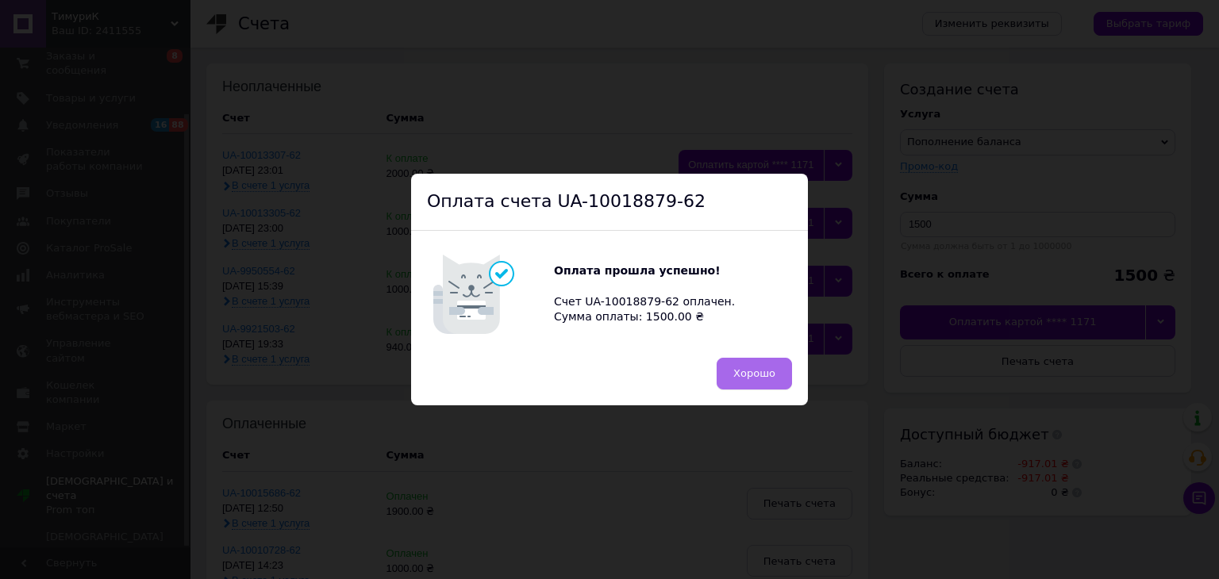
click at [749, 376] on span "Хорошо" at bounding box center [754, 373] width 42 height 12
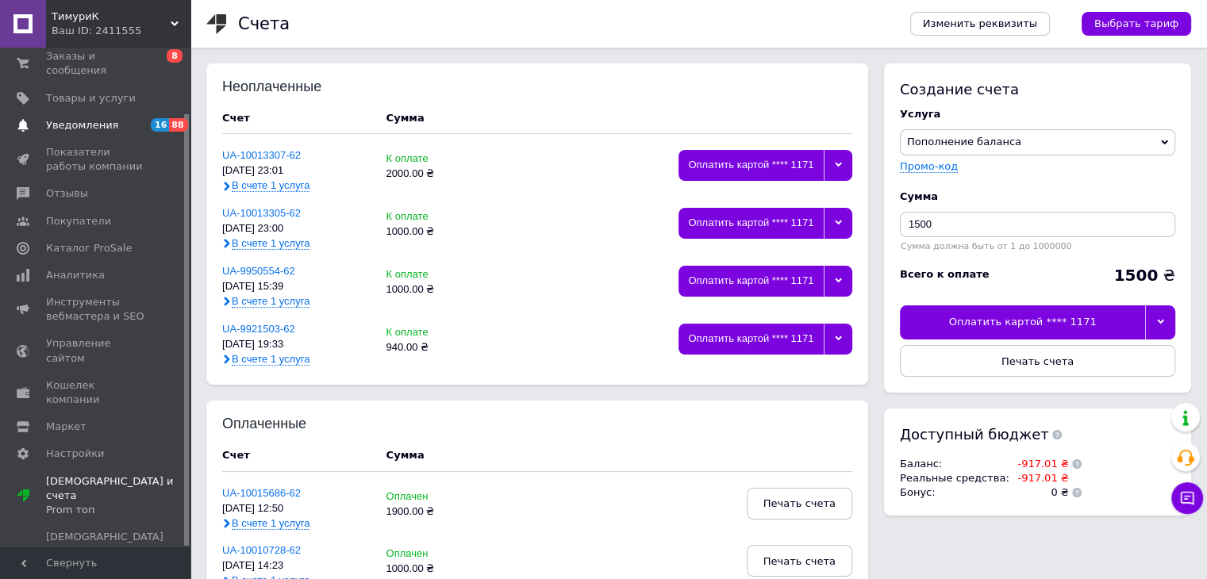
click at [71, 118] on span "Уведомления" at bounding box center [82, 125] width 72 height 14
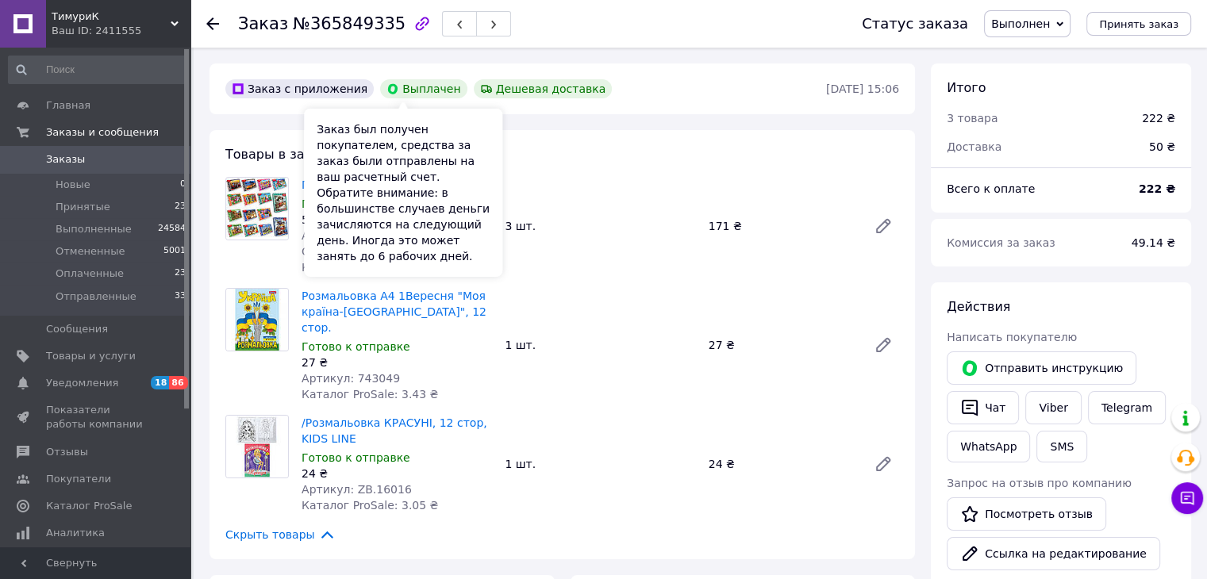
scroll to position [131, 0]
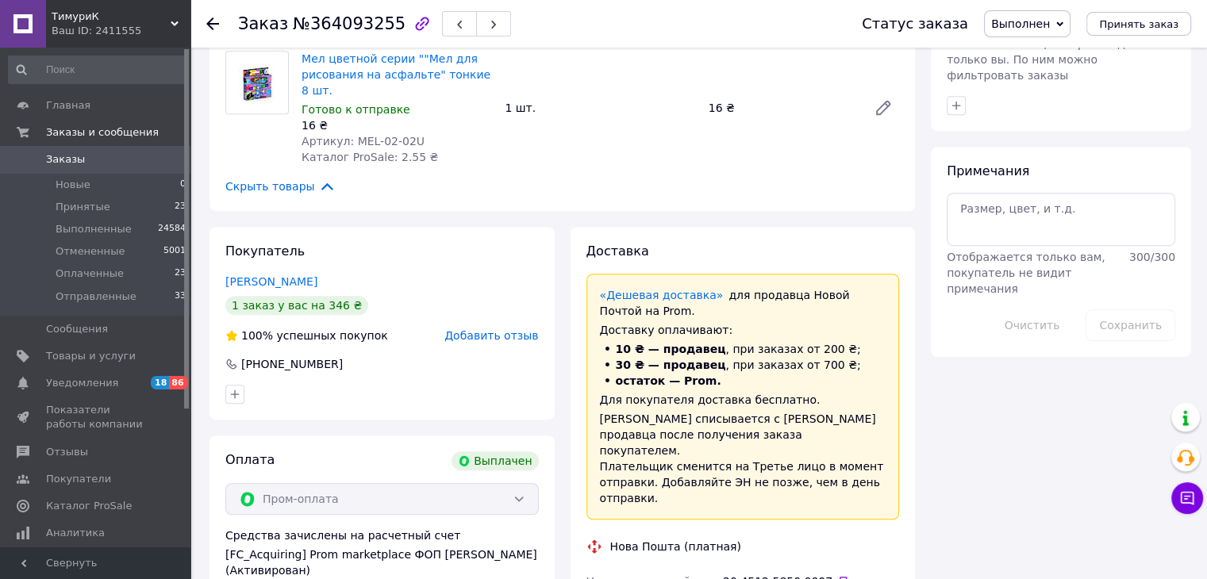
scroll to position [873, 0]
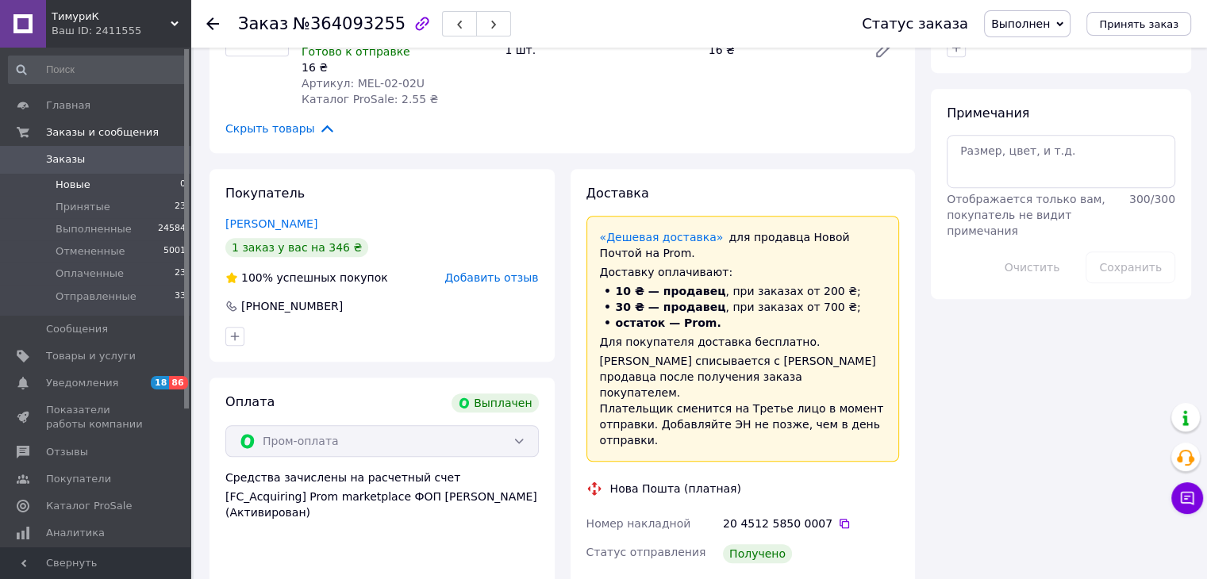
click at [85, 185] on span "Новые" at bounding box center [73, 185] width 35 height 14
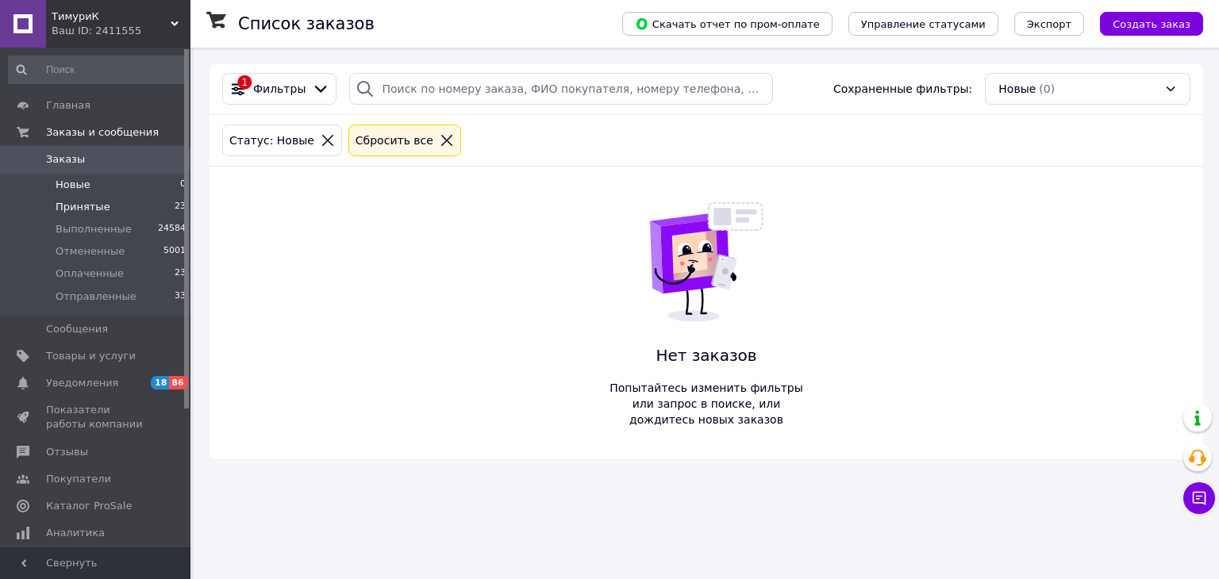
click at [106, 198] on li "Принятые 23" at bounding box center [97, 207] width 195 height 22
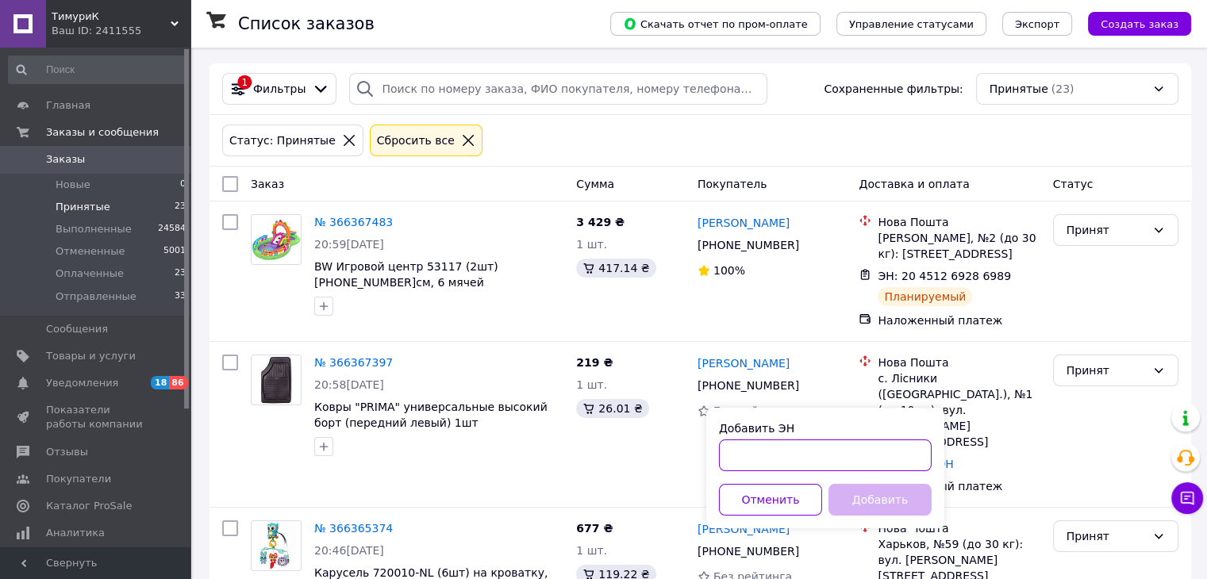
click at [819, 463] on input "Добавить ЭН" at bounding box center [825, 456] width 213 height 32
paste input "20451269289972"
type input "20451269289972"
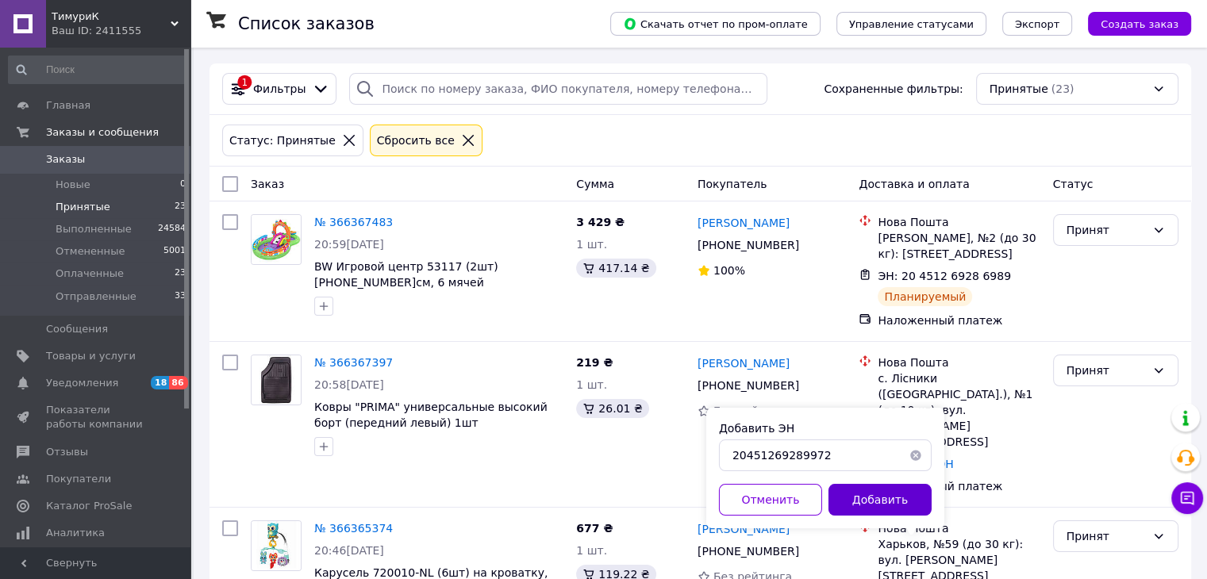
click at [870, 496] on button "Добавить" at bounding box center [879, 500] width 103 height 32
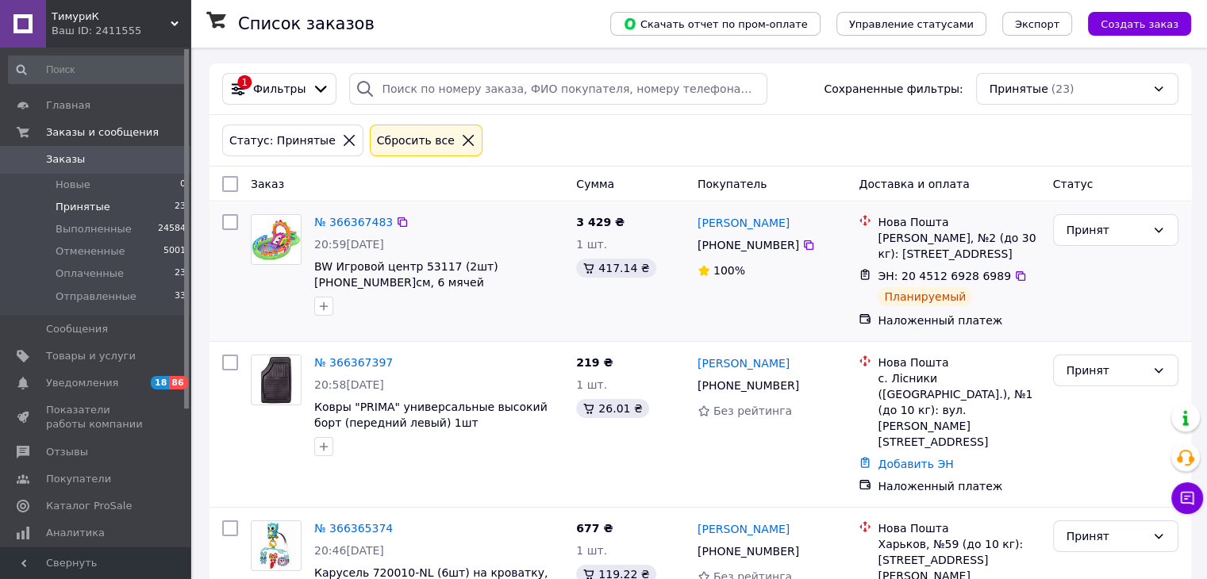
click at [1036, 304] on div "ЭН: 20 4512 6928 6989 Планируемый" at bounding box center [958, 287] width 168 height 44
click at [1047, 313] on div "Принят" at bounding box center [1115, 271] width 138 height 127
click at [99, 278] on span "Оплаченные" at bounding box center [90, 274] width 68 height 14
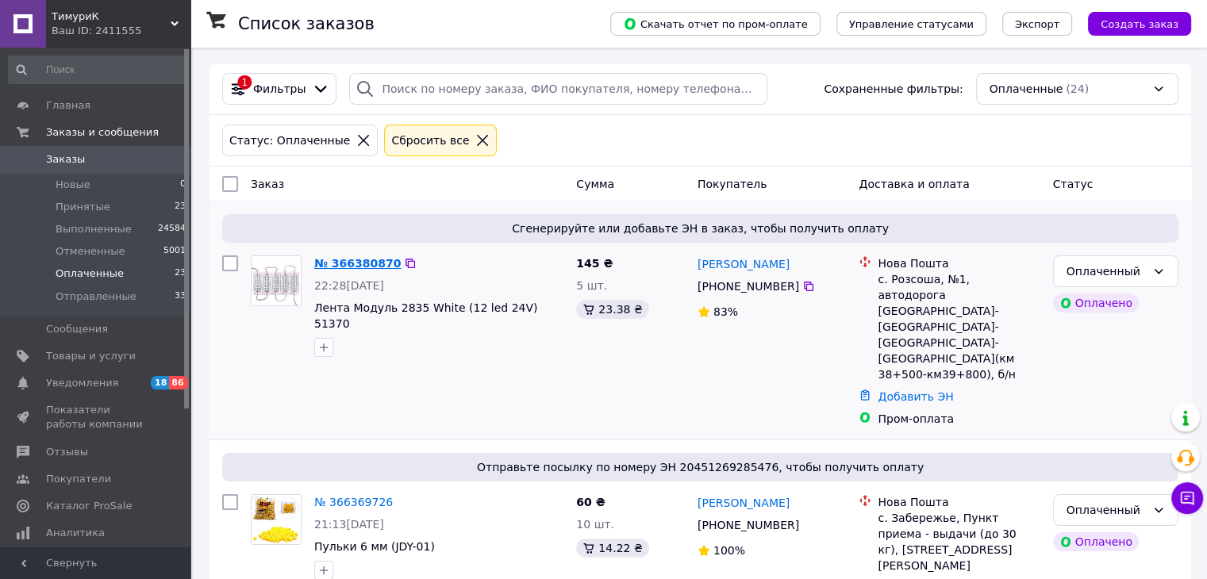
click at [330, 260] on link "№ 366380870" at bounding box center [357, 263] width 86 height 13
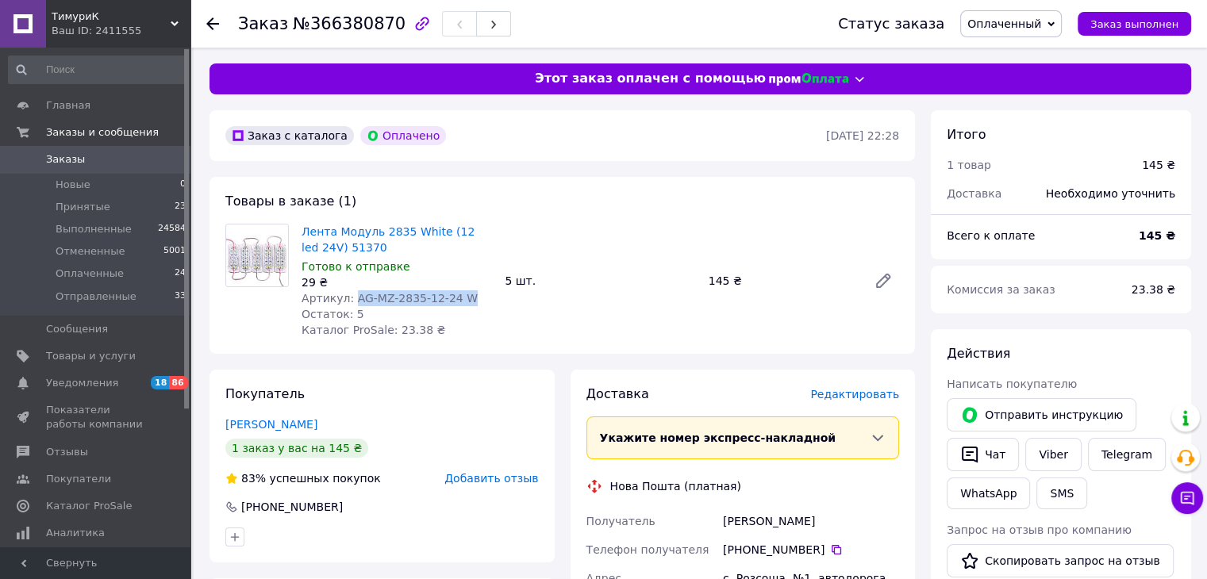
drag, startPoint x: 473, startPoint y: 301, endPoint x: 351, endPoint y: 298, distance: 122.2
click at [351, 298] on div "Артикул: AG-MZ-2835-12-24 W" at bounding box center [396, 298] width 190 height 16
copy span "AG-MZ-2835-12-24 W"
click at [117, 215] on li "Принятые 23" at bounding box center [97, 207] width 195 height 22
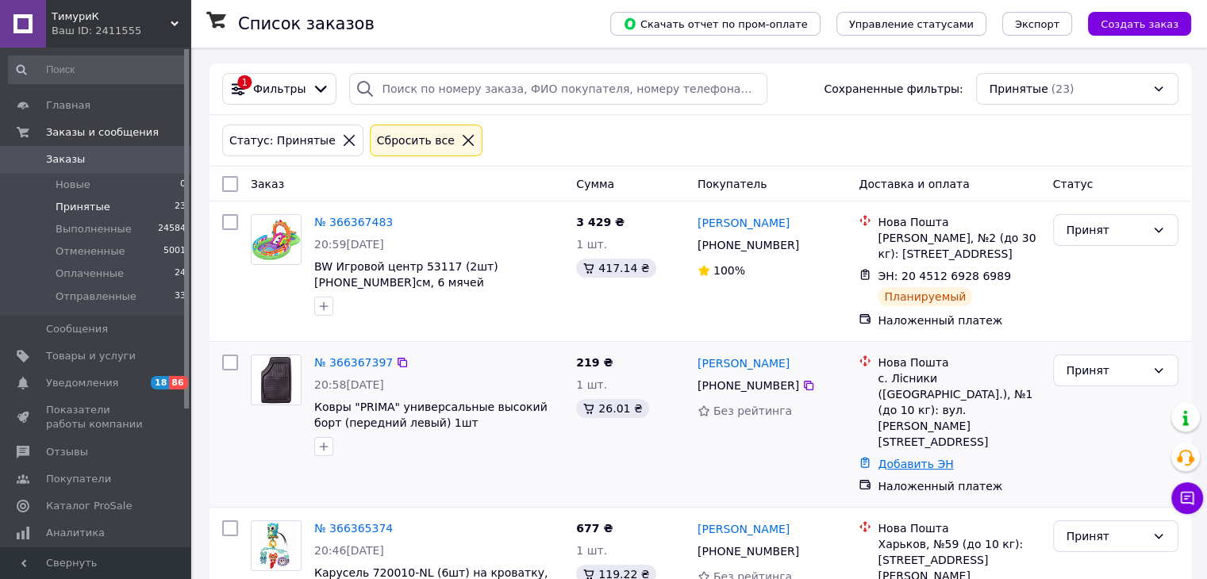
click at [892, 458] on link "Добавить ЭН" at bounding box center [914, 464] width 75 height 13
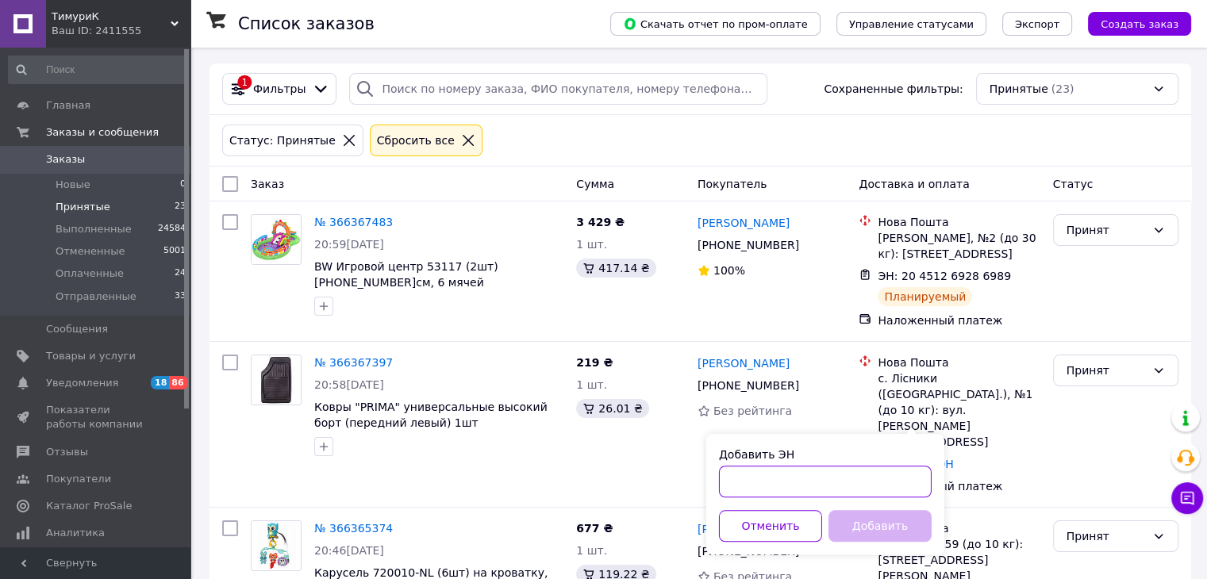
drag, startPoint x: 838, startPoint y: 458, endPoint x: 849, endPoint y: 483, distance: 27.7
paste input "20451269292618"
type input "20451269292618"
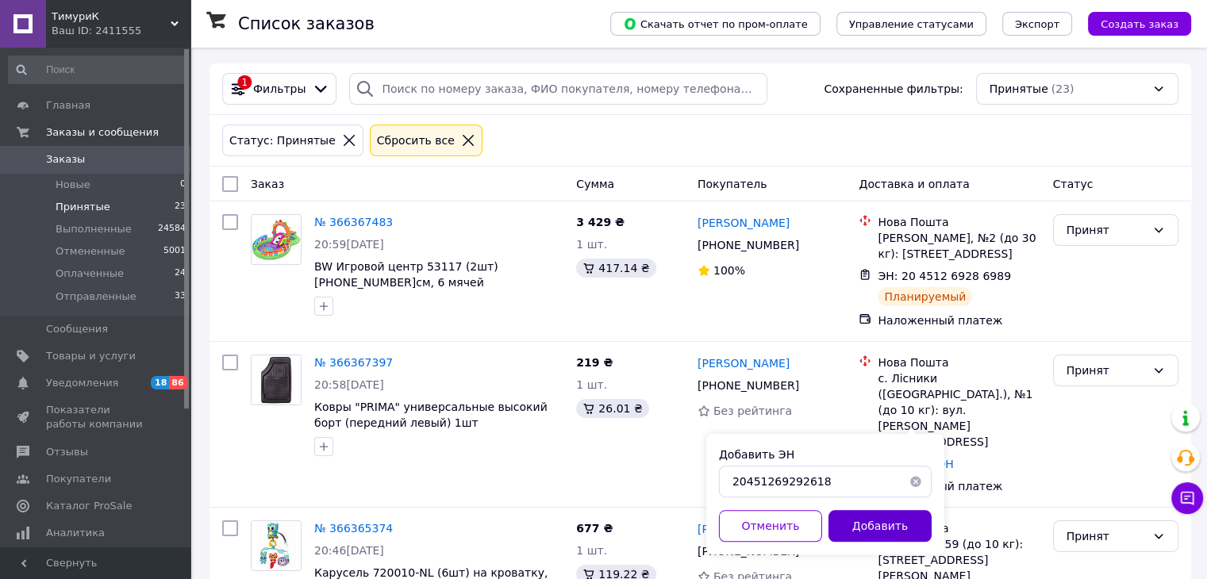
click at [880, 517] on button "Добавить" at bounding box center [879, 526] width 103 height 32
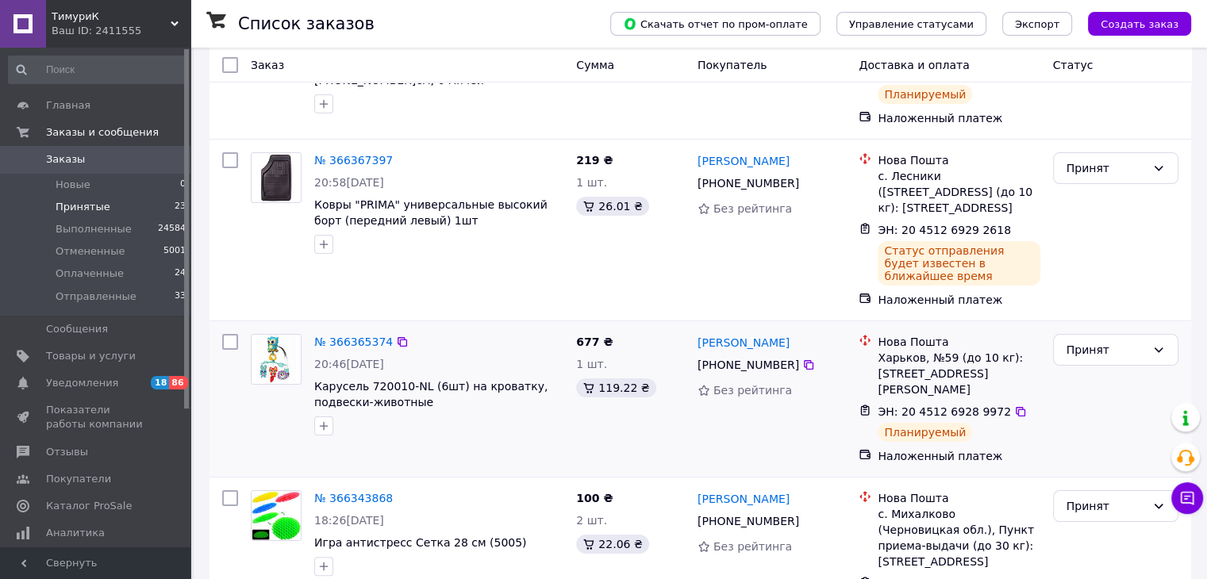
scroll to position [159, 0]
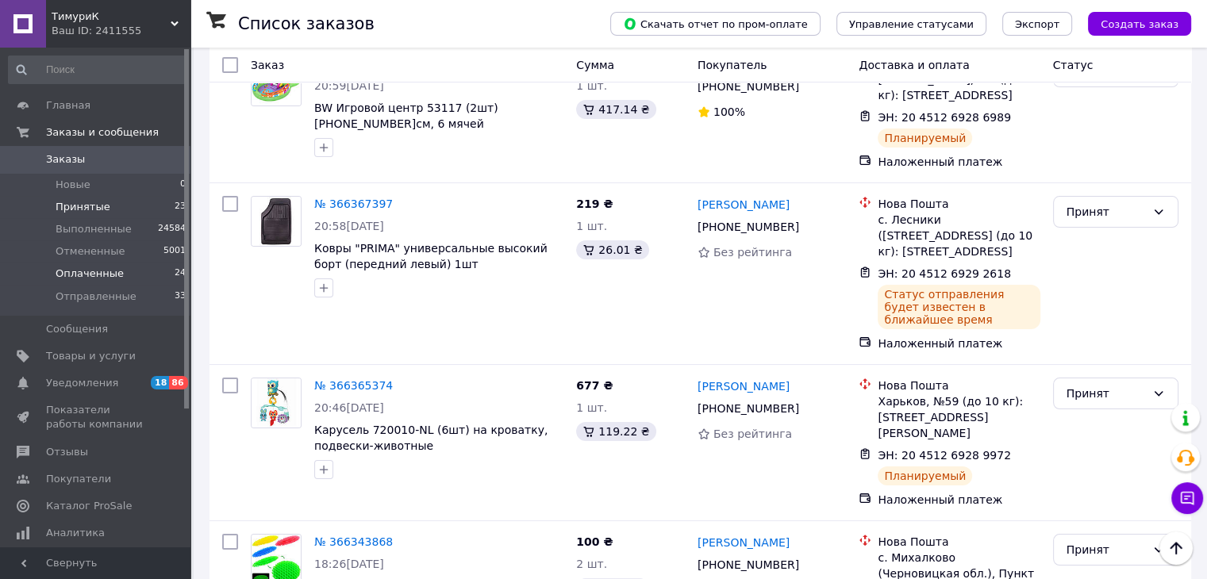
click at [133, 274] on li "Оплаченные 24" at bounding box center [97, 274] width 195 height 22
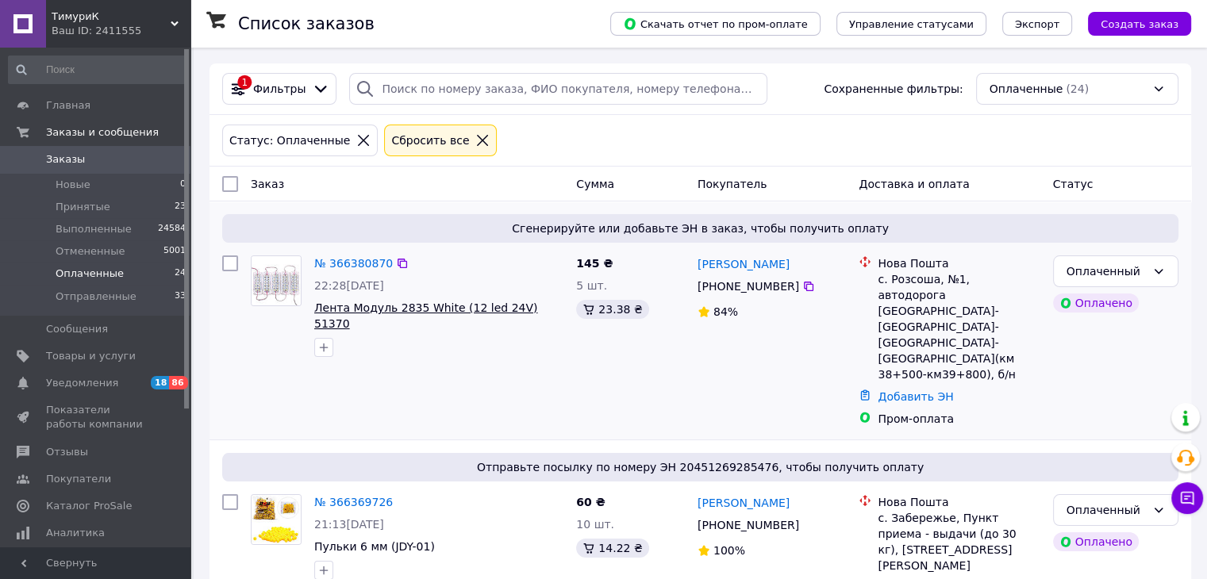
click at [415, 305] on span "Лента Модуль 2835 White (12 led 24V) 51370" at bounding box center [425, 315] width 223 height 29
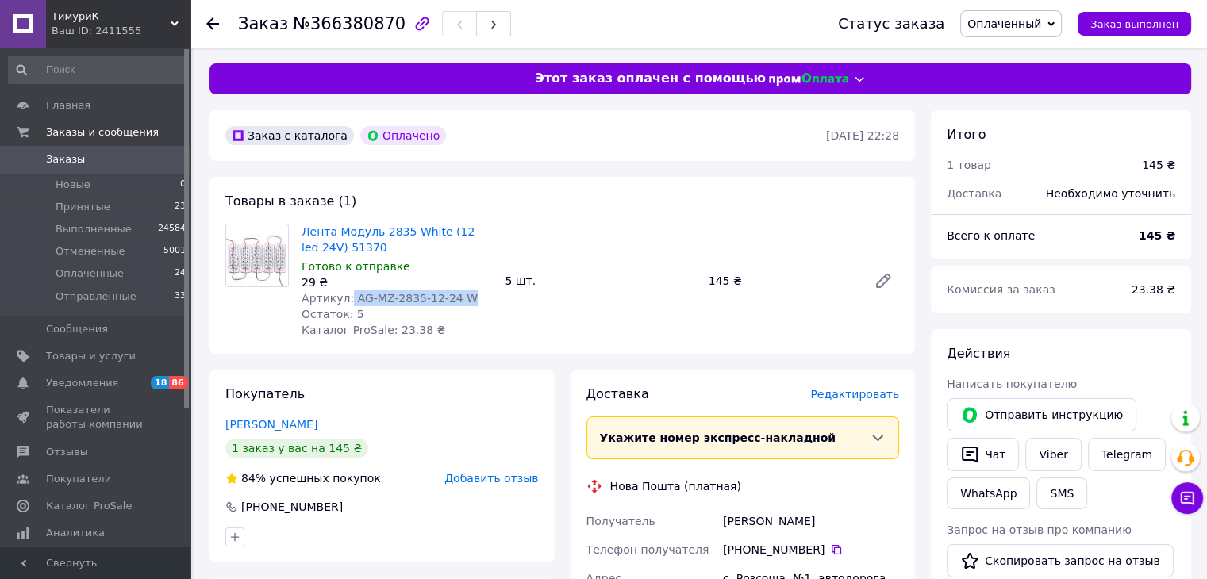
drag, startPoint x: 463, startPoint y: 296, endPoint x: 346, endPoint y: 295, distance: 117.4
click at [346, 295] on div "Артикул: AG-MZ-2835-12-24 W" at bounding box center [396, 298] width 190 height 16
copy span "AG-MZ-2835-12-24 W"
click at [849, 401] on span "Редактировать" at bounding box center [854, 394] width 89 height 13
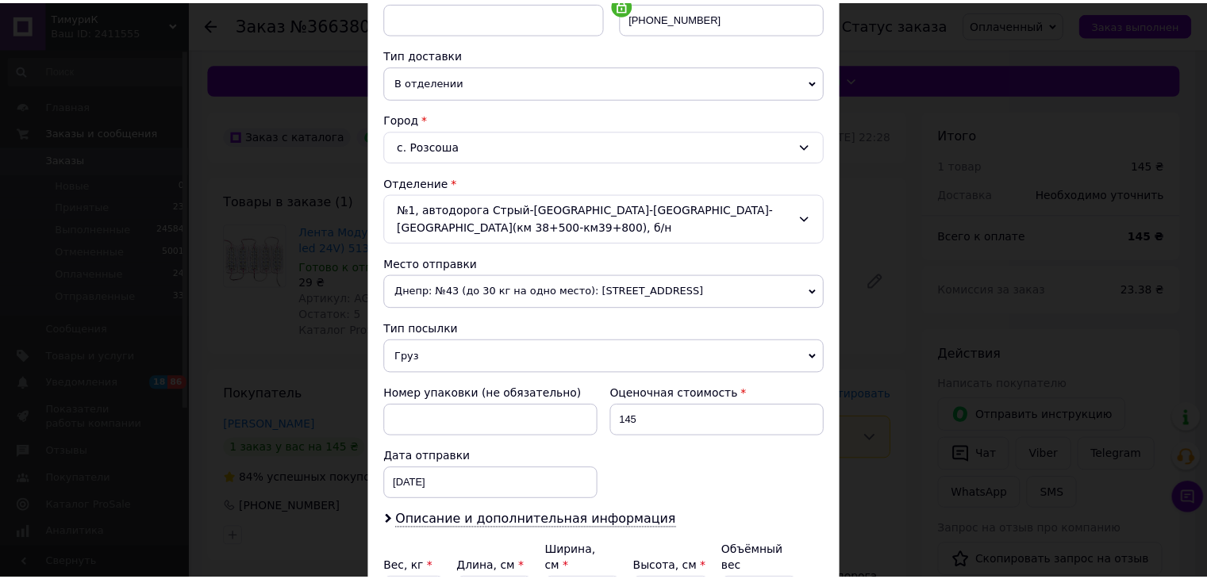
scroll to position [488, 0]
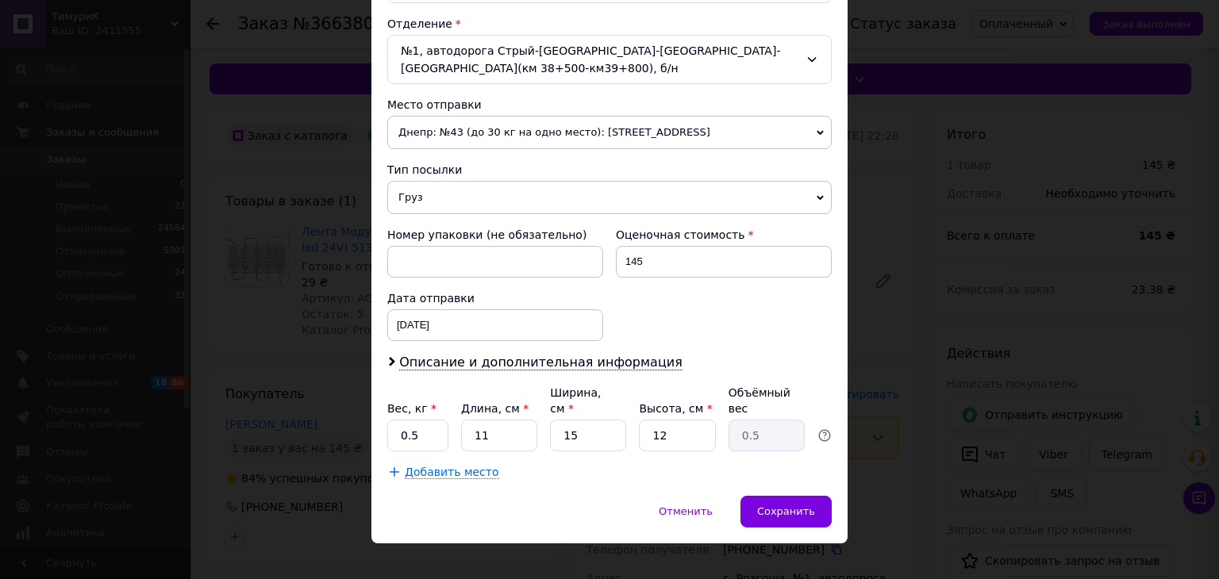
click at [797, 512] on div "Отменить   Сохранить" at bounding box center [609, 520] width 476 height 48
click at [794, 505] on span "Сохранить" at bounding box center [786, 511] width 58 height 12
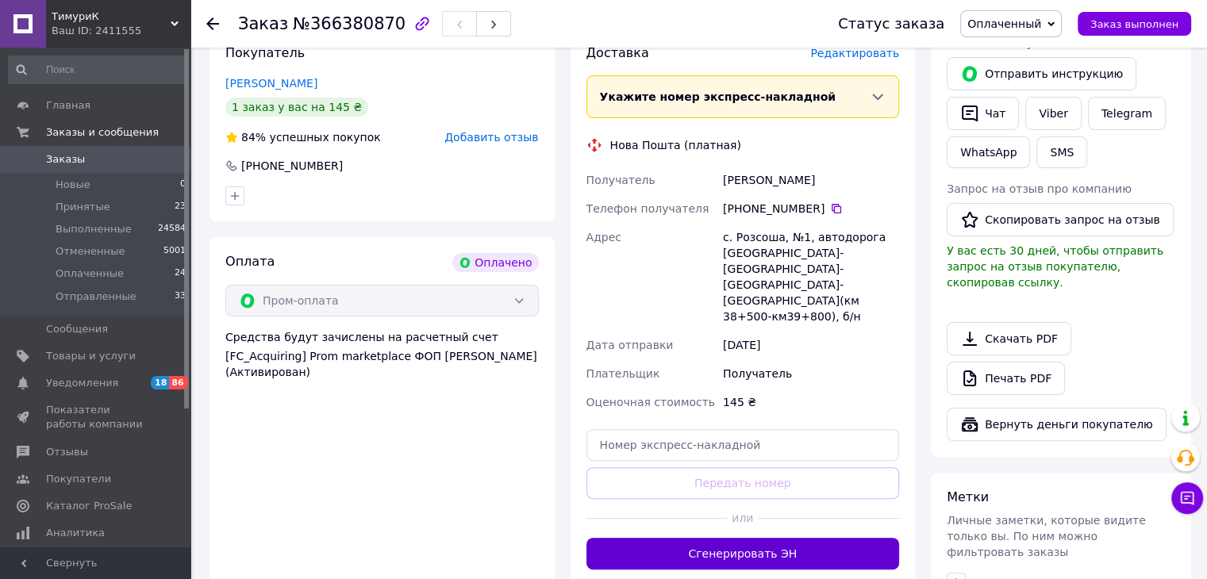
scroll to position [476, 0]
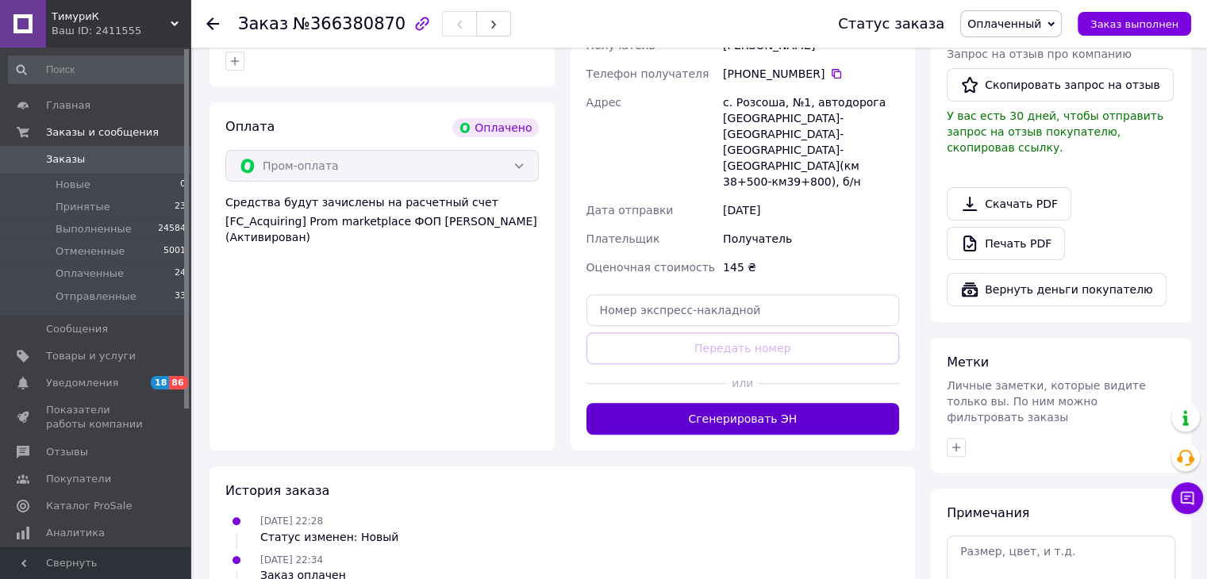
click at [752, 403] on button "Сгенерировать ЭН" at bounding box center [742, 419] width 313 height 32
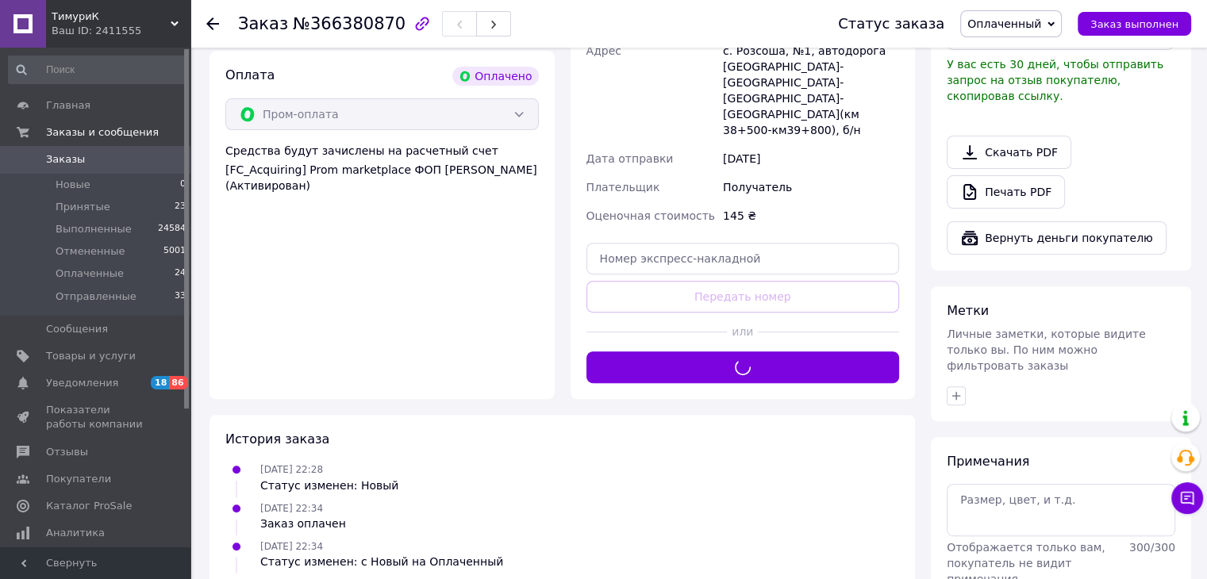
scroll to position [539, 0]
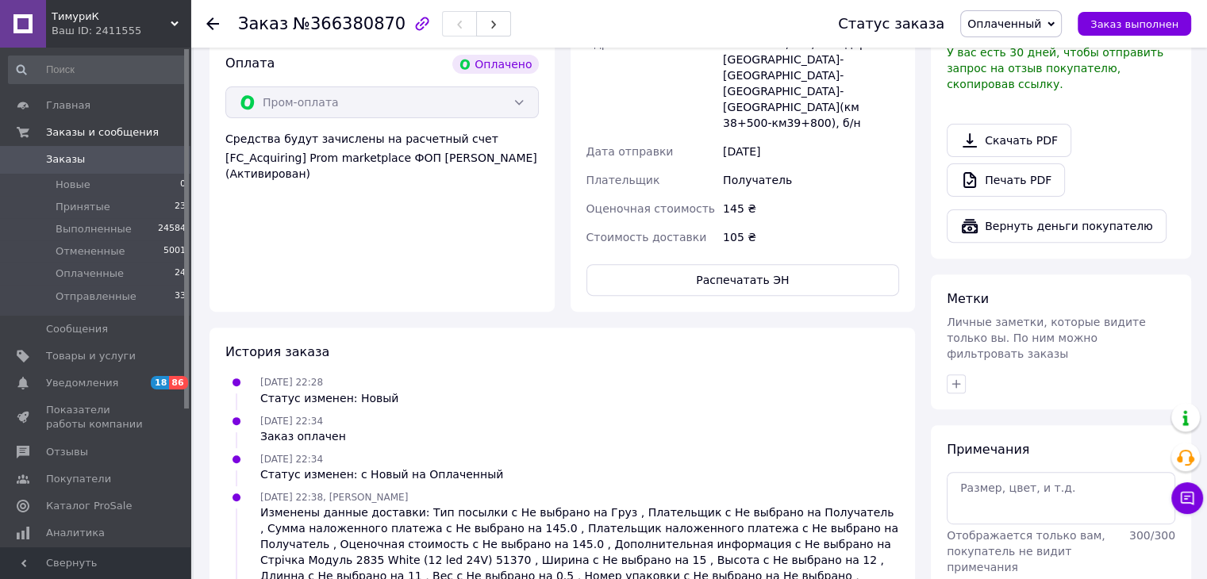
click at [1101, 173] on div "Печать PDF" at bounding box center [1060, 179] width 228 height 33
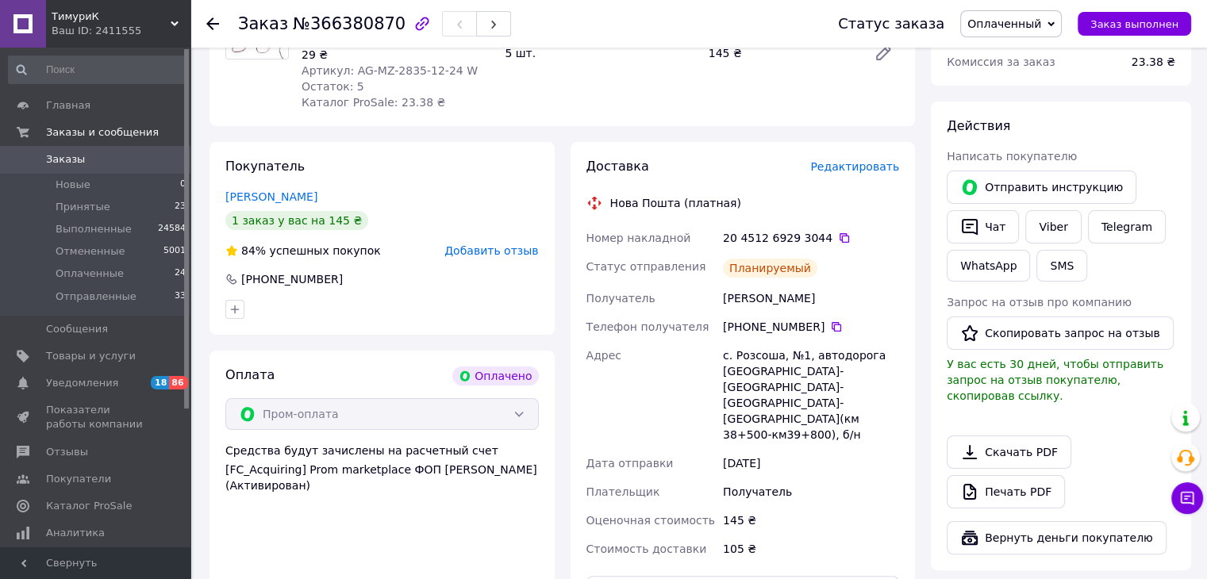
scroll to position [223, 0]
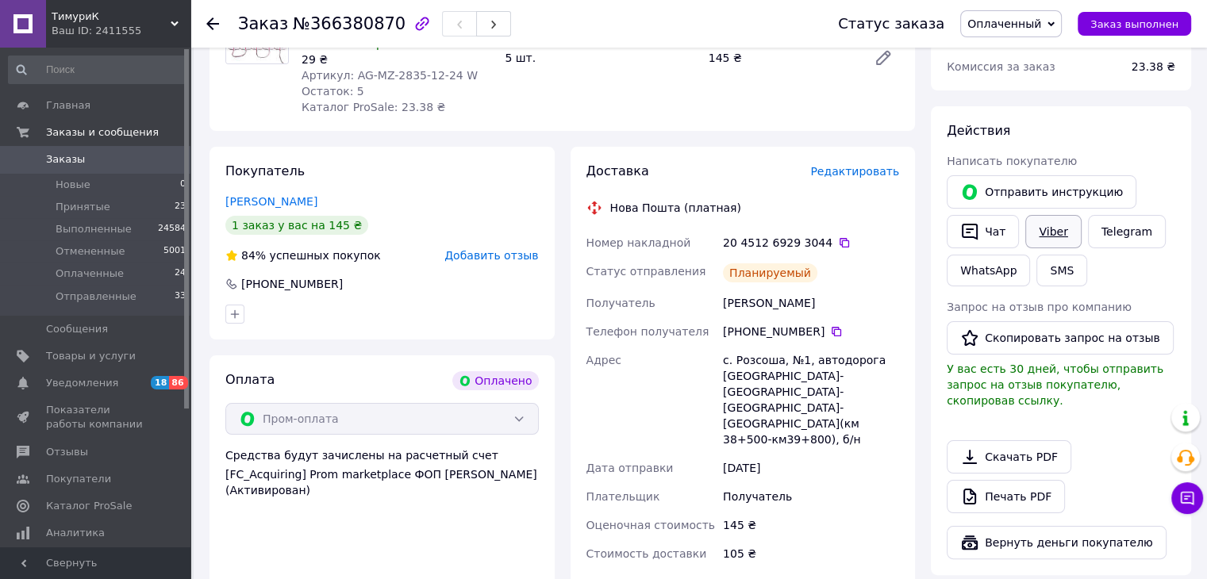
click at [1050, 241] on link "Viber" at bounding box center [1053, 231] width 56 height 33
click at [1108, 155] on div "Написать покупателю" at bounding box center [1060, 161] width 228 height 16
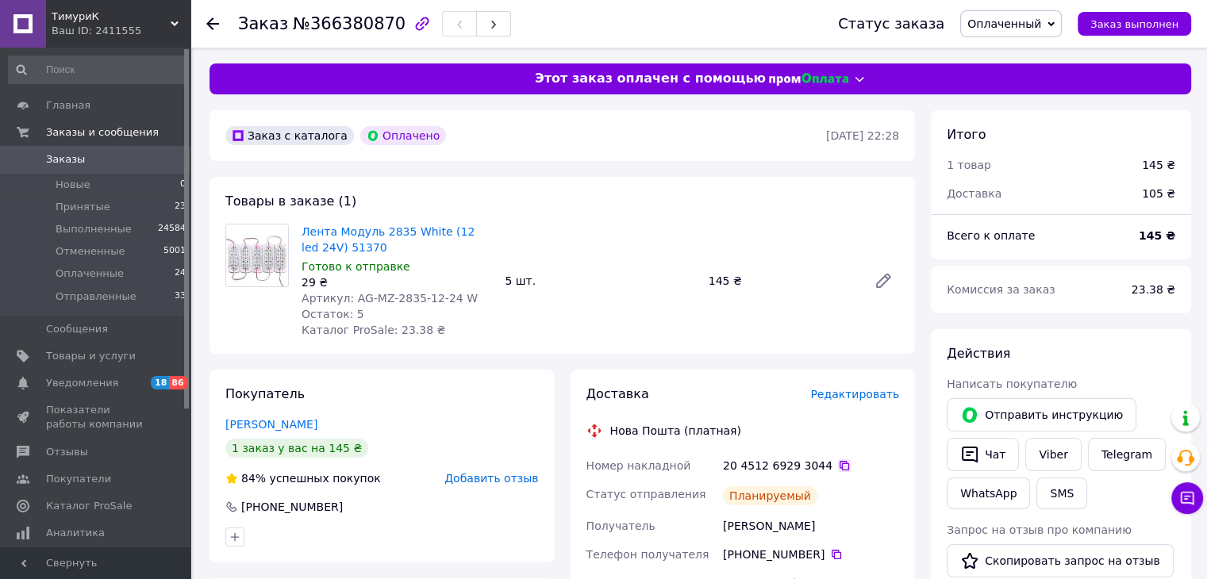
click at [838, 467] on icon at bounding box center [844, 465] width 13 height 13
click at [108, 198] on li "Принятые 23" at bounding box center [97, 207] width 195 height 22
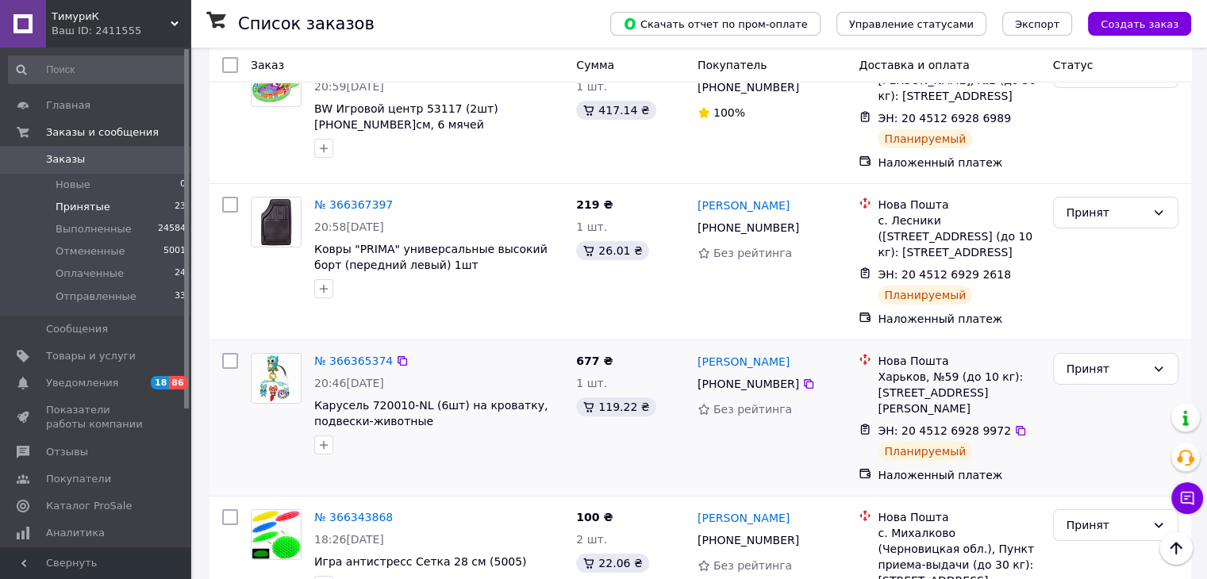
scroll to position [159, 0]
click at [102, 294] on span "Отправленные" at bounding box center [96, 297] width 81 height 14
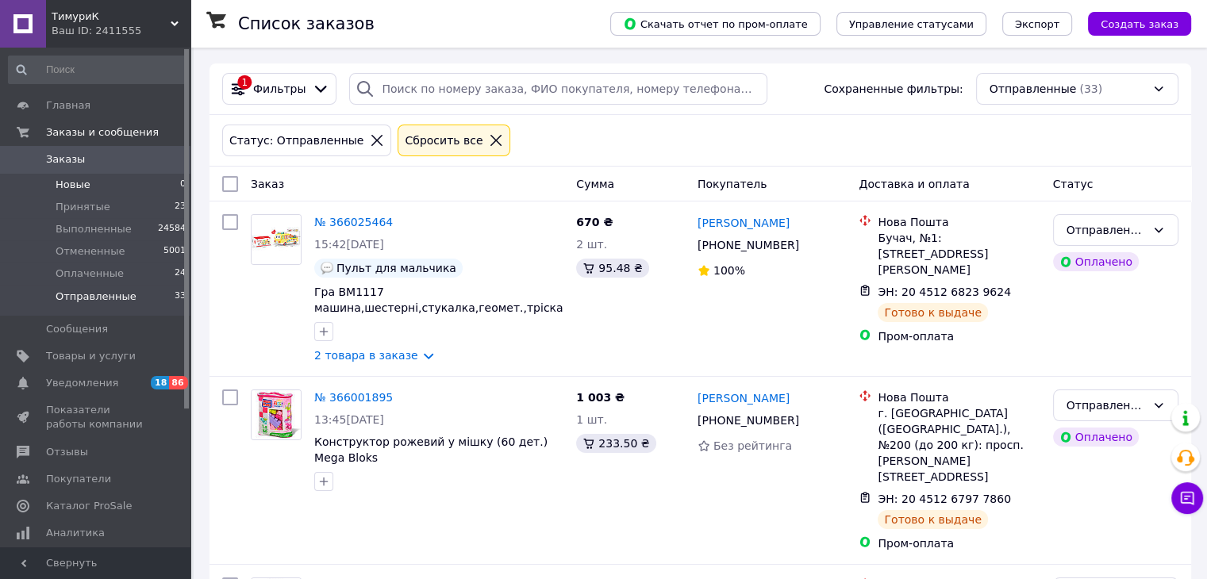
click at [67, 179] on span "Новые" at bounding box center [73, 185] width 35 height 14
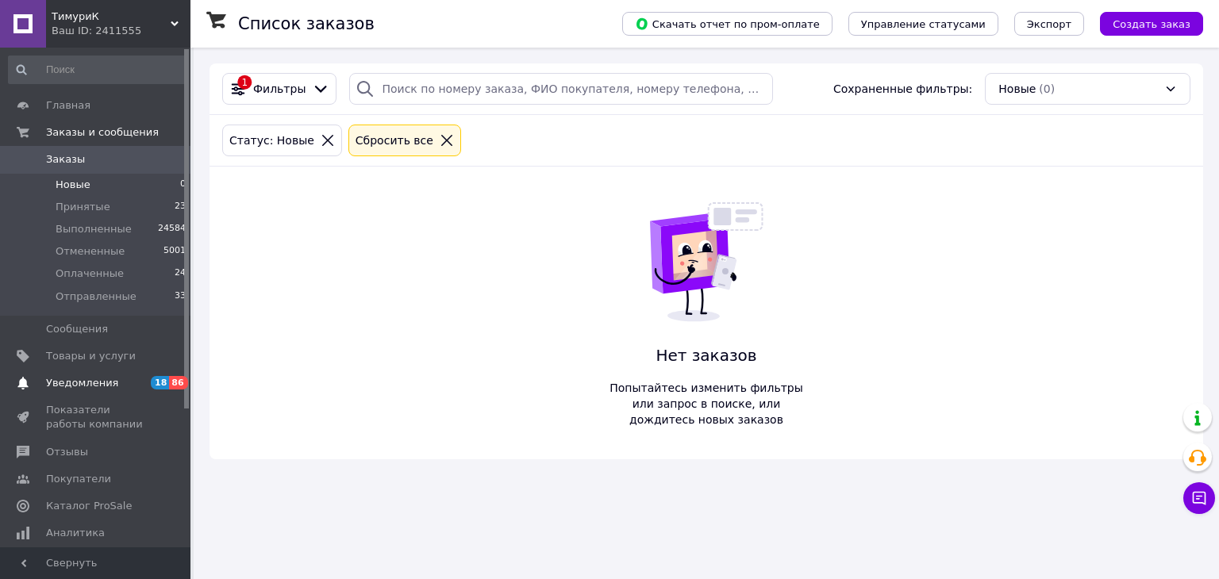
click at [136, 372] on link "Уведомления 18 86" at bounding box center [97, 383] width 195 height 27
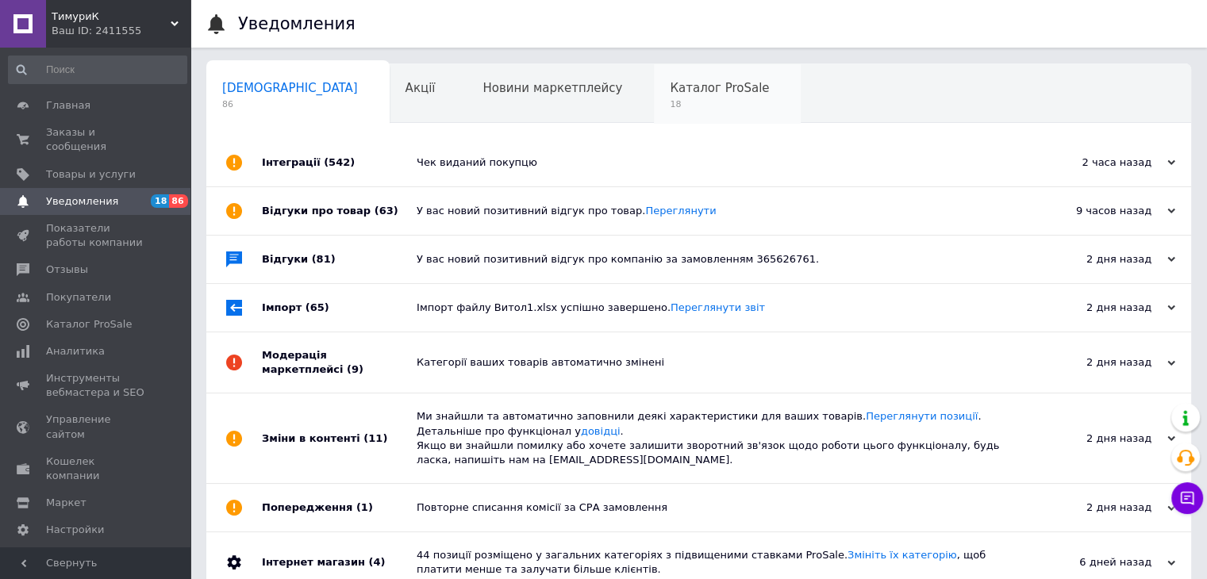
click at [654, 109] on div "Каталог ProSale 18" at bounding box center [727, 94] width 147 height 60
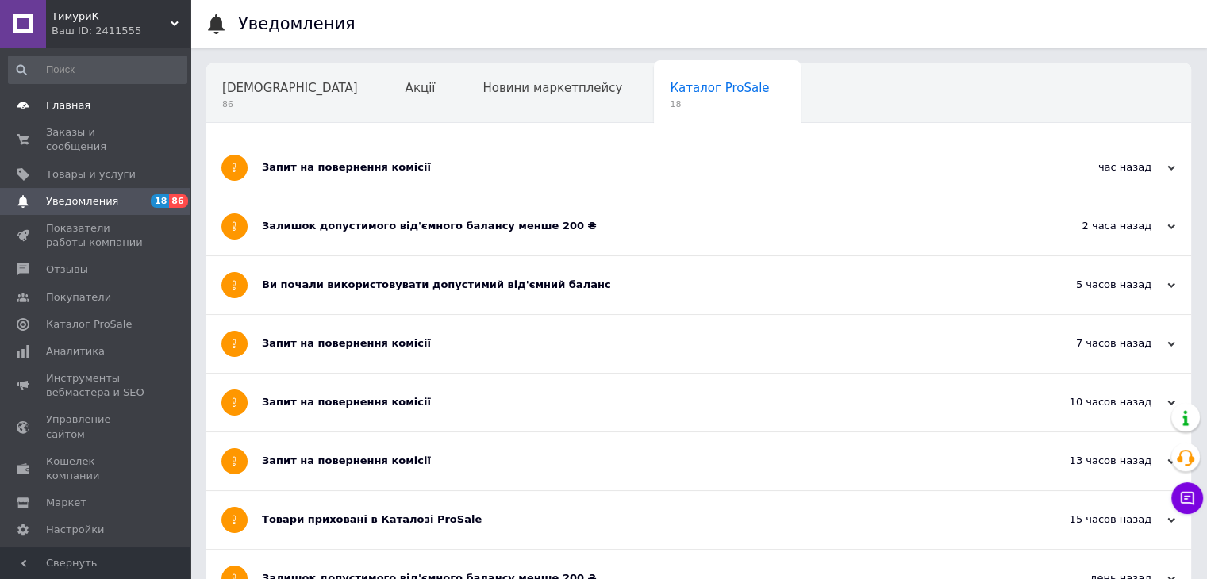
click at [74, 106] on span "Главная" at bounding box center [68, 105] width 44 height 14
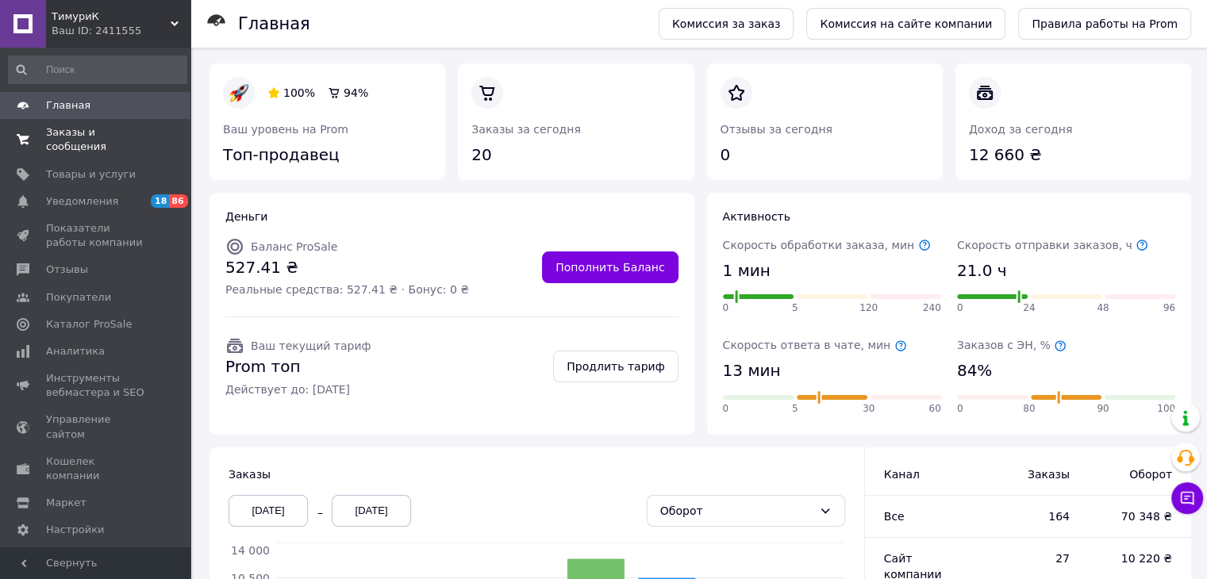
click at [108, 129] on span "Заказы и сообщения" at bounding box center [96, 139] width 101 height 29
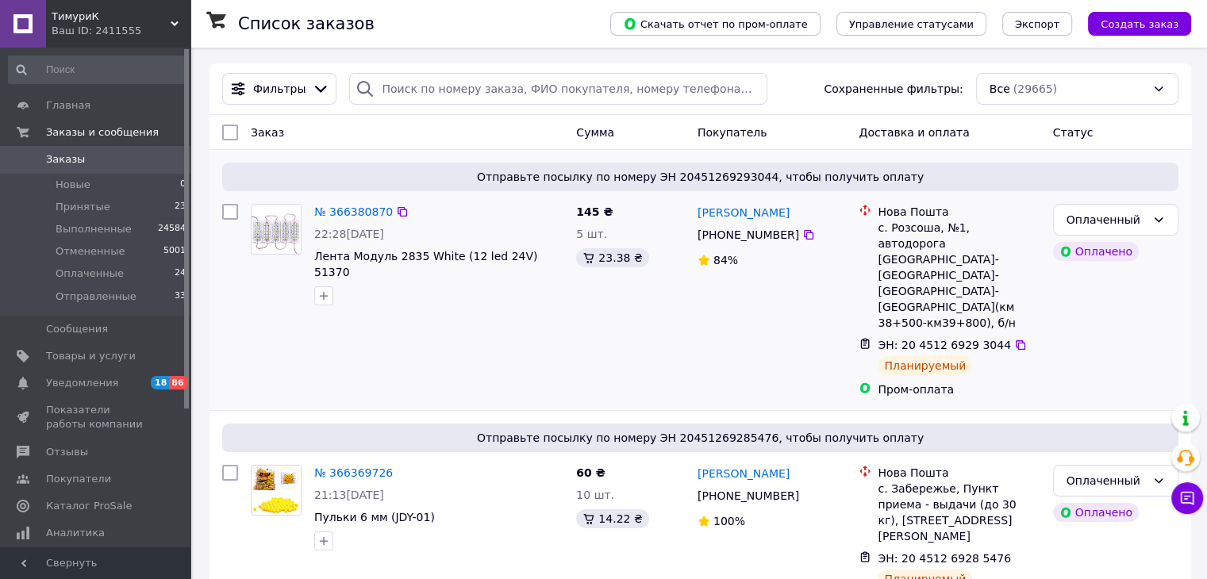
click at [1084, 331] on div "Оплаченный Оплачено" at bounding box center [1115, 301] width 138 height 206
